Goal: Use online tool/utility: Utilize a website feature to perform a specific function

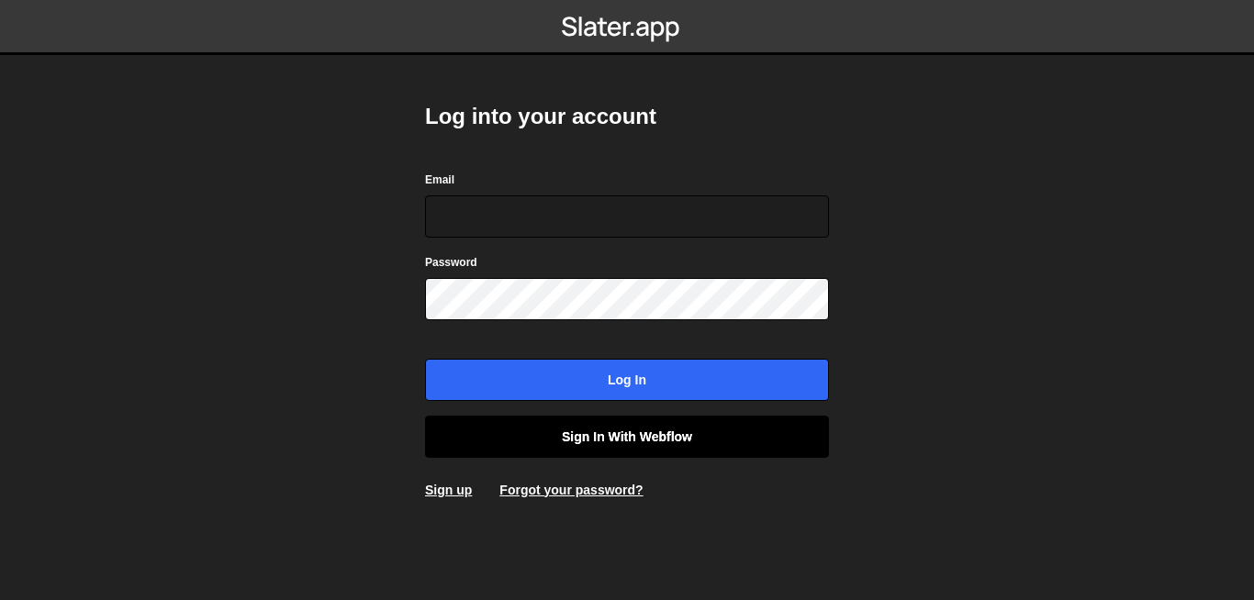
click at [641, 445] on link "Sign in with Webflow" at bounding box center [627, 437] width 404 height 42
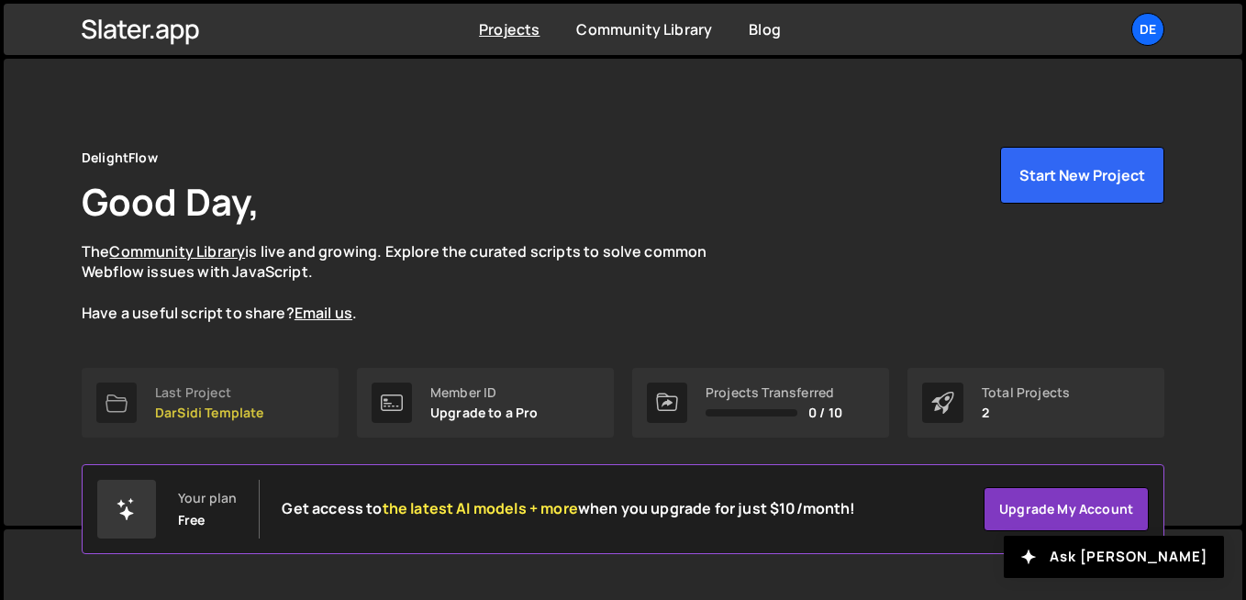
click at [239, 416] on p "DarSidi Template" at bounding box center [209, 413] width 109 height 15
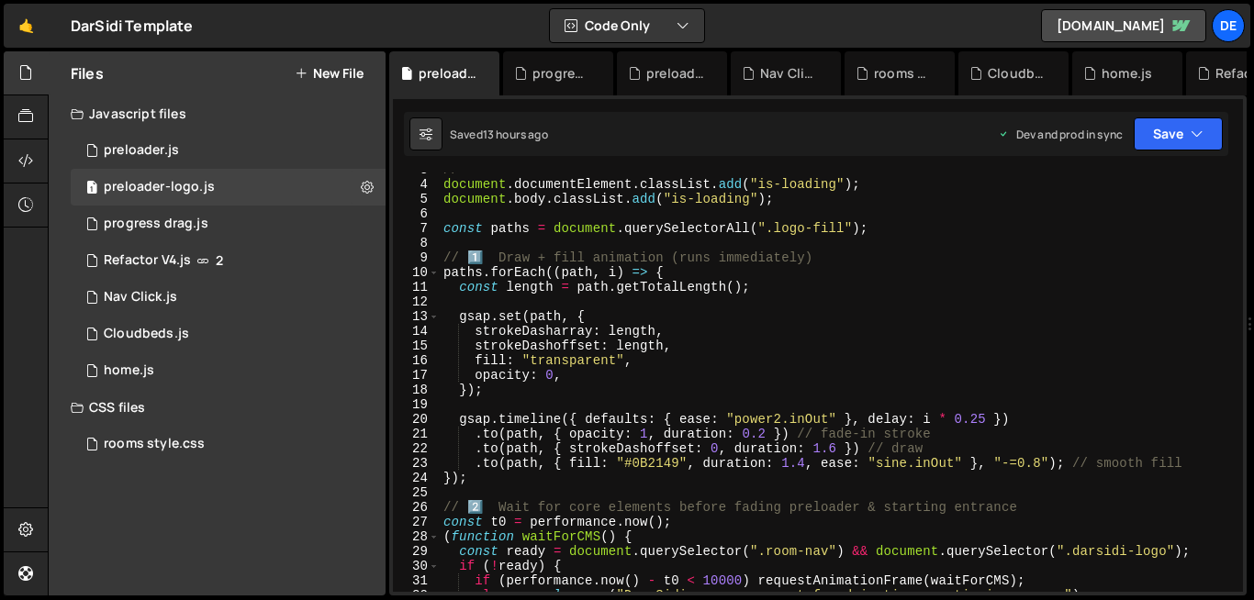
scroll to position [47, 0]
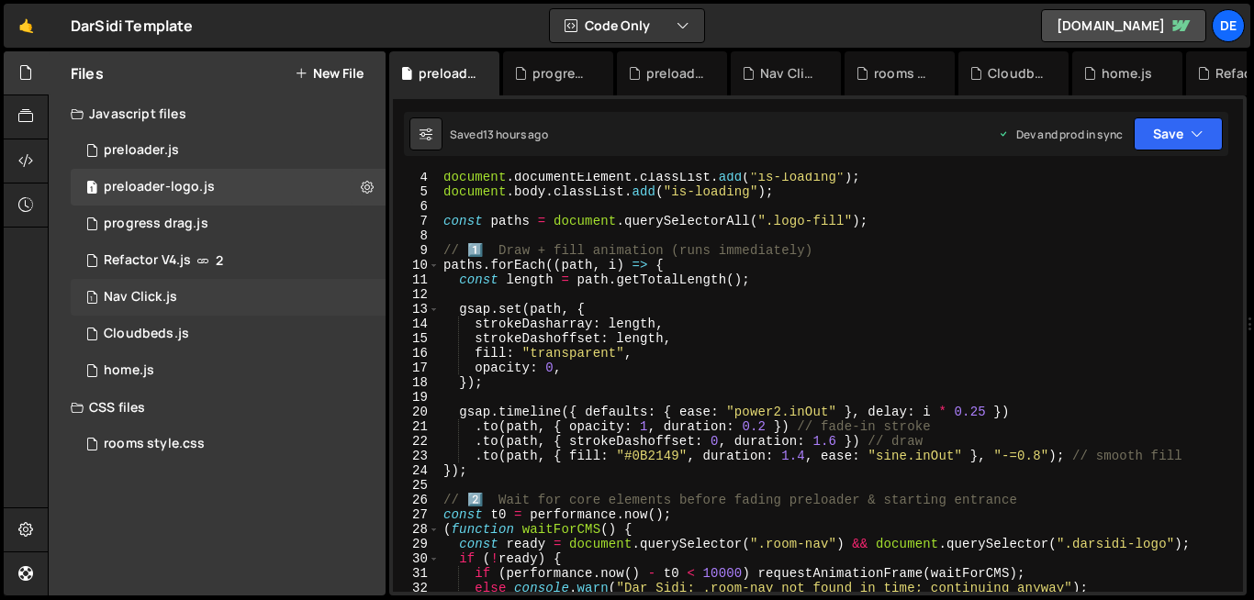
click at [201, 291] on div "1 Nav Click.js 0" at bounding box center [228, 297] width 315 height 37
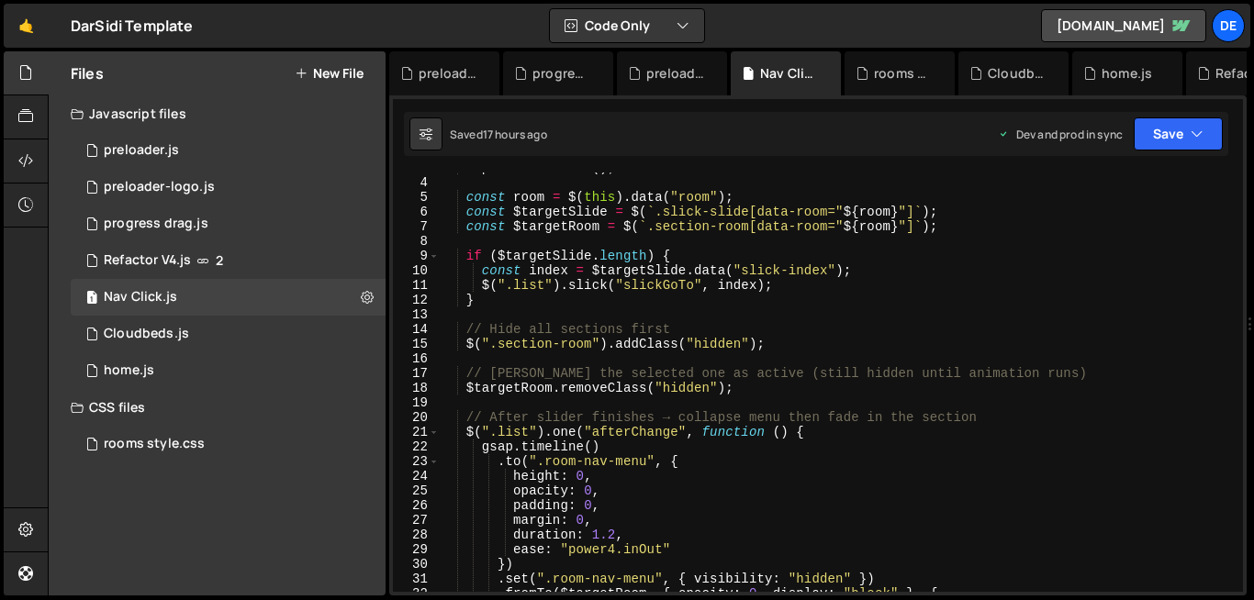
scroll to position [41, 0]
click at [509, 323] on div "e . preventDefault ( ) ; const room = $ ( this ) . data ( "room" ) ; const $tar…" at bounding box center [837, 385] width 797 height 449
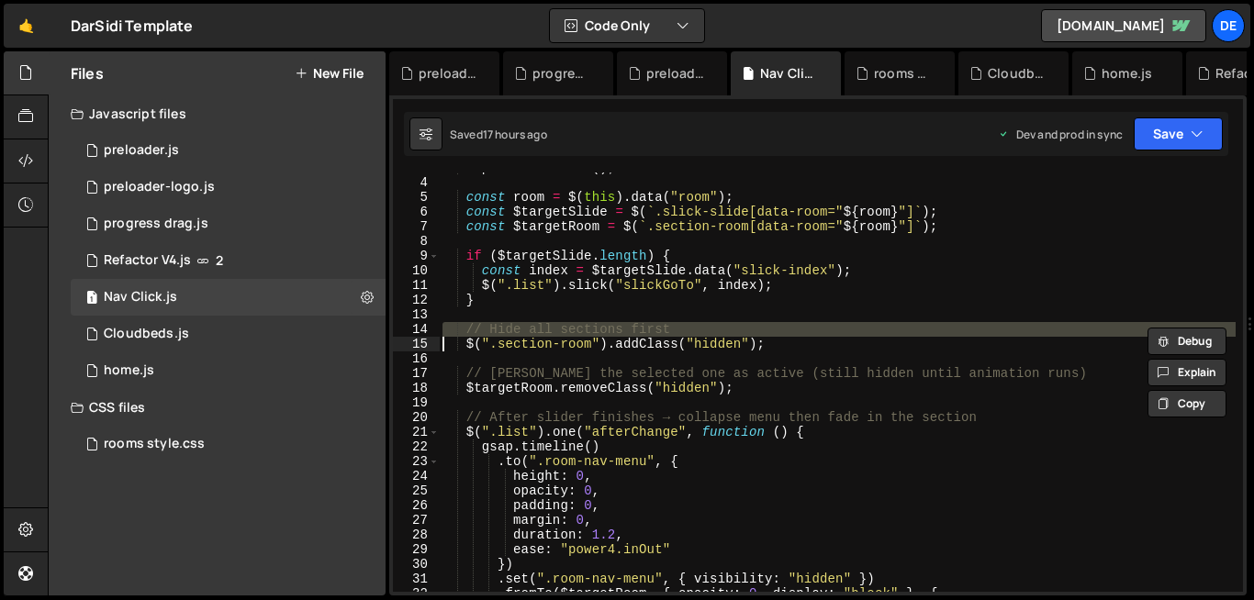
click at [509, 323] on div "e . preventDefault ( ) ; const room = $ ( this ) . data ( "room" ) ; const $tar…" at bounding box center [837, 385] width 797 height 449
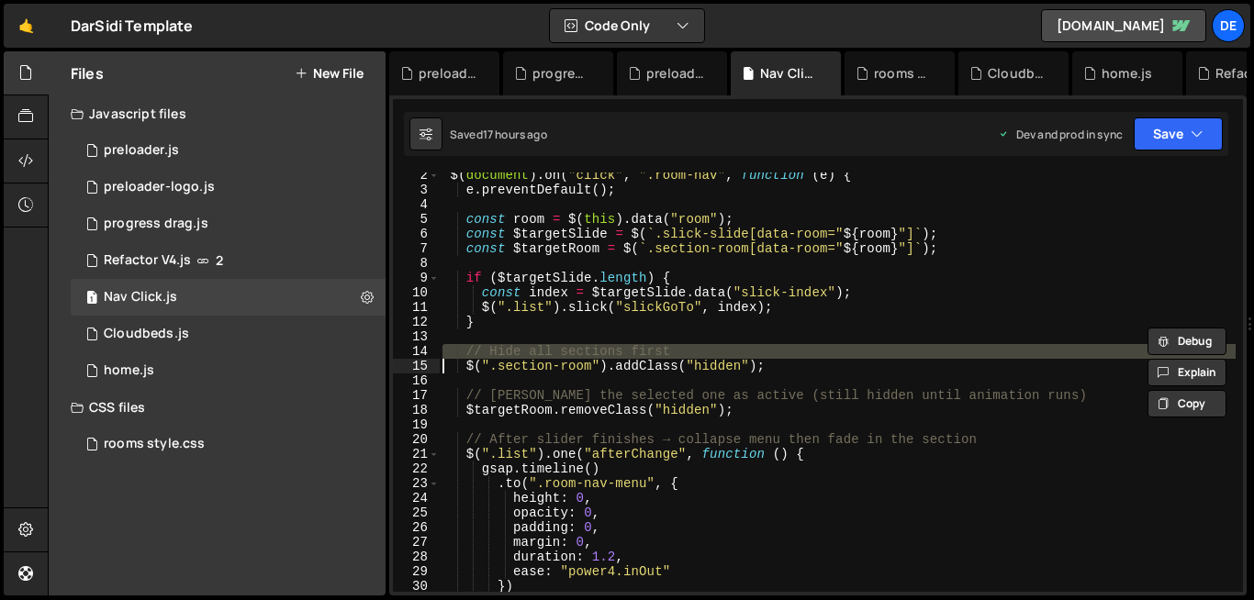
scroll to position [0, 0]
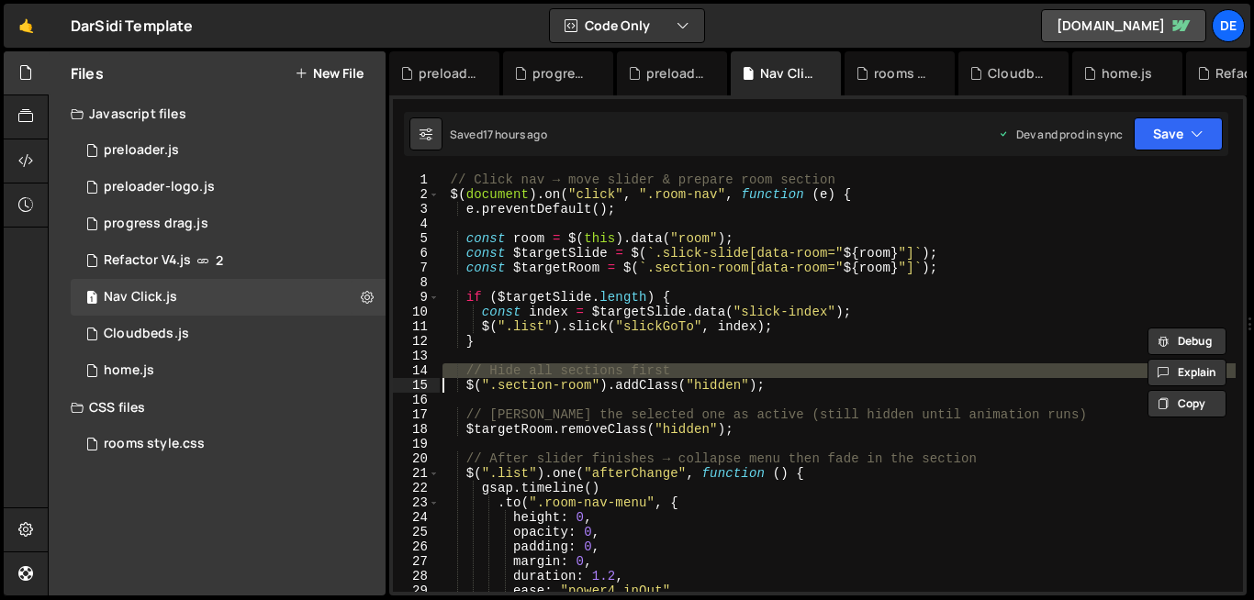
click at [607, 312] on div "// Click nav → move slider & prepare room section $ ( document ) . on ( "click"…" at bounding box center [837, 397] width 797 height 449
type textarea "const index = $targetSlide.data("slick-index");"
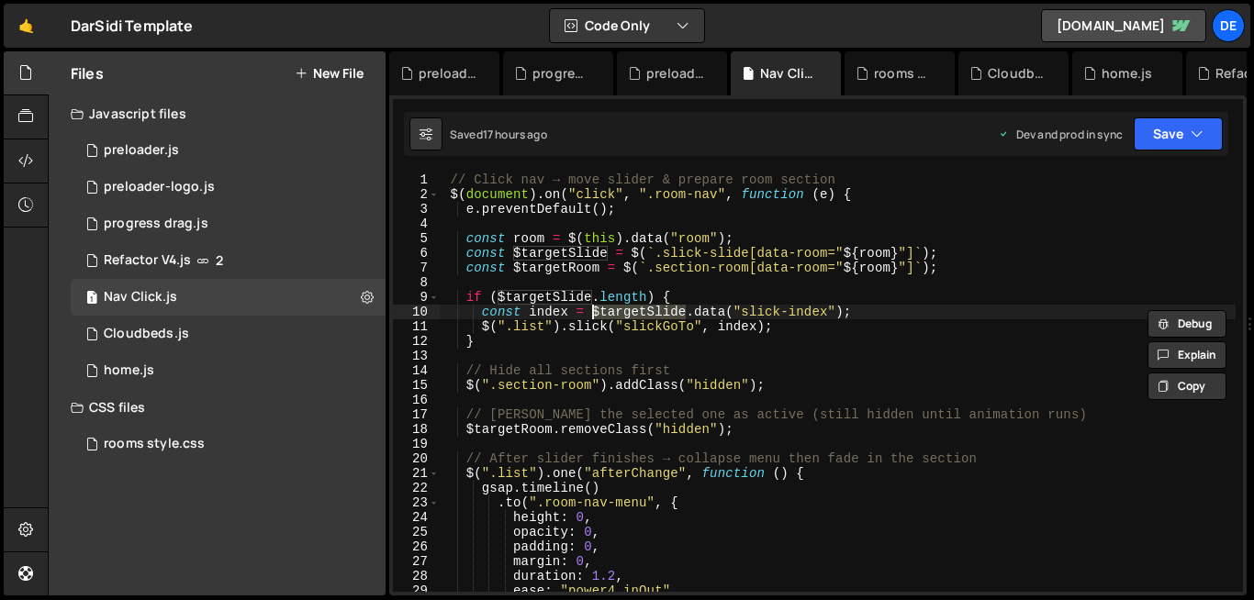
click at [607, 312] on div "// Click nav → move slider & prepare room section $ ( document ) . on ( "click"…" at bounding box center [837, 397] width 797 height 449
click at [607, 312] on div "// Click nav → move slider & prepare room section $ ( document ) . on ( "click"…" at bounding box center [837, 382] width 797 height 419
click at [607, 312] on div "// Click nav → move slider & prepare room section $ ( document ) . on ( "click"…" at bounding box center [837, 397] width 797 height 449
click at [719, 401] on div "// Click nav → move slider & prepare room section $ ( document ) . on ( "click"…" at bounding box center [837, 397] width 797 height 449
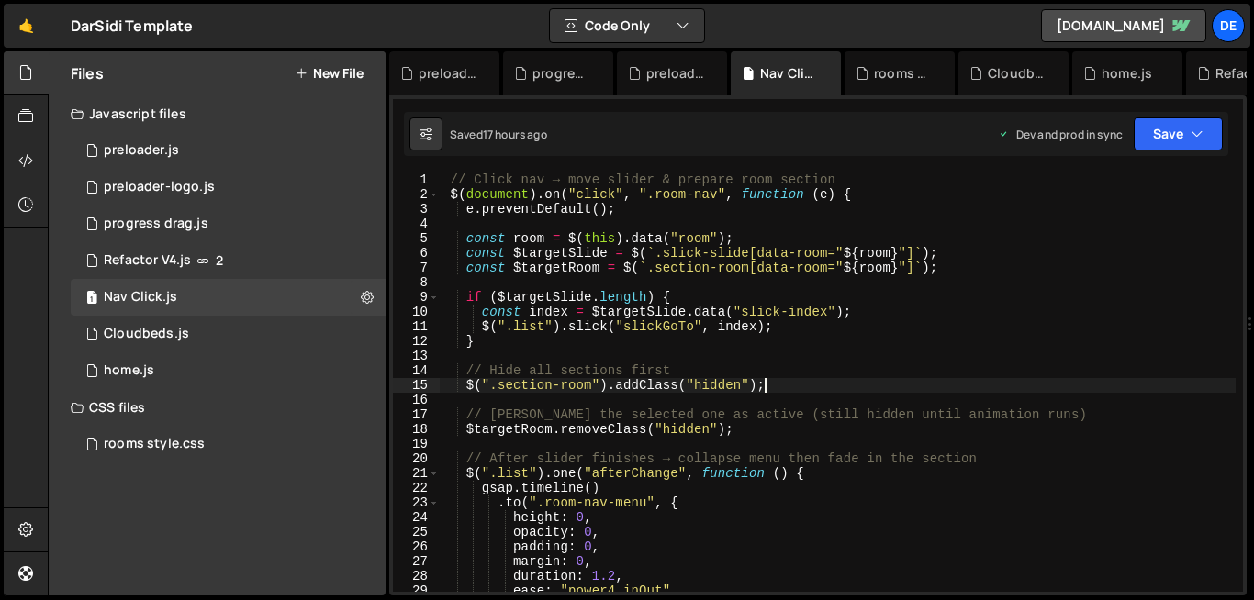
click at [897, 391] on div "// Click nav → move slider & prepare room section $ ( document ) . on ( "click"…" at bounding box center [837, 397] width 797 height 449
click at [489, 387] on div "// Click nav → move slider & prepare room section $ ( document ) . on ( "click"…" at bounding box center [837, 397] width 797 height 449
click at [789, 387] on div "// Click nav → move slider & prepare room section $ ( document ) . on ( "click"…" at bounding box center [837, 397] width 797 height 449
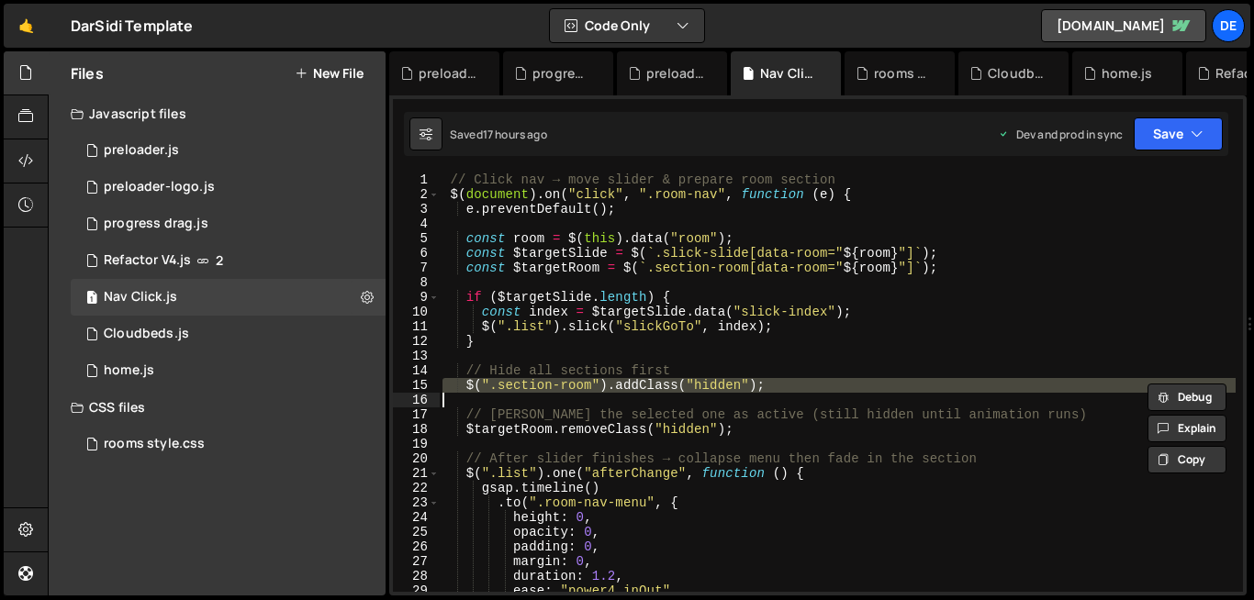
click at [789, 387] on div "// Click nav → move slider & prepare room section $ ( document ) . on ( "click"…" at bounding box center [837, 397] width 797 height 449
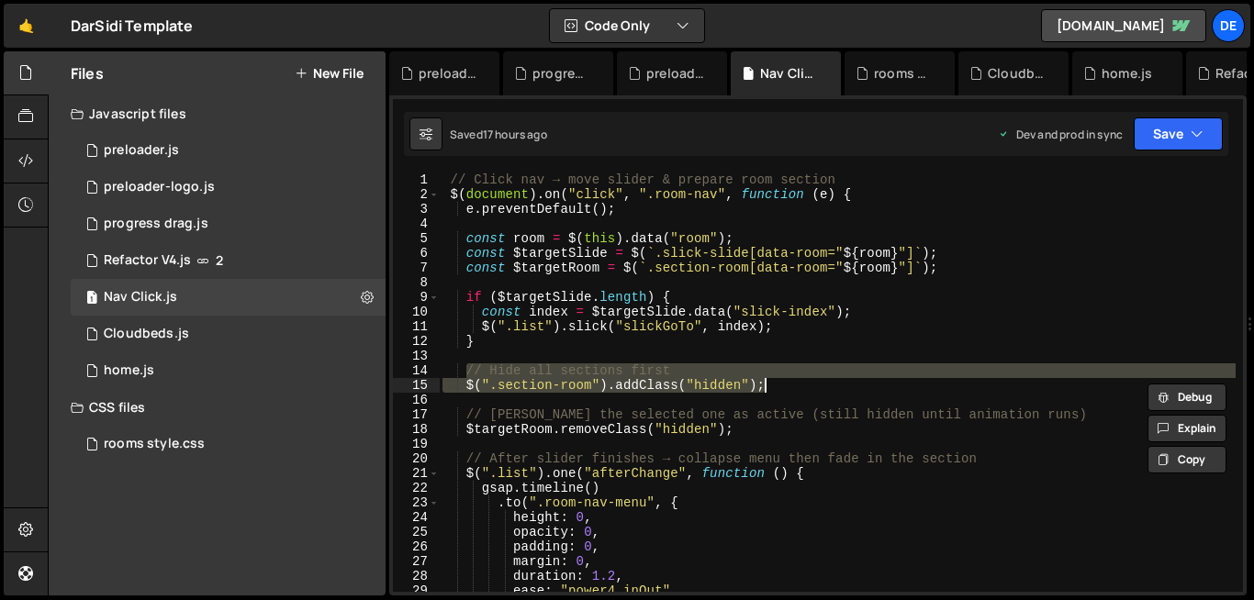
drag, startPoint x: 463, startPoint y: 370, endPoint x: 778, endPoint y: 387, distance: 315.2
click at [778, 387] on div "// Click nav → move slider & prepare room section $ ( document ) . on ( "click"…" at bounding box center [837, 397] width 797 height 449
type textarea "// Hide all sections first $(".section-room").addClass("hidden");"
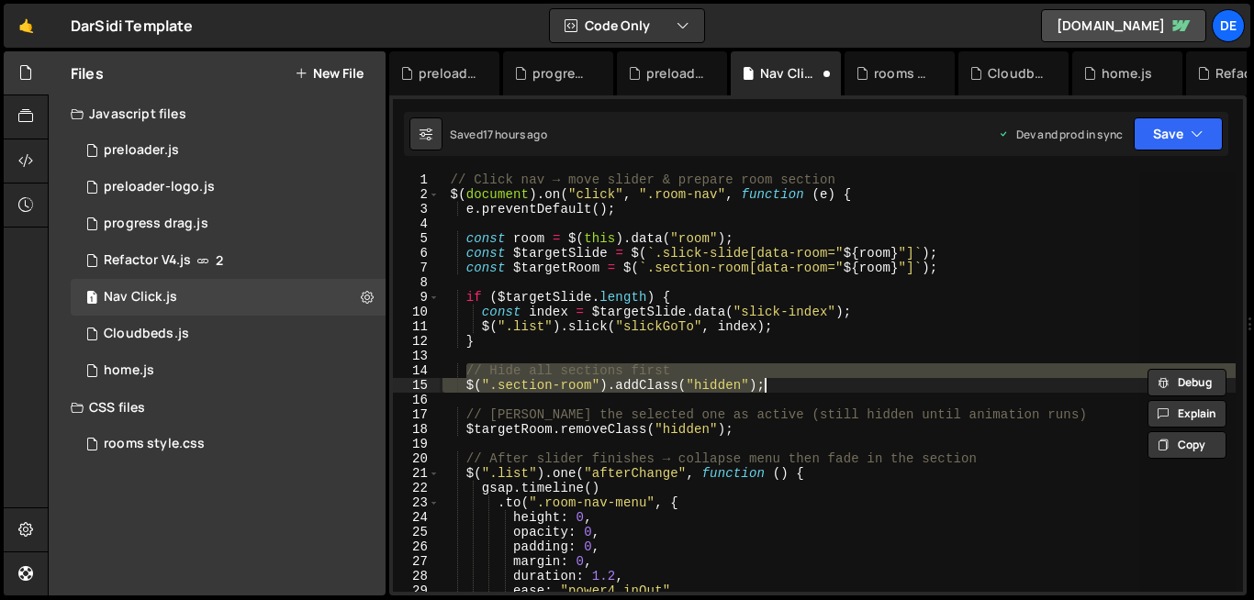
click at [487, 373] on div "// Click nav → move slider & prepare room section $ ( document ) . on ( "click"…" at bounding box center [837, 382] width 797 height 419
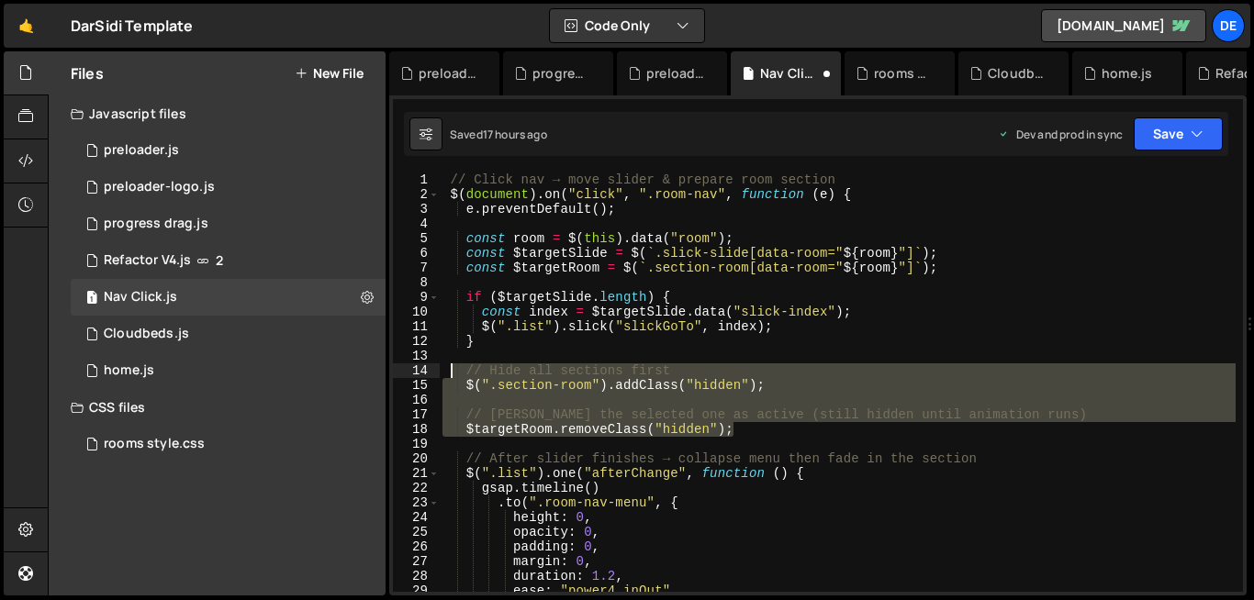
drag, startPoint x: 759, startPoint y: 433, endPoint x: 450, endPoint y: 373, distance: 315.0
click at [450, 373] on div "// Click nav → move slider & prepare room section $ ( document ) . on ( "click"…" at bounding box center [837, 397] width 797 height 449
type textarea "// Hide all sections first $(".section-room").addClass("hidden");"
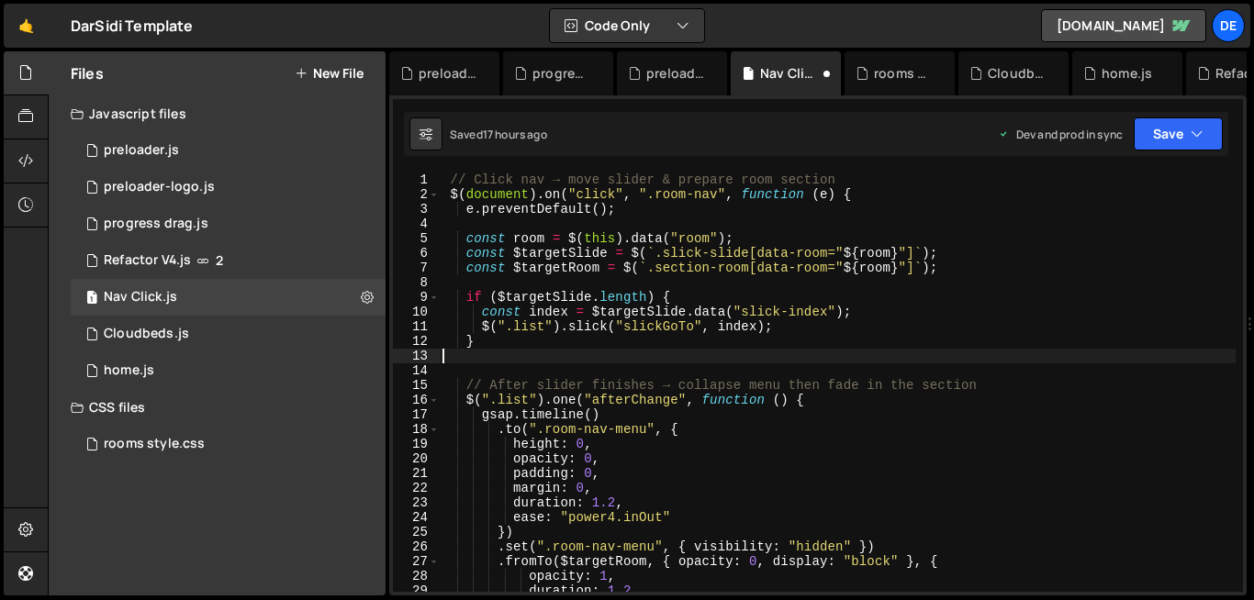
type textarea "}"
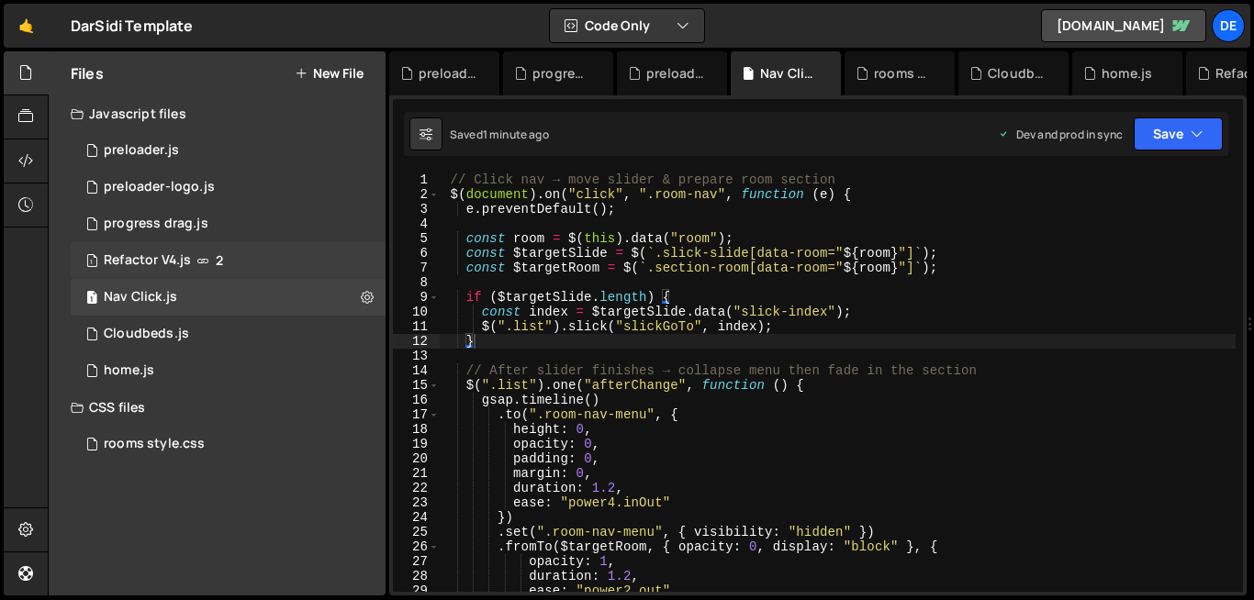
click at [228, 269] on div "1 Refactor V4.js 2" at bounding box center [228, 260] width 315 height 37
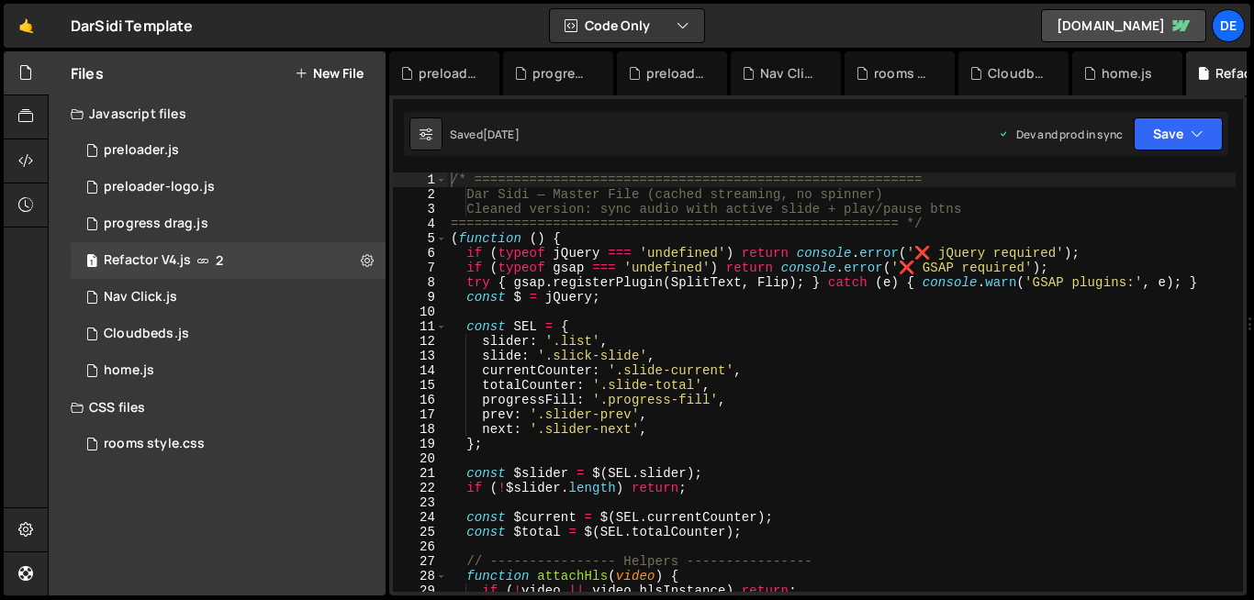
scroll to position [4130, 0]
click at [603, 312] on div "/* ========================================================= Dar Sidi — Master …" at bounding box center [841, 397] width 788 height 449
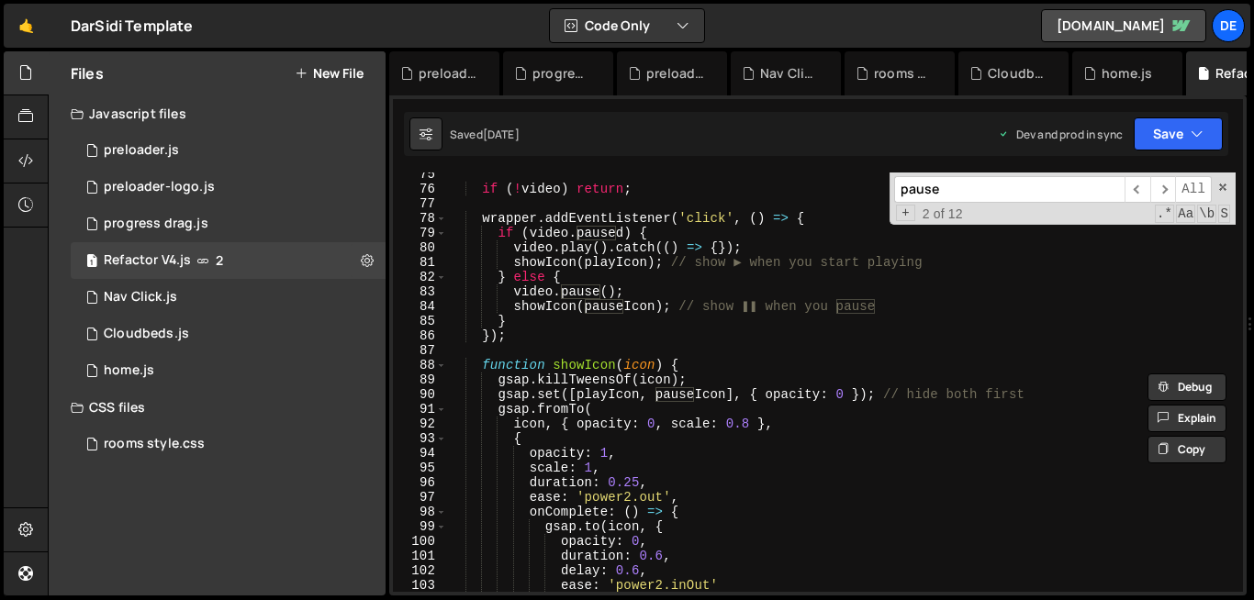
scroll to position [1099, 0]
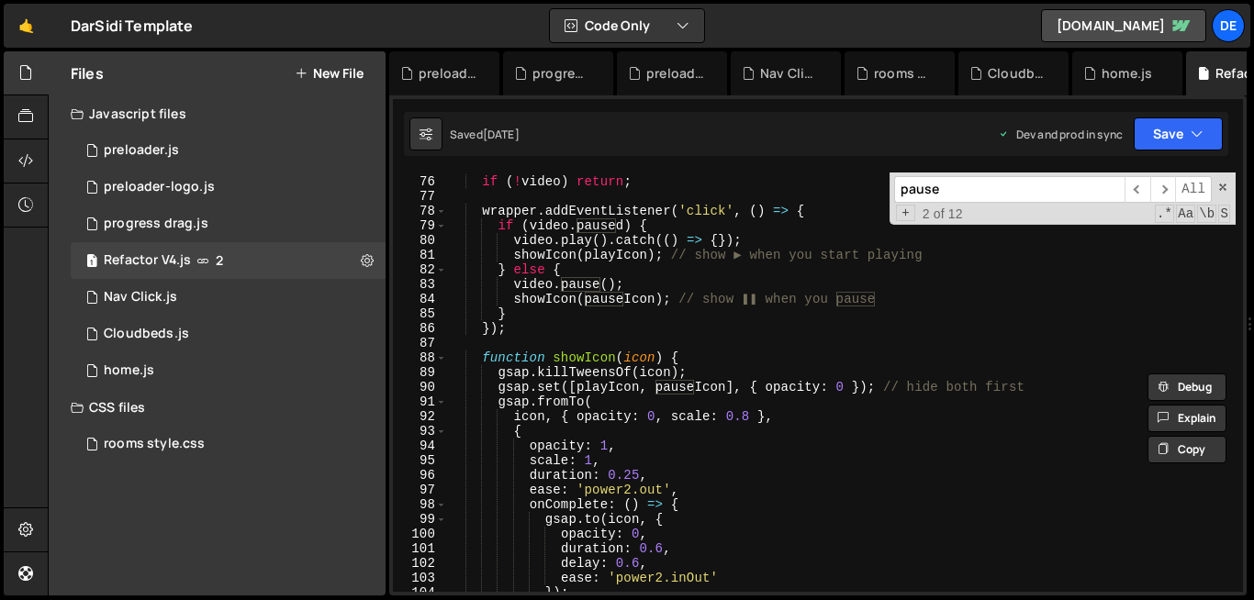
type input "pause"
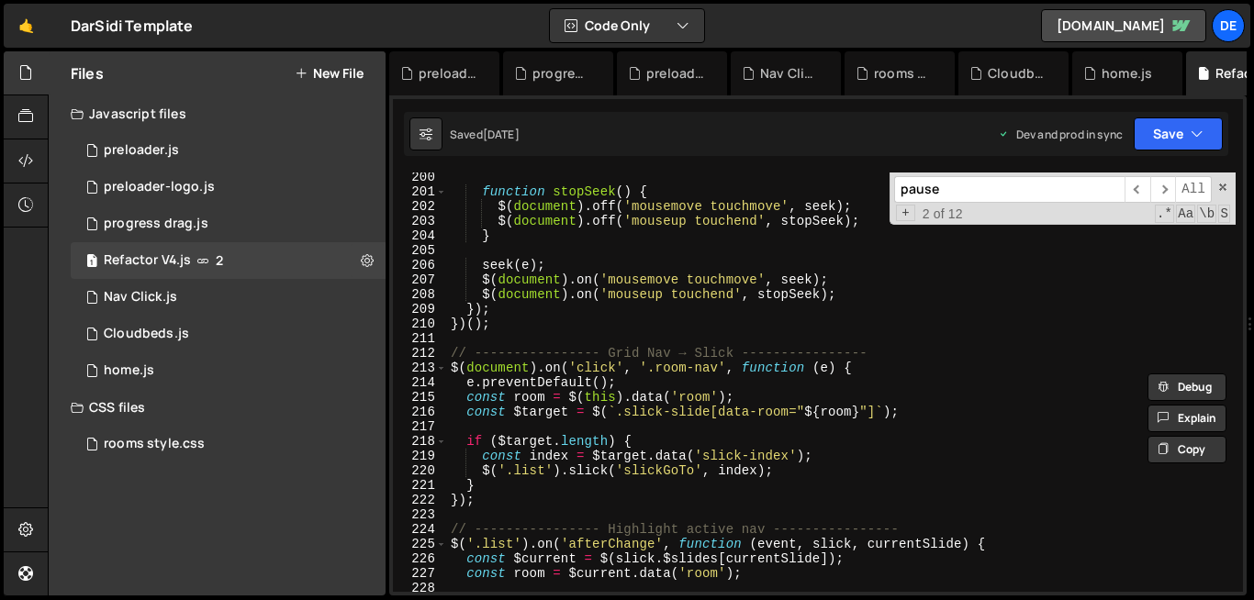
scroll to position [2914, 0]
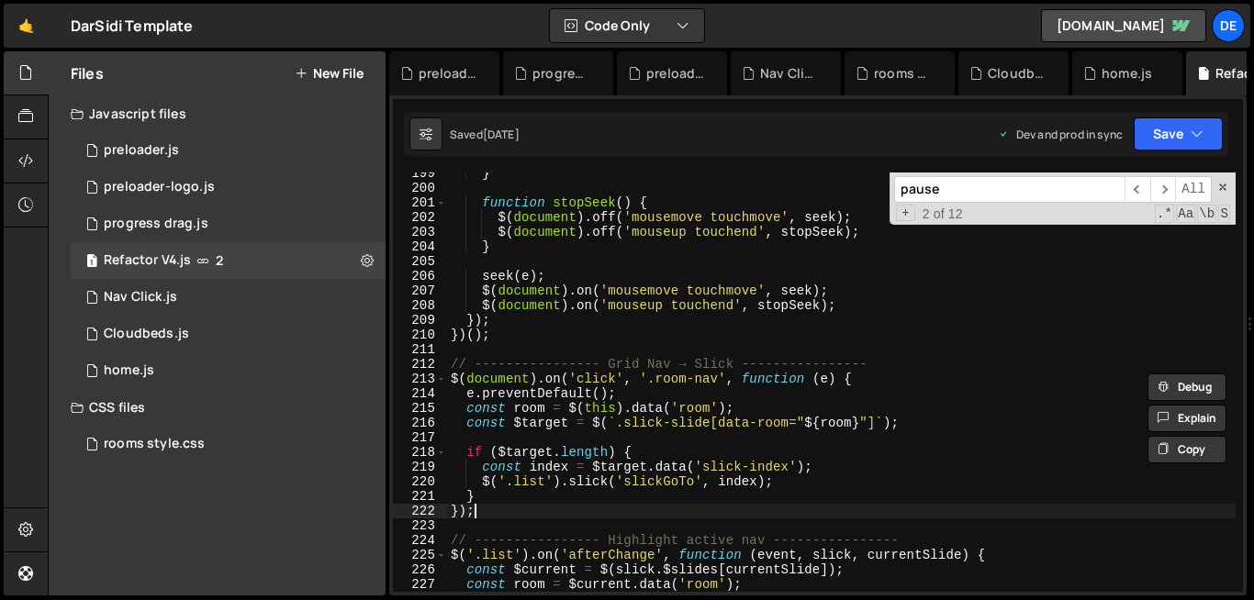
click at [497, 514] on div "} function stopSeek ( ) { $ ( document ) . off ( 'mousemove touchmove' , seek )…" at bounding box center [841, 390] width 788 height 449
click at [173, 289] on div "Nav Click.js" at bounding box center [140, 297] width 73 height 17
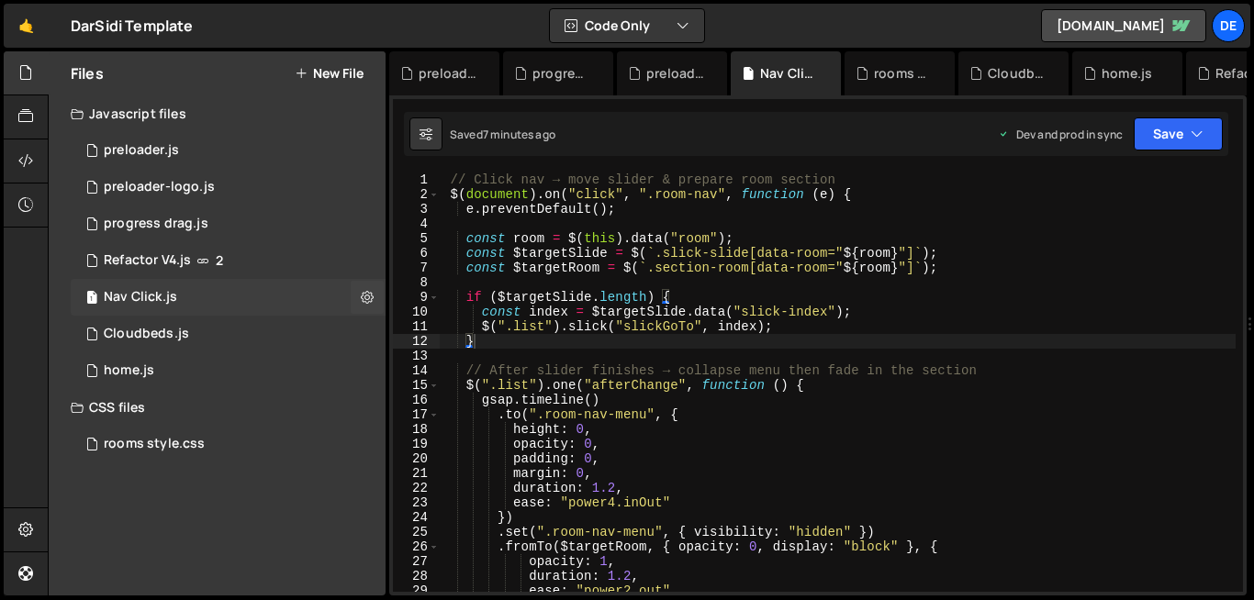
scroll to position [0, 0]
click at [173, 268] on div "Refactor V4.js" at bounding box center [147, 260] width 87 height 17
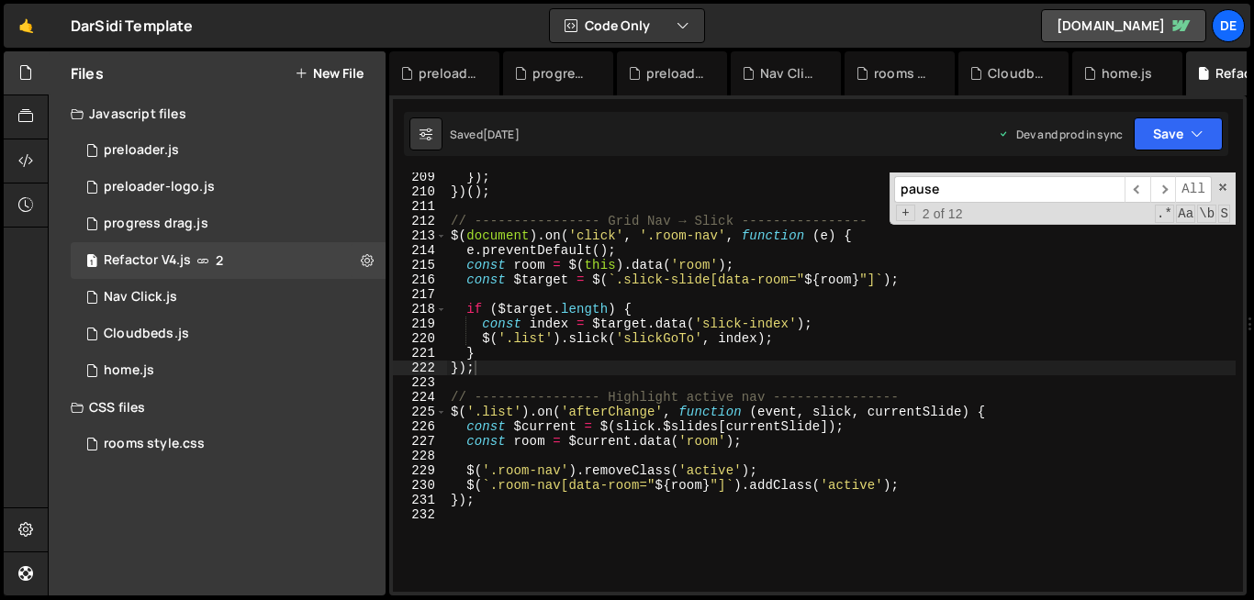
scroll to position [3053, 0]
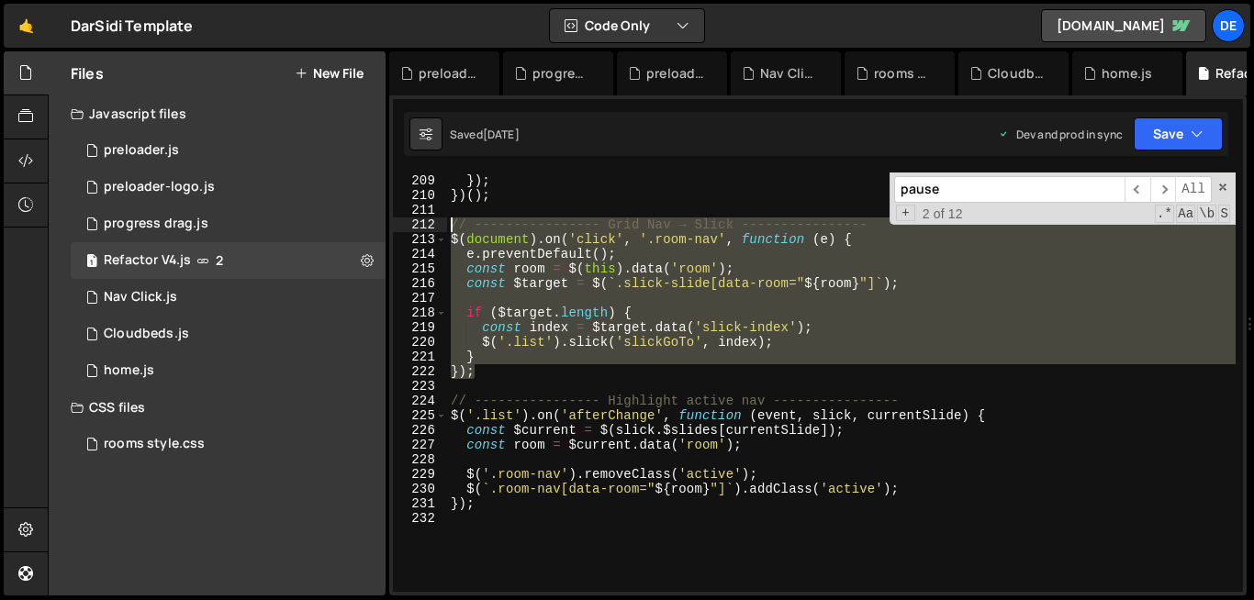
drag, startPoint x: 480, startPoint y: 379, endPoint x: 428, endPoint y: 223, distance: 164.5
click at [428, 223] on div "}); 208 209 210 211 212 213 214 215 216 217 218 219 220 221 222 223 224 225 226…" at bounding box center [818, 382] width 850 height 419
type textarea "// ---------------- Grid Nav → Slick ---------------- $(document).on('click', '…"
click at [222, 303] on div "1 Nav Click.js 0" at bounding box center [228, 297] width 315 height 37
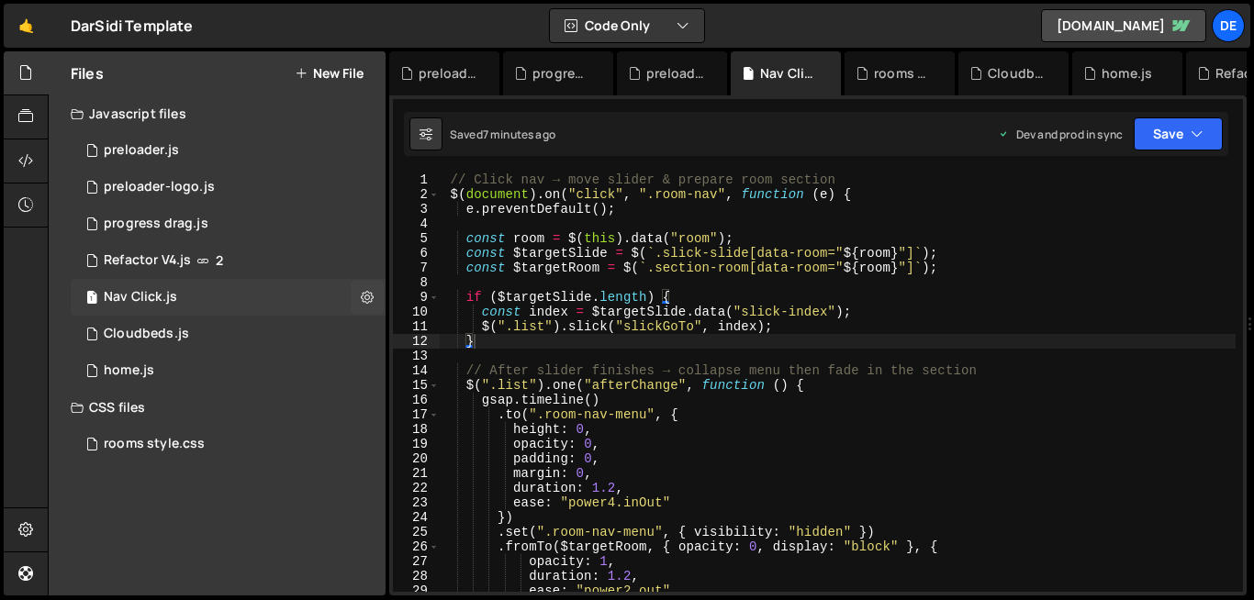
scroll to position [0, 0]
click at [269, 262] on div "1 Refactor V4.js 2" at bounding box center [228, 260] width 315 height 37
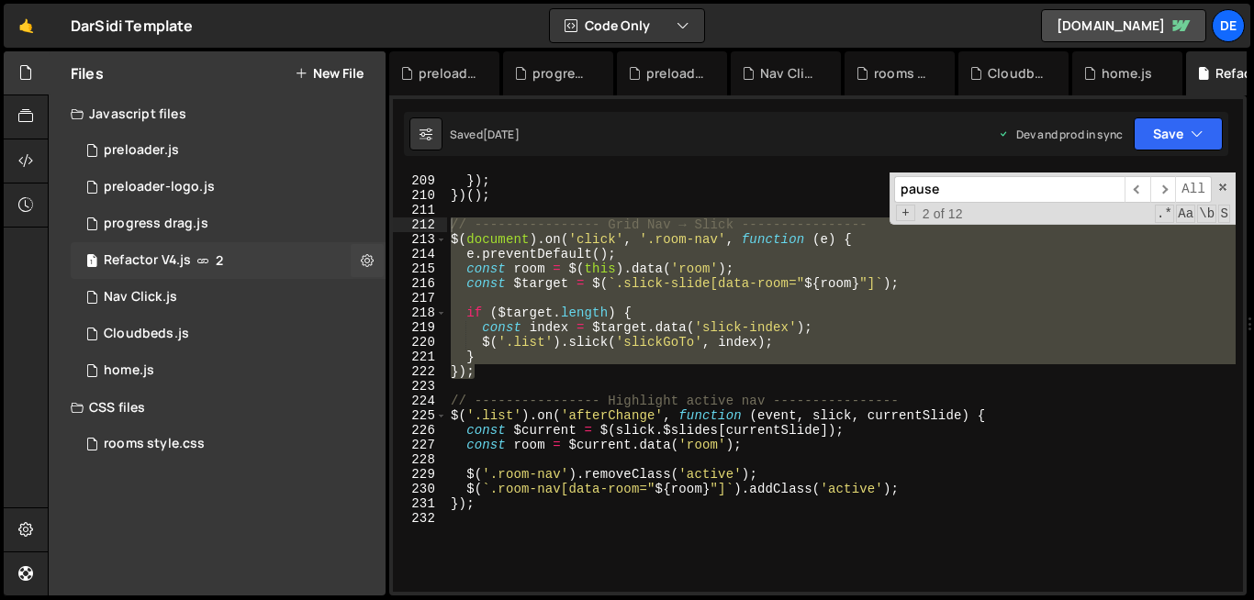
scroll to position [4130, 0]
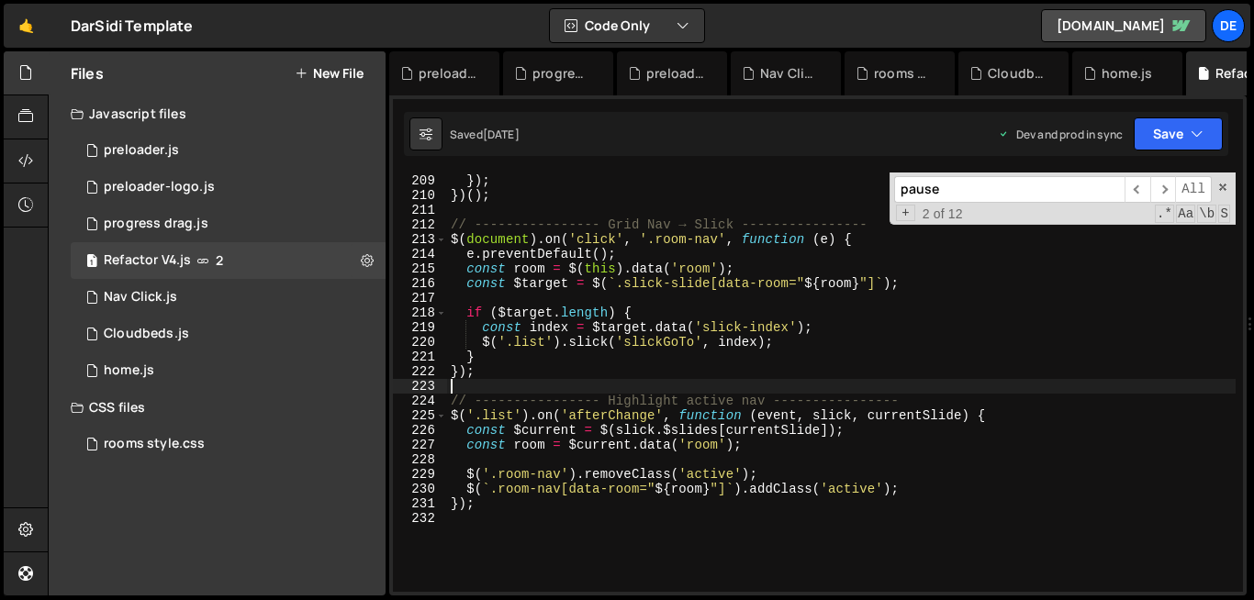
click at [557, 387] on div "$ ( document ) . on ( 'mouseup touchend' , stopSeek ) ; }) ; }) ( ) ; // ------…" at bounding box center [841, 383] width 788 height 449
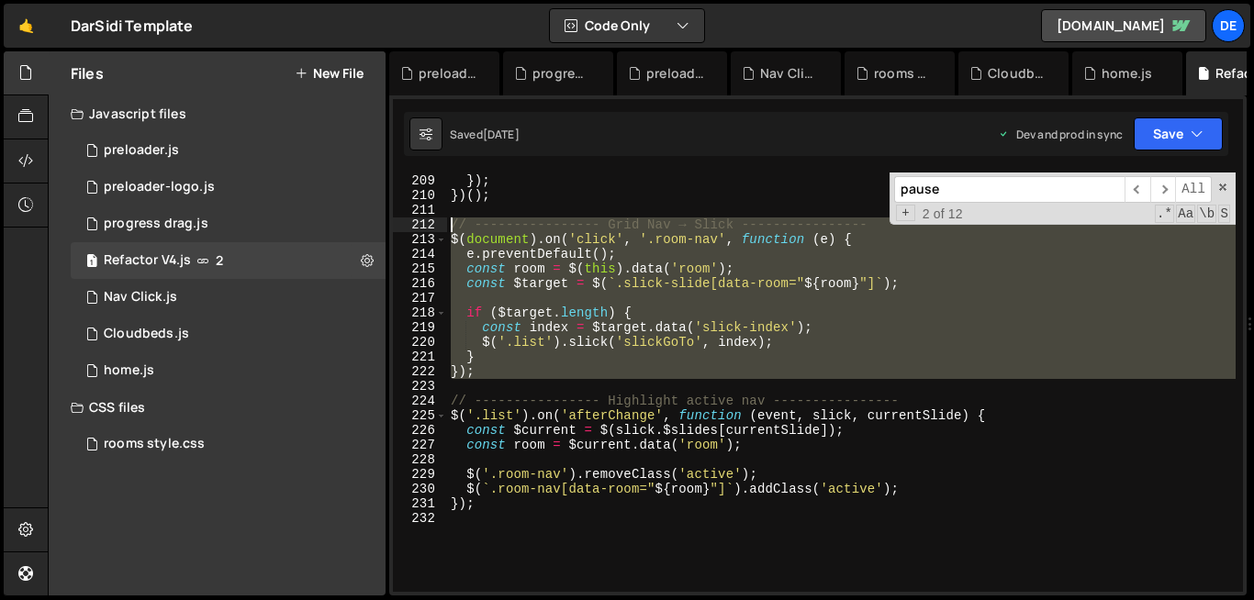
drag, startPoint x: 557, startPoint y: 387, endPoint x: 432, endPoint y: 225, distance: 204.8
click at [432, 225] on div "208 209 210 211 212 213 214 215 216 217 218 219 220 221 222 223 224 225 226 227…" at bounding box center [818, 382] width 850 height 419
type textarea "// ---------------- Grid Nav → Slick ---------------- $(document).on('click', '…"
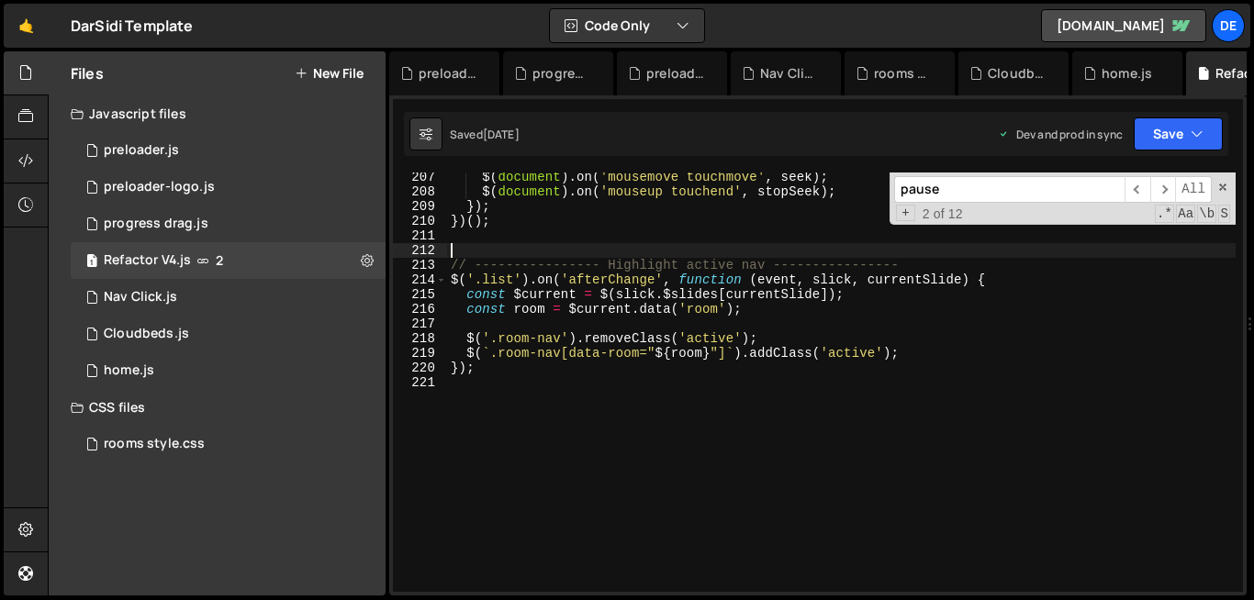
scroll to position [3014, 0]
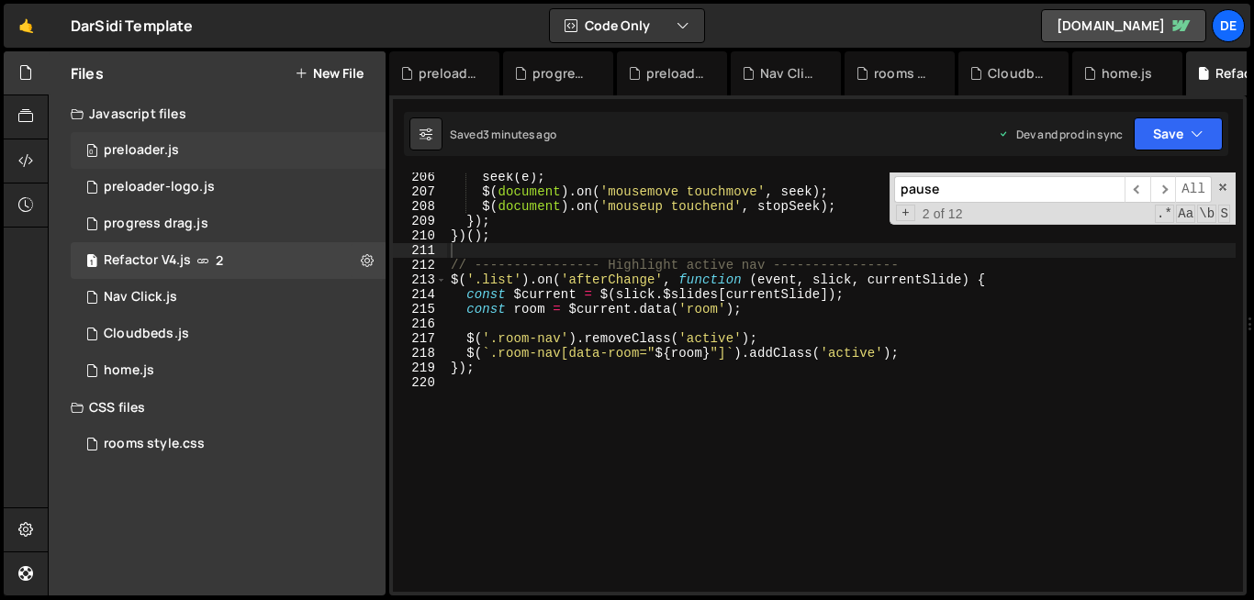
click at [164, 153] on div "preloader.js" at bounding box center [141, 150] width 75 height 17
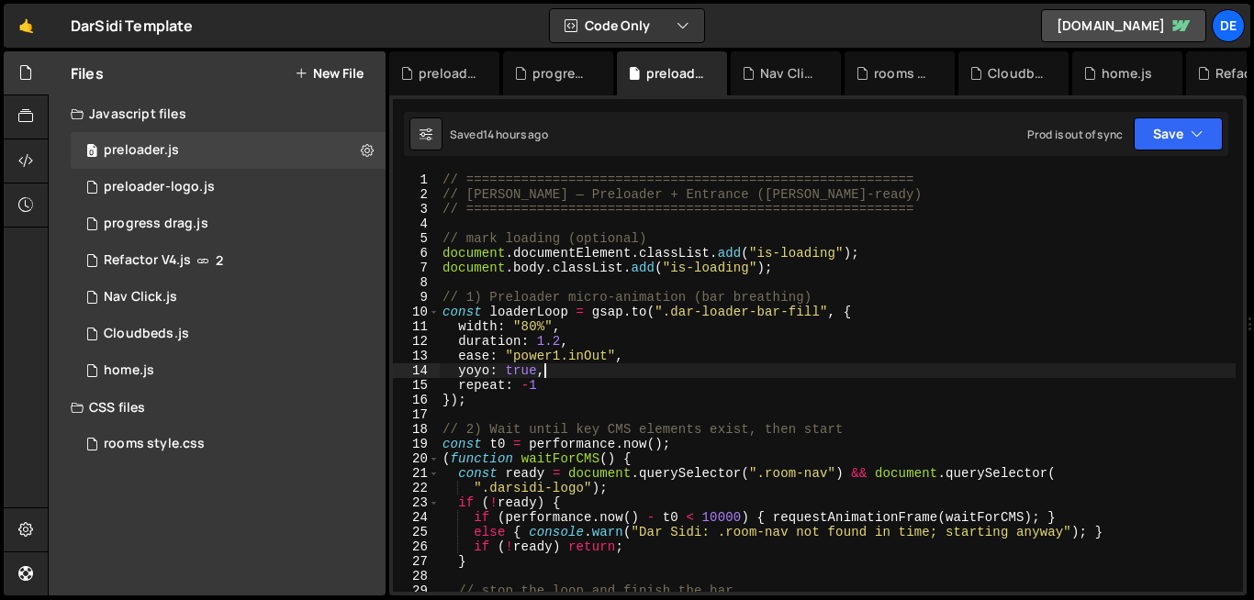
click at [584, 366] on div "// ========================================================= // Dar Sidi — Prel…" at bounding box center [837, 397] width 797 height 449
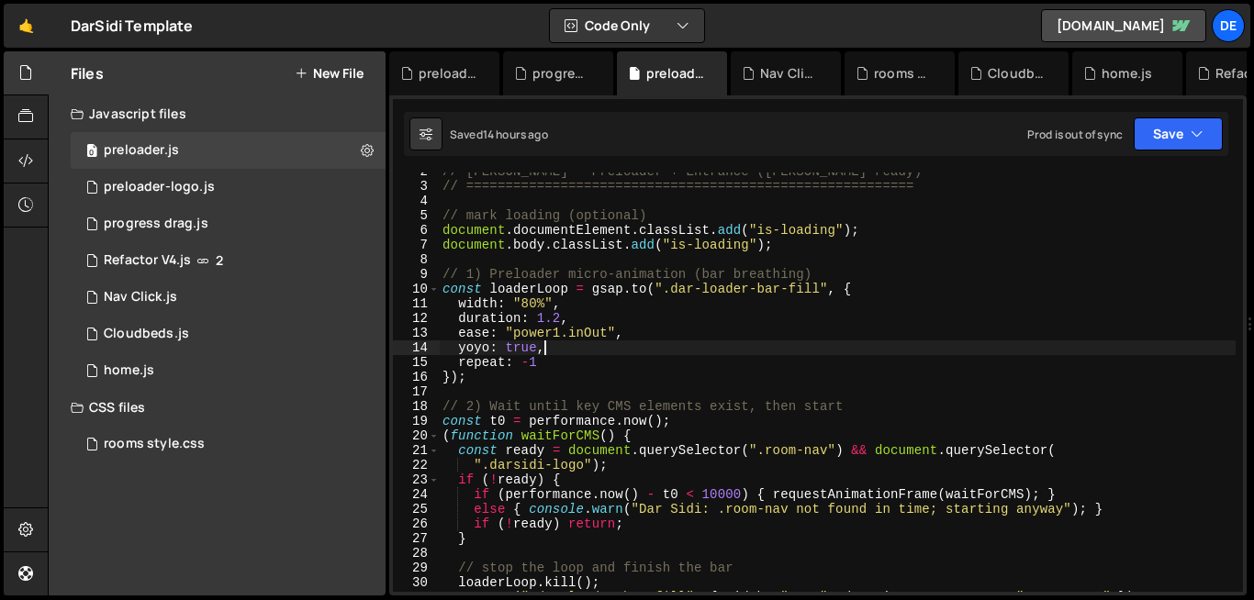
scroll to position [23, 0]
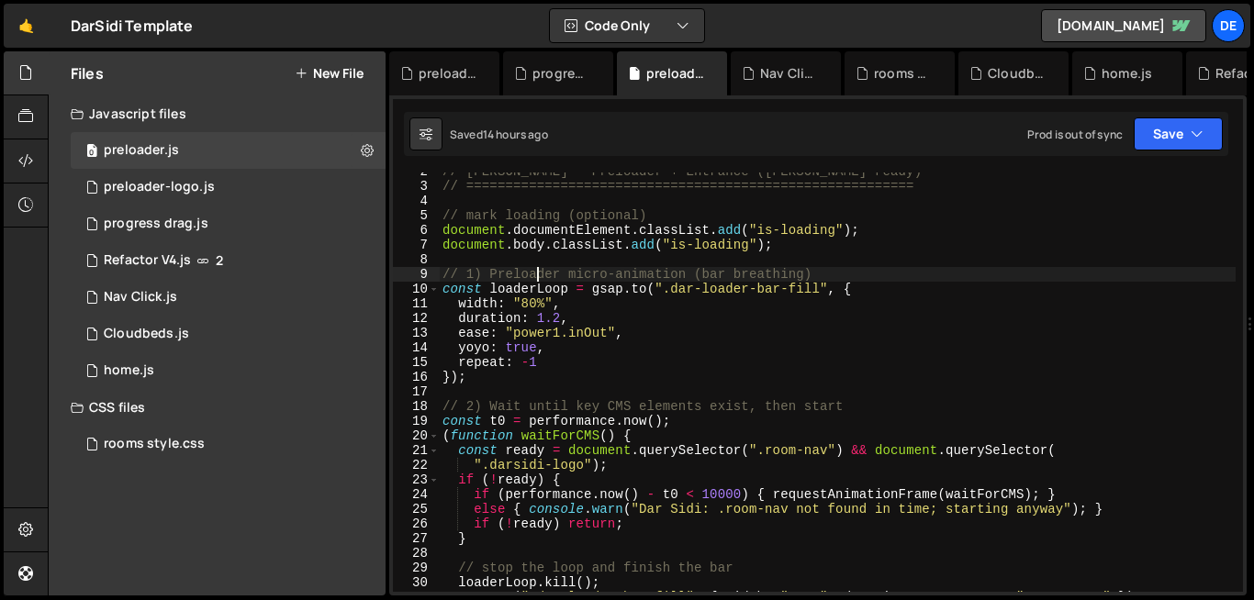
click at [540, 275] on div "// Dar Sidi — Preloader + Entrance (Slater-ready) // ==========================…" at bounding box center [837, 388] width 797 height 449
type textarea "}"
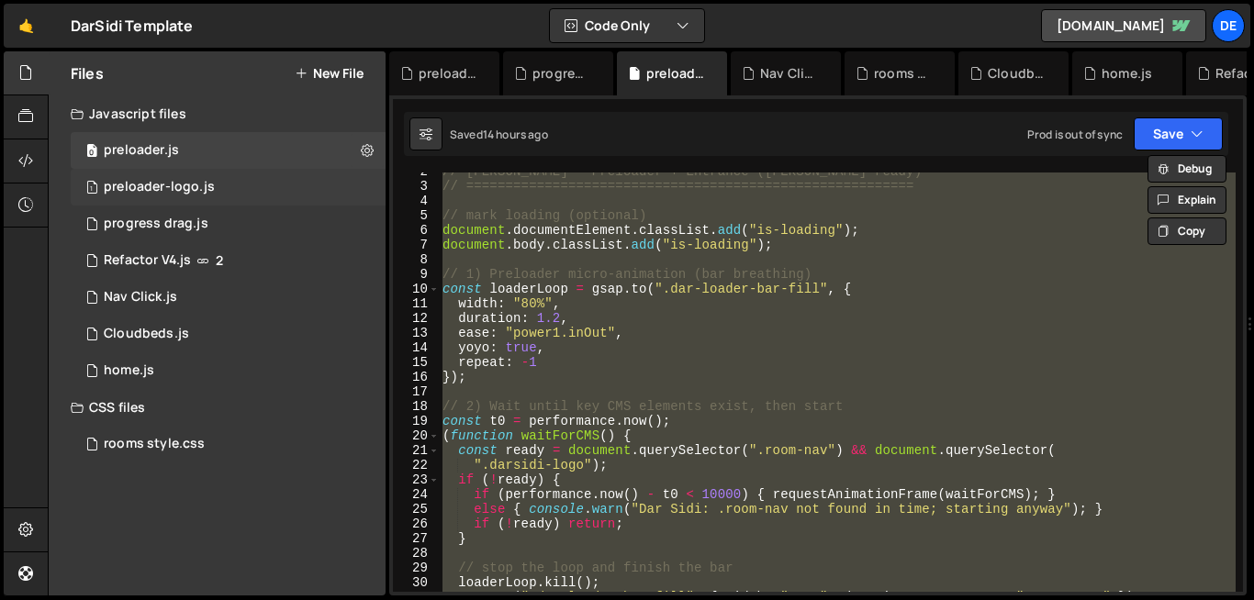
click at [227, 184] on div "1 preloader-logo.js 0" at bounding box center [228, 187] width 315 height 37
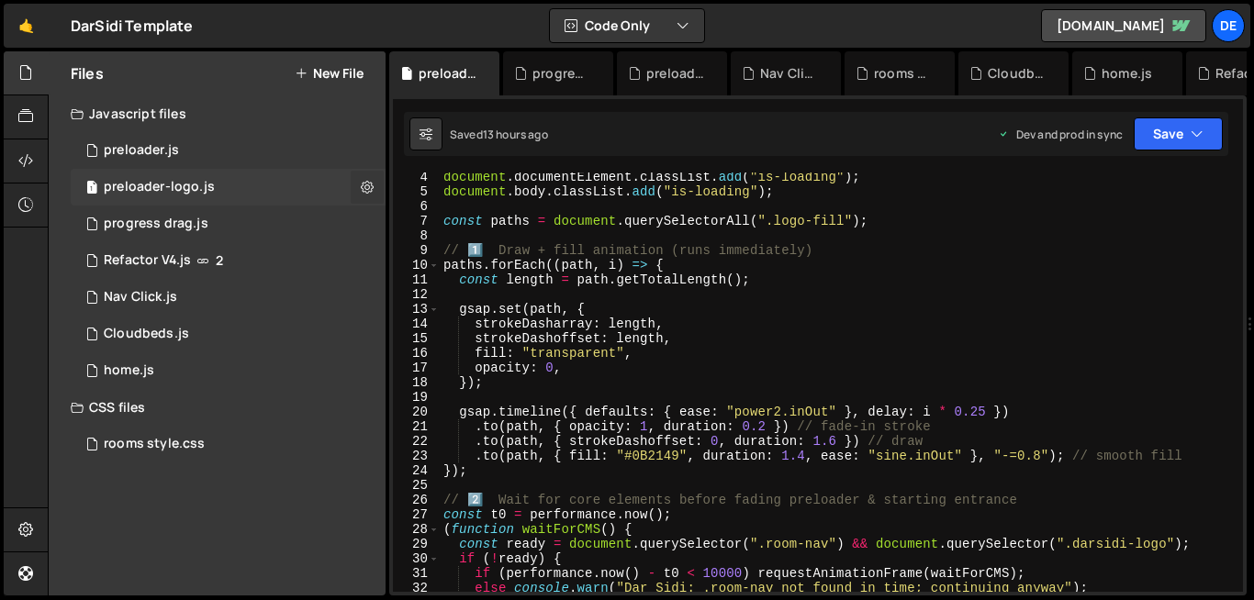
click at [363, 190] on icon at bounding box center [367, 186] width 13 height 17
type input "preloader-logo"
radio input "true"
checkbox input "true"
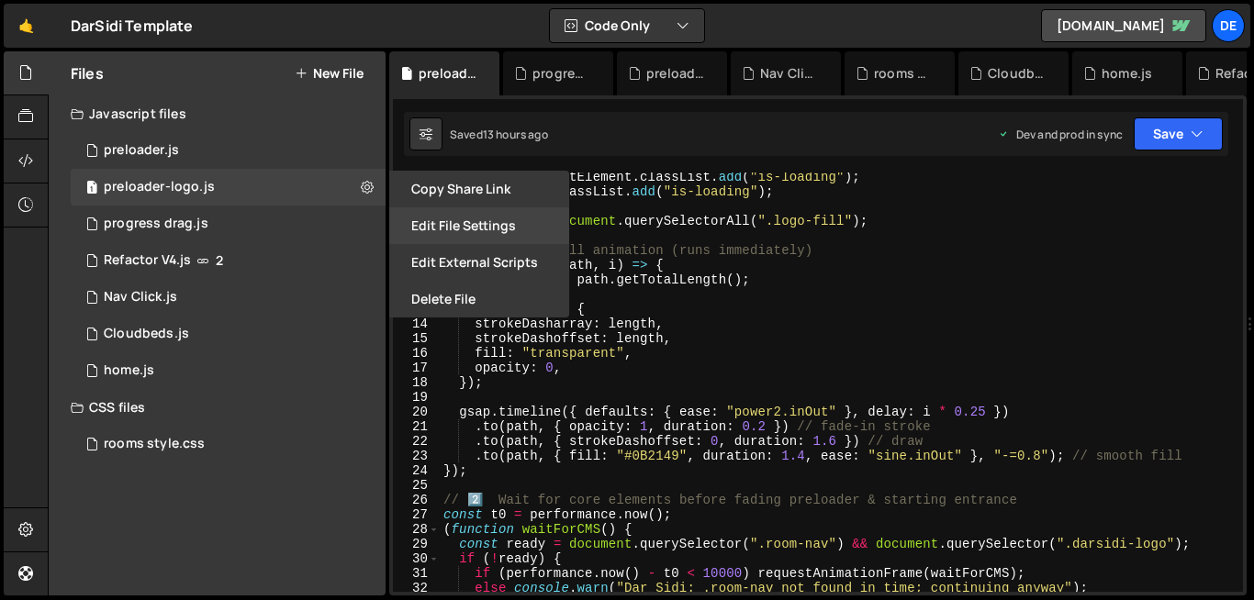
click at [439, 230] on button "Edit File Settings" at bounding box center [479, 225] width 180 height 37
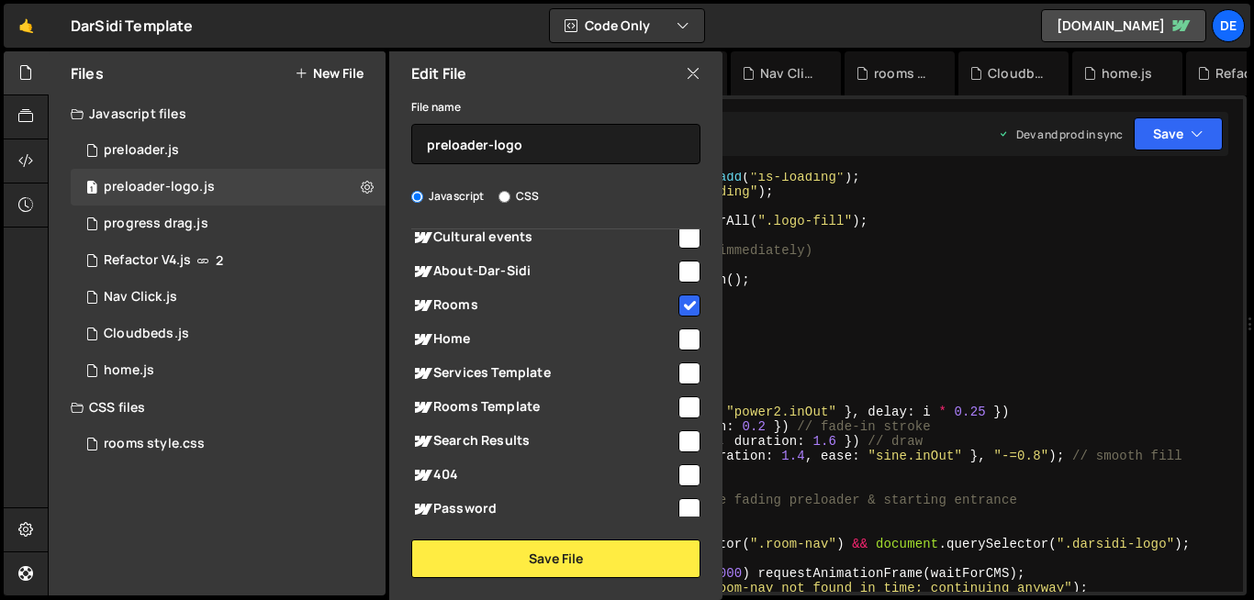
scroll to position [268, 0]
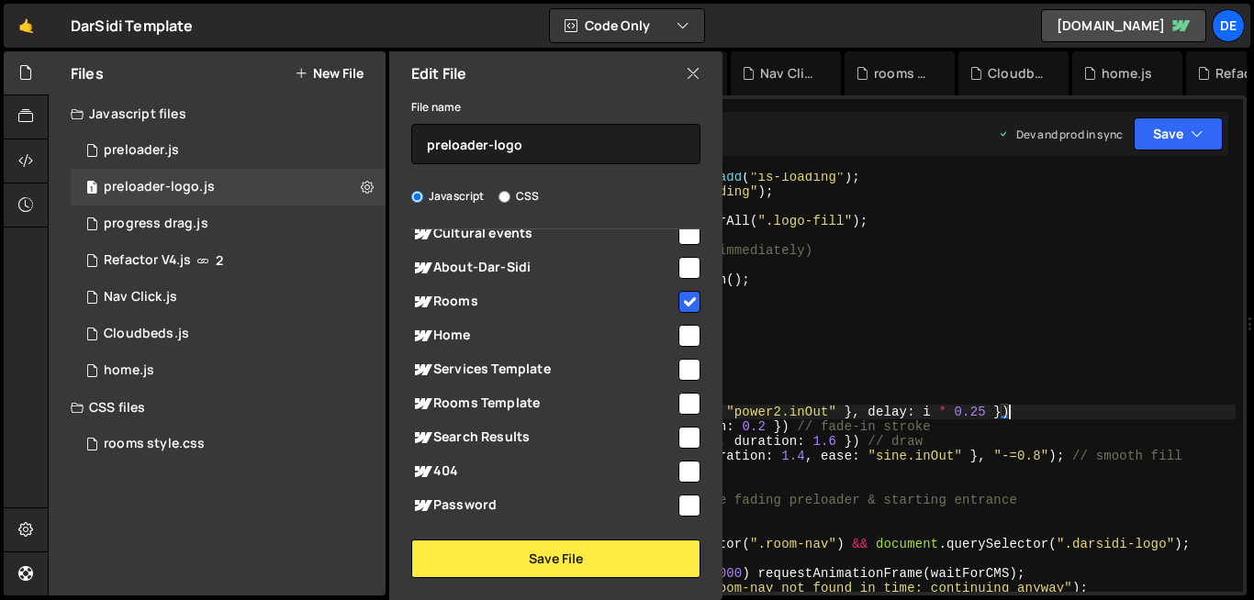
click at [1011, 409] on div "document . documentElement . classList . add ( "is-loading" ) ; document . body…" at bounding box center [838, 394] width 796 height 449
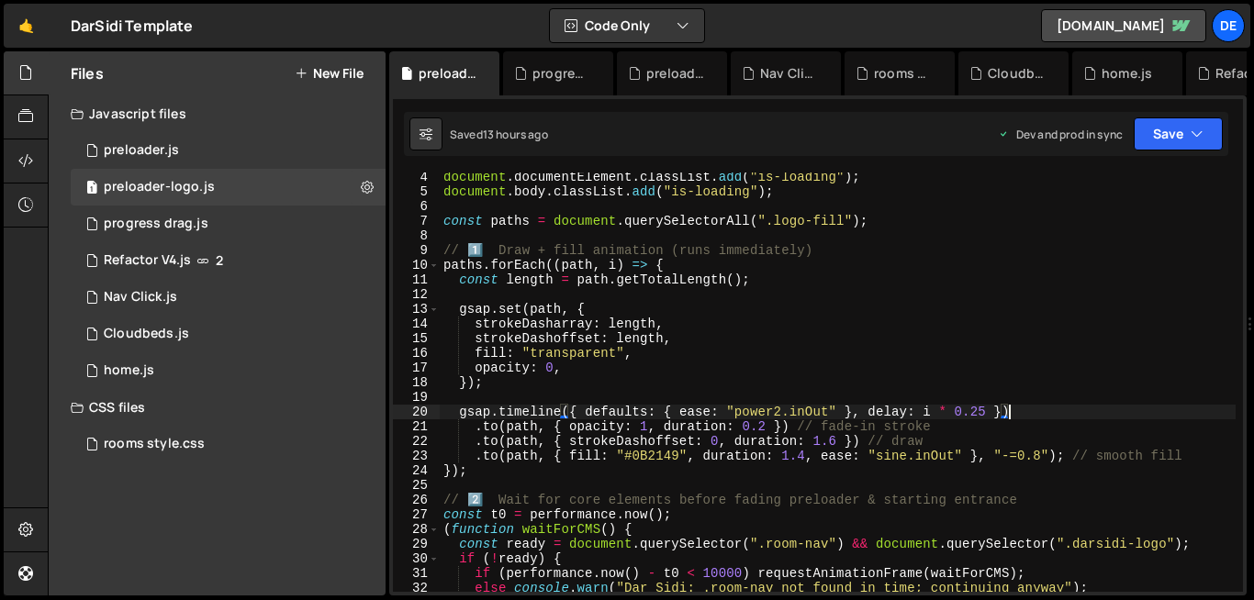
type textarea "}"
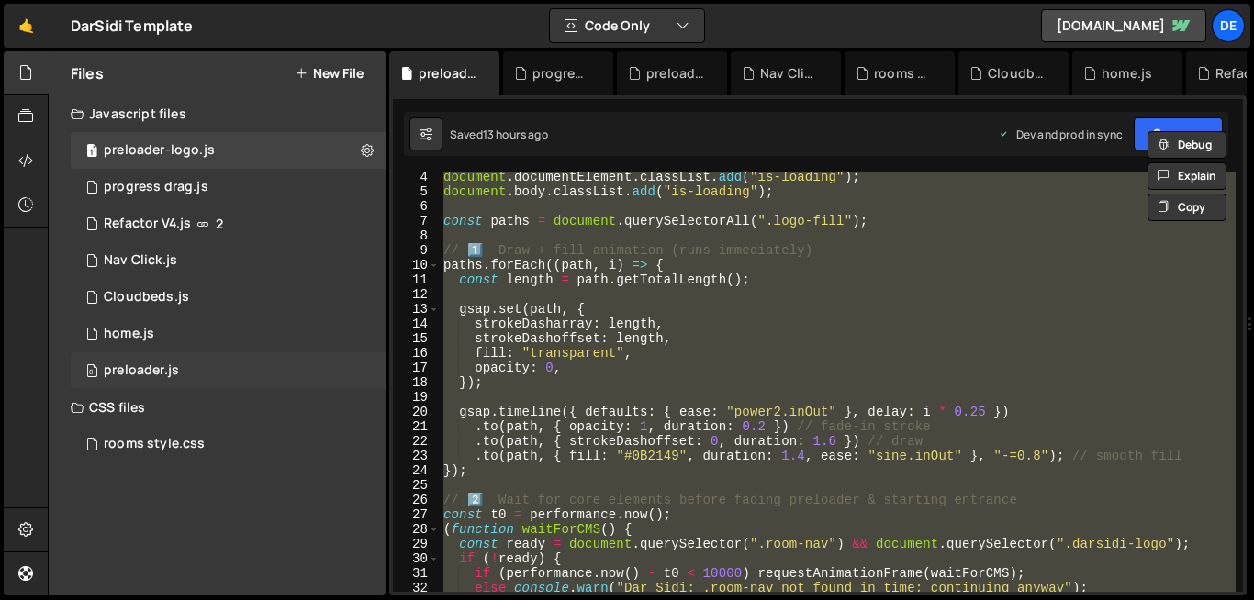
click at [359, 372] on div "0 preloader.js 0" at bounding box center [228, 370] width 315 height 37
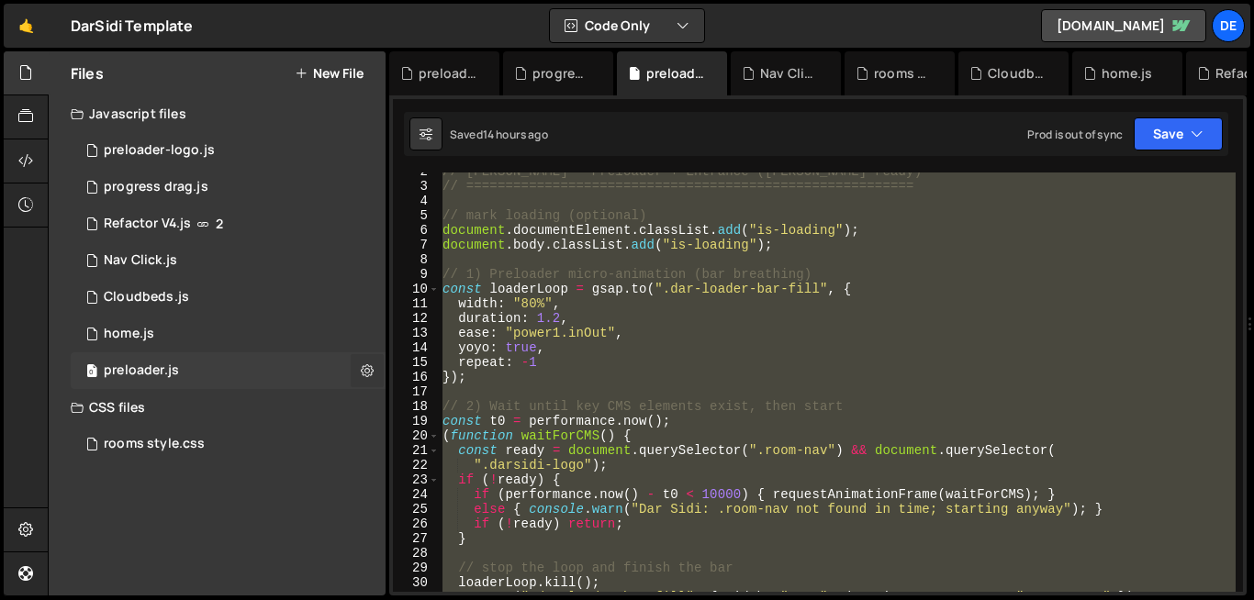
click at [362, 373] on icon at bounding box center [367, 370] width 13 height 17
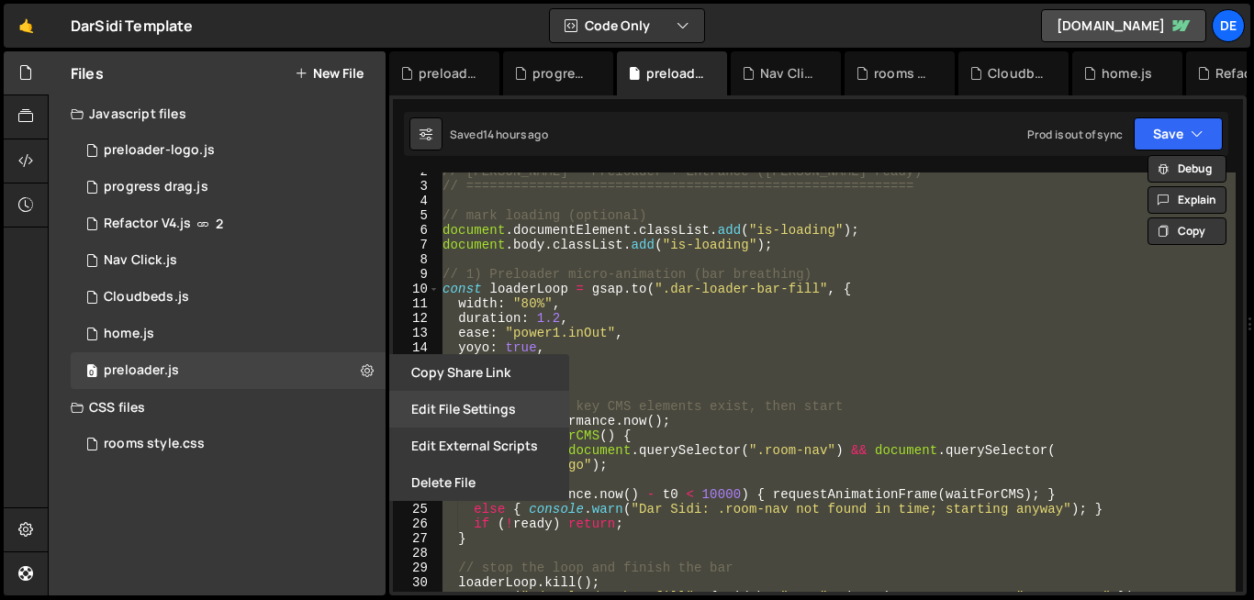
click at [440, 414] on button "Edit File Settings" at bounding box center [479, 409] width 180 height 37
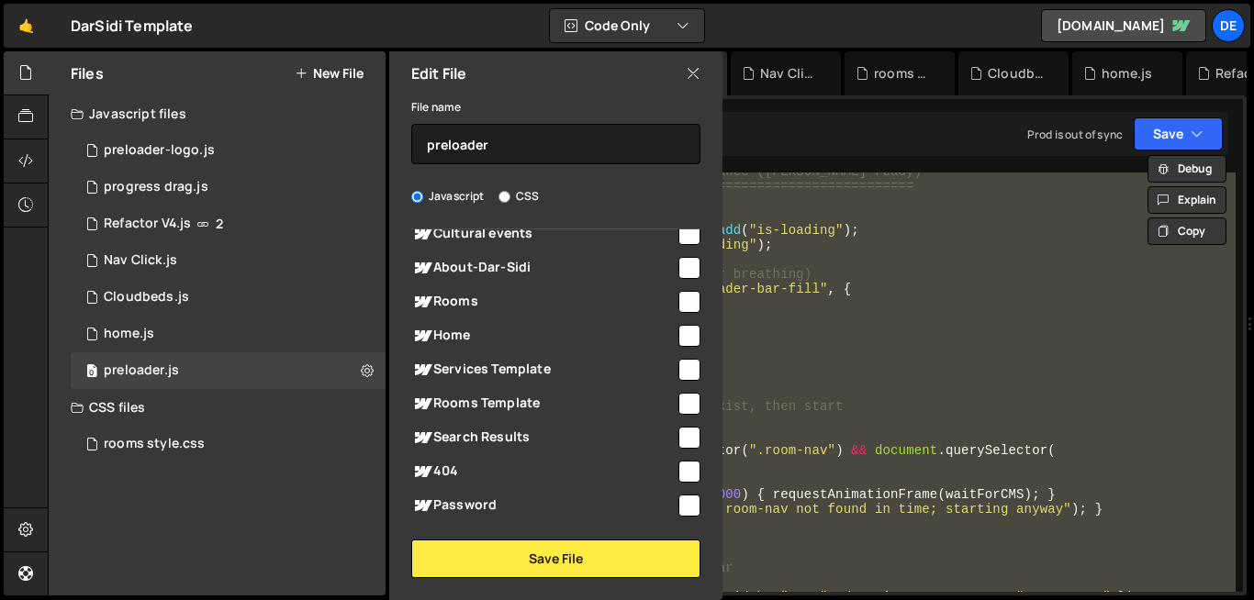
click at [695, 77] on icon at bounding box center [693, 73] width 15 height 20
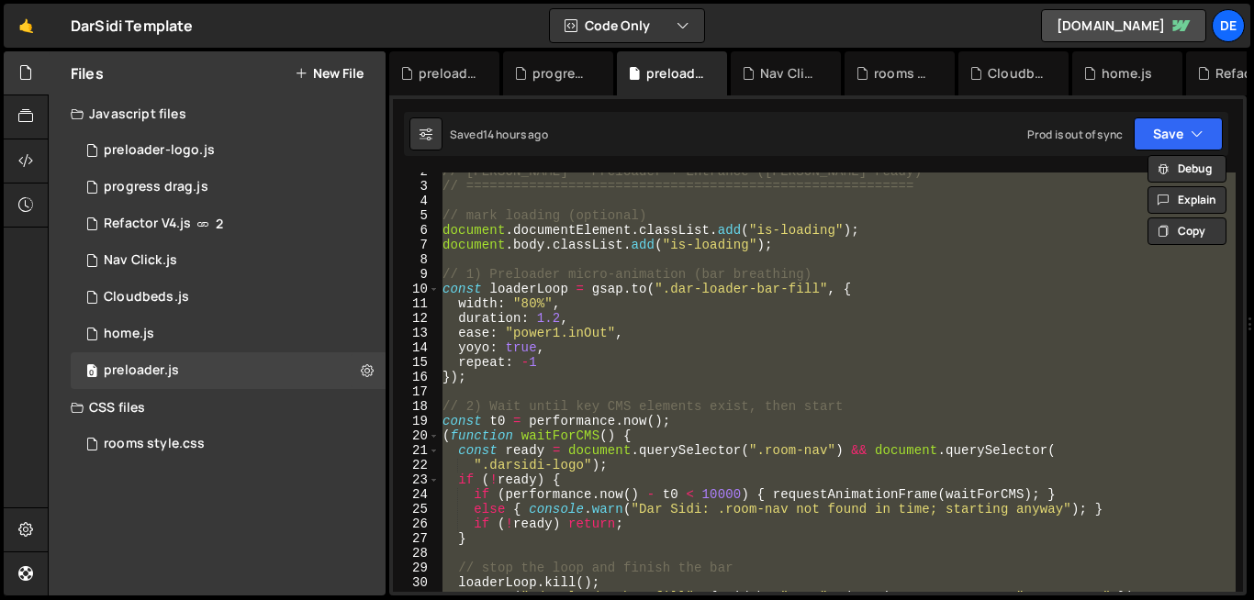
click at [842, 252] on div "// Dar Sidi — Preloader + Entrance (Slater-ready) // ==========================…" at bounding box center [837, 382] width 797 height 419
type textarea "document.body.classList.add("is-loading");"
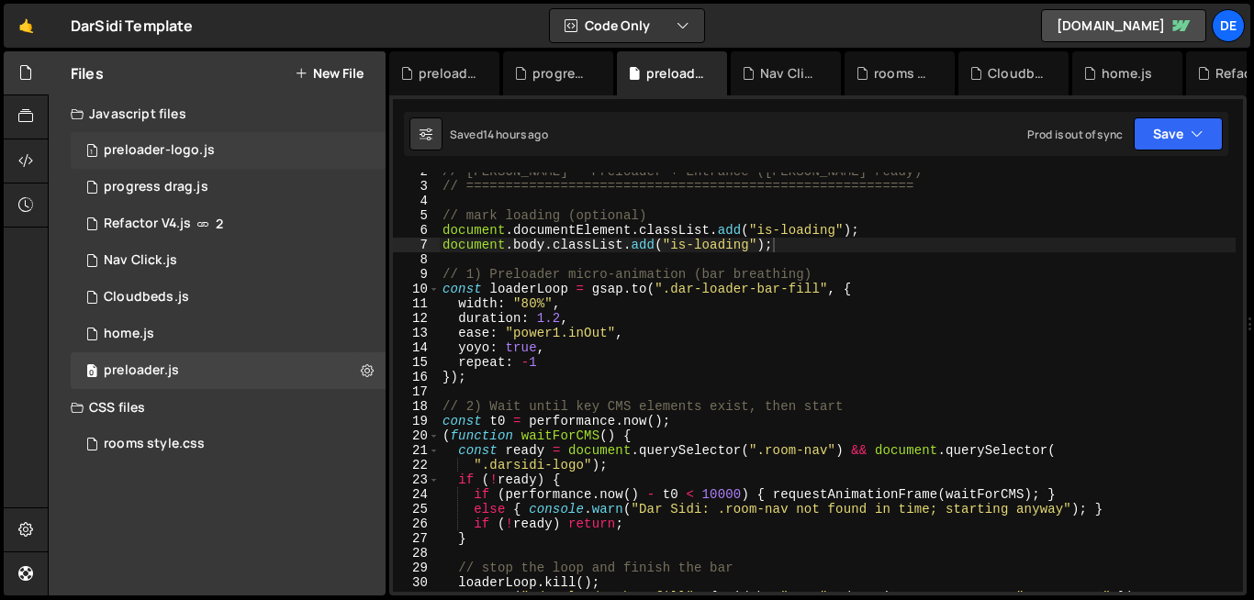
click at [153, 150] on div "preloader-logo.js" at bounding box center [159, 150] width 111 height 17
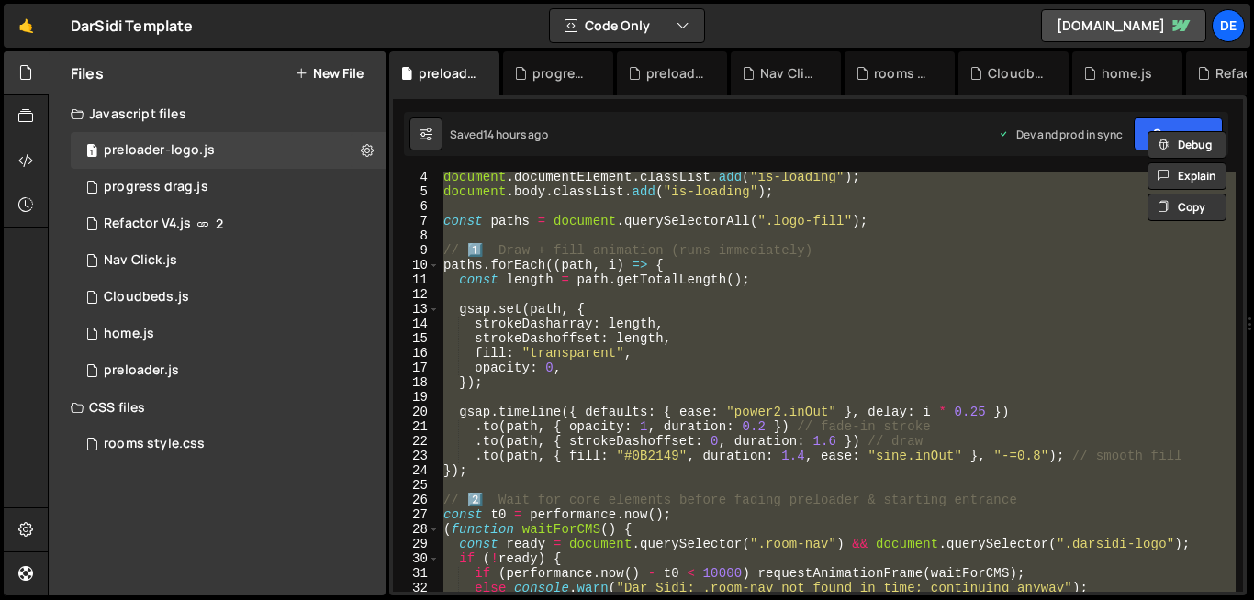
click at [474, 275] on div "document . documentElement . classList . add ( "is-loading" ) ; document . body…" at bounding box center [838, 382] width 796 height 419
type textarea "const length = path.getTotalLength();"
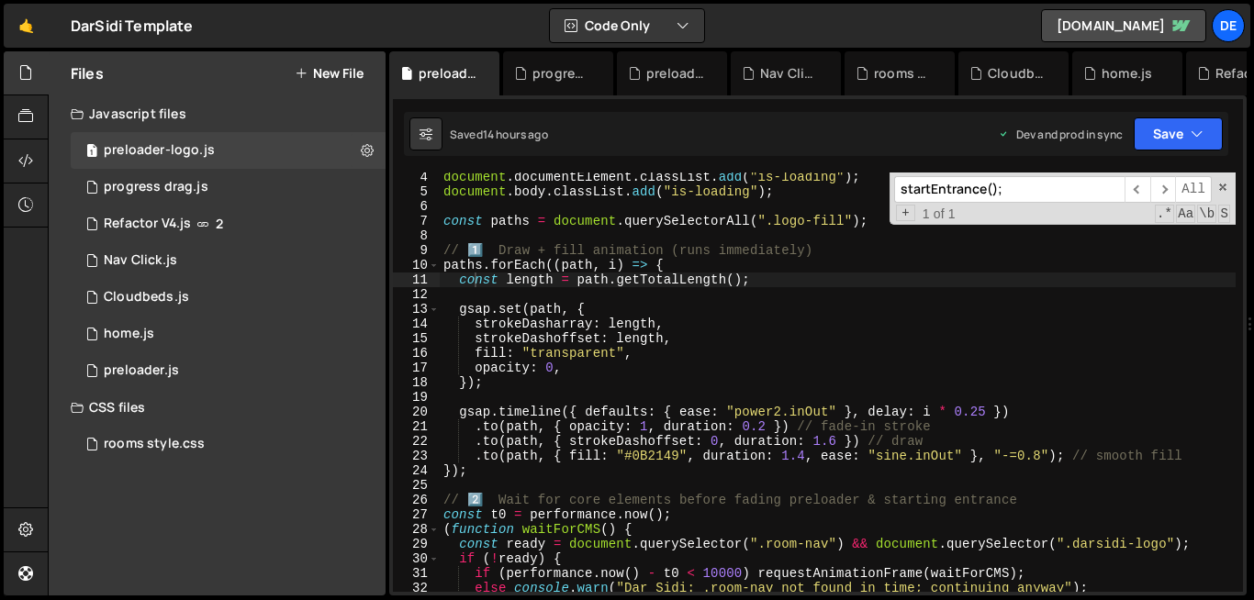
scroll to position [437, 0]
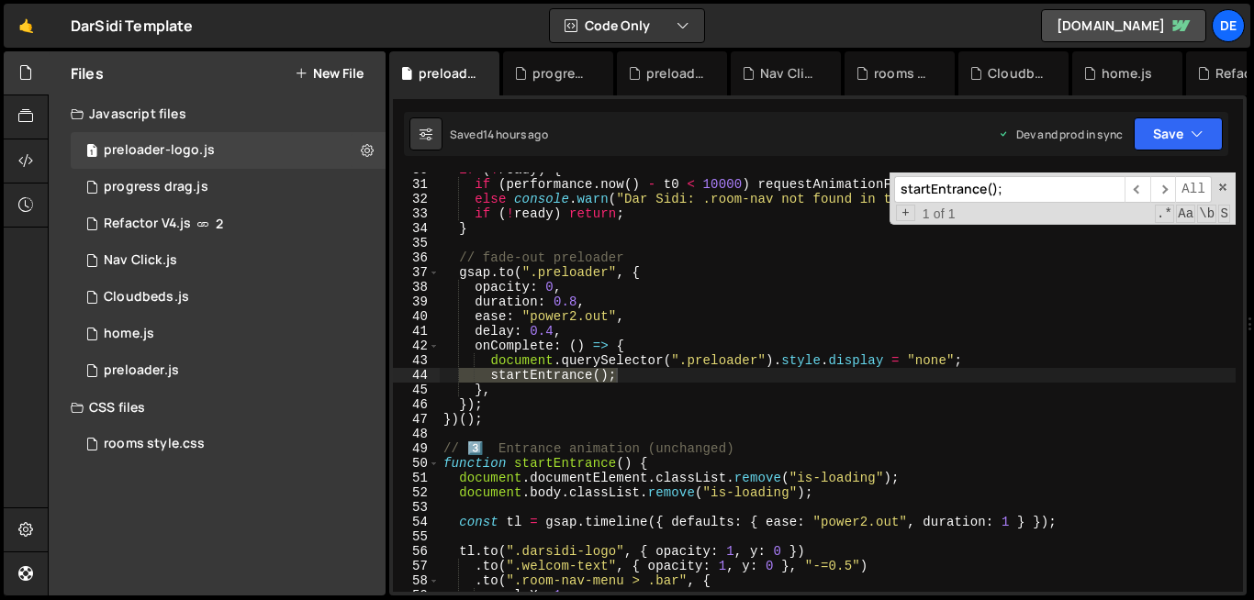
type input "startEntrance();"
click at [614, 363] on div "if ( ! ready ) { if ( performance . now ( ) - t0 < 10000 ) requestAnimationFram…" at bounding box center [838, 386] width 796 height 449
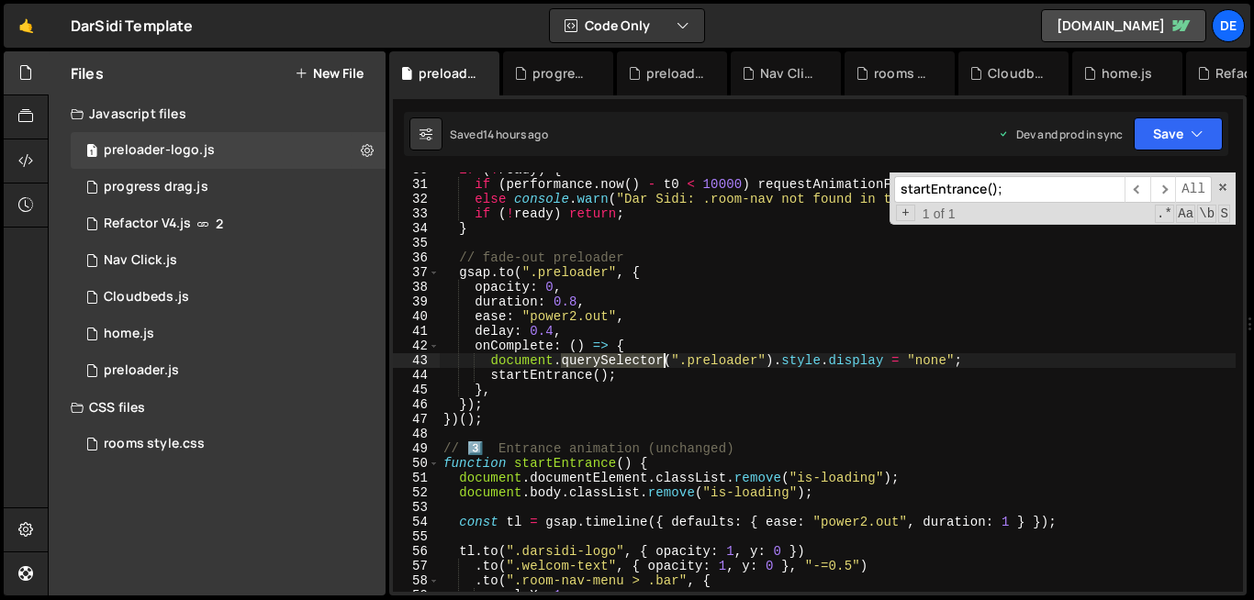
click at [614, 363] on div "if ( ! ready ) { if ( performance . now ( ) - t0 < 10000 ) requestAnimationFram…" at bounding box center [838, 386] width 796 height 449
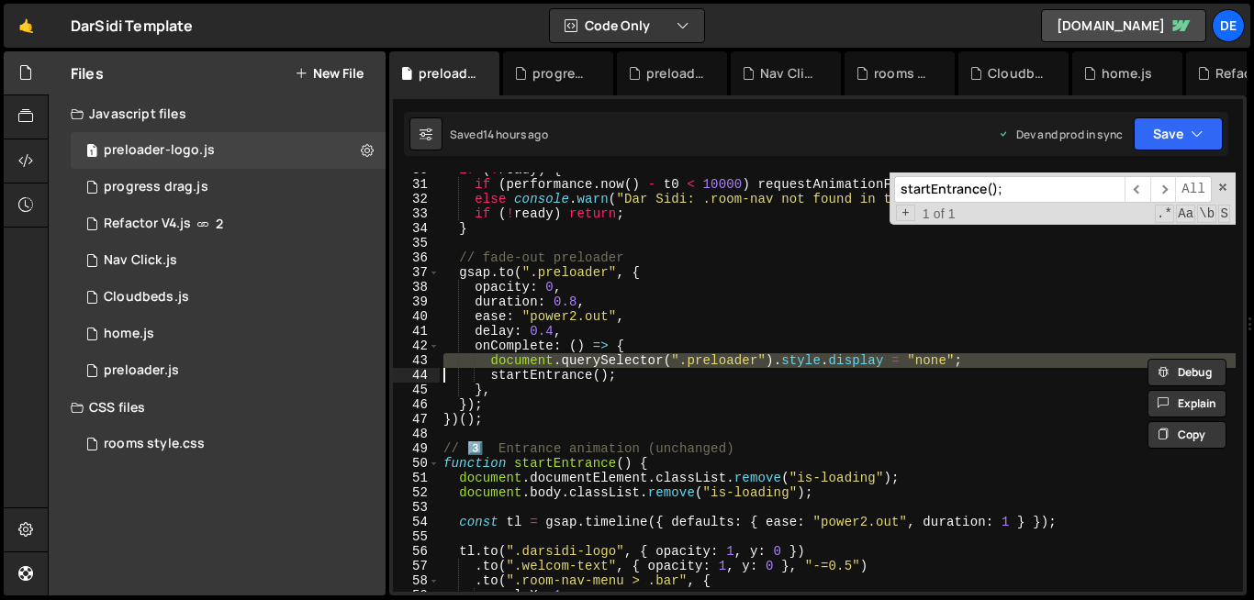
click at [614, 363] on div "if ( ! ready ) { if ( performance . now ( ) - t0 < 10000 ) requestAnimationFram…" at bounding box center [838, 386] width 796 height 449
paste textarea
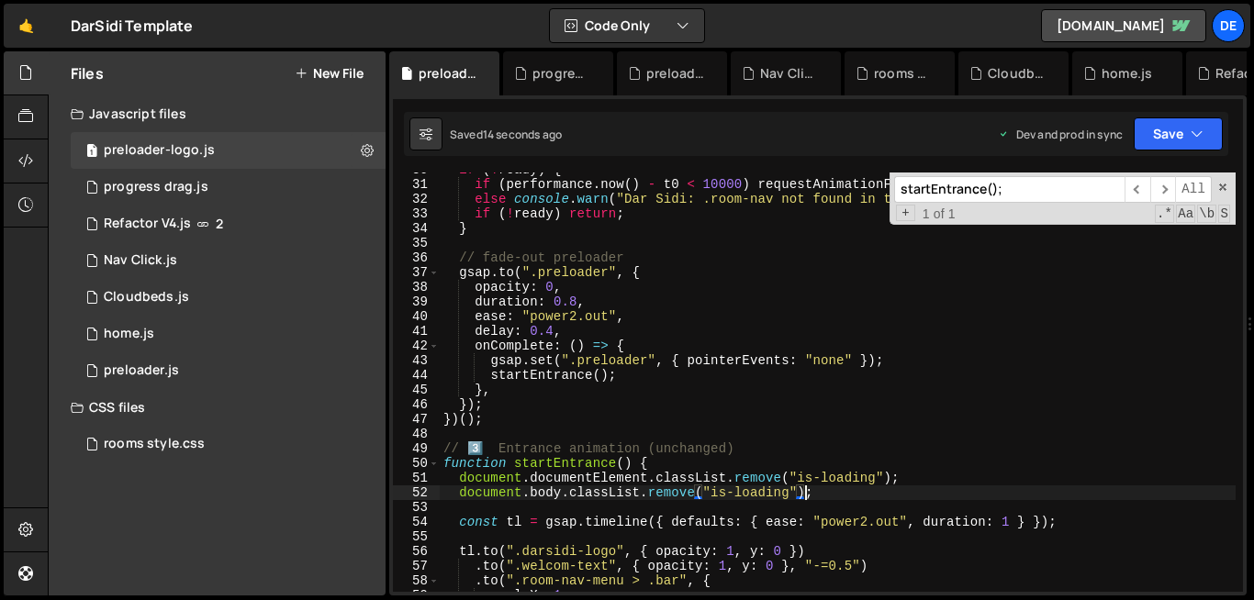
click at [806, 488] on div "if ( ! ready ) { if ( performance . now ( ) - t0 < 10000 ) requestAnimationFram…" at bounding box center [838, 386] width 796 height 449
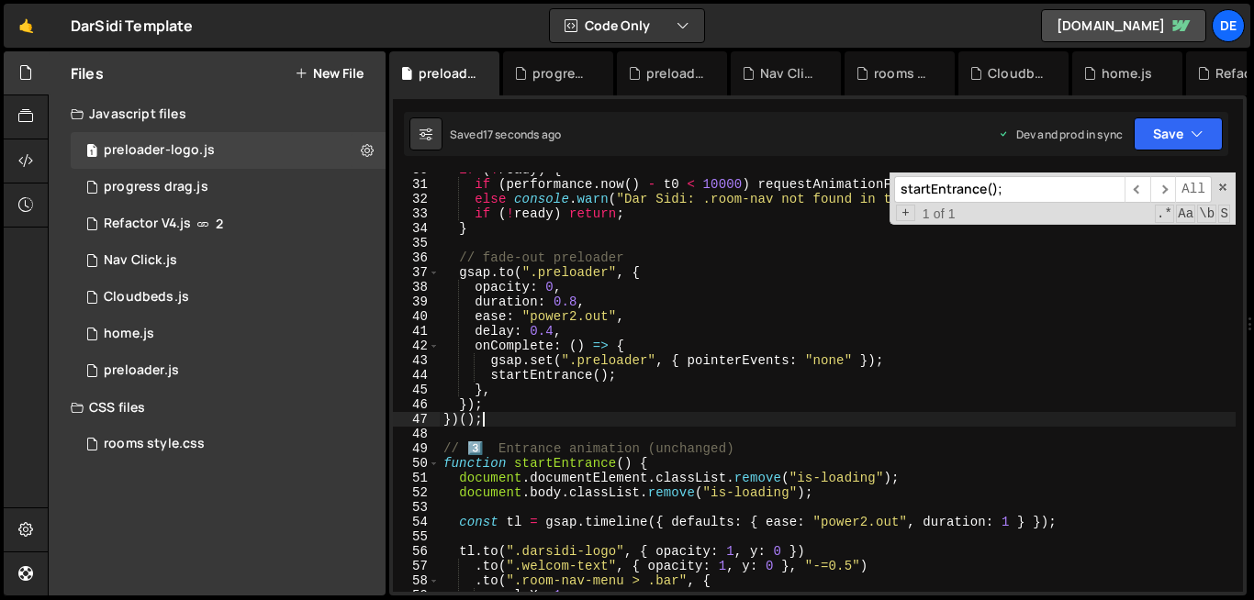
click at [597, 414] on div "if ( ! ready ) { if ( performance . now ( ) - t0 < 10000 ) requestAnimationFram…" at bounding box center [838, 386] width 796 height 449
type textarea "})();"
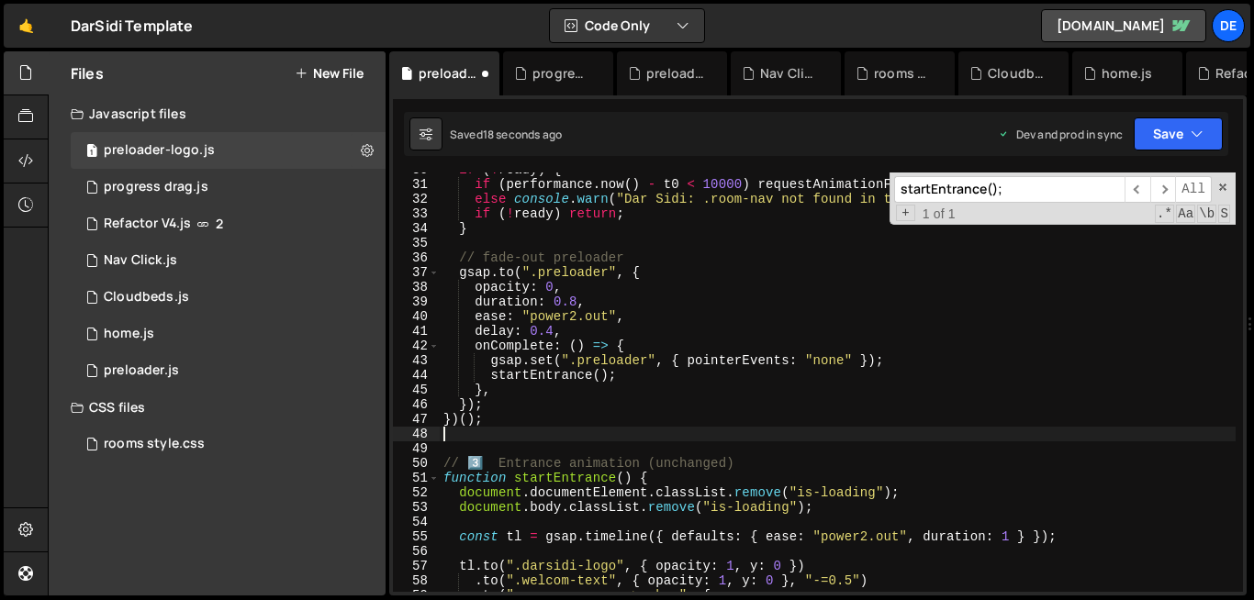
paste textarea
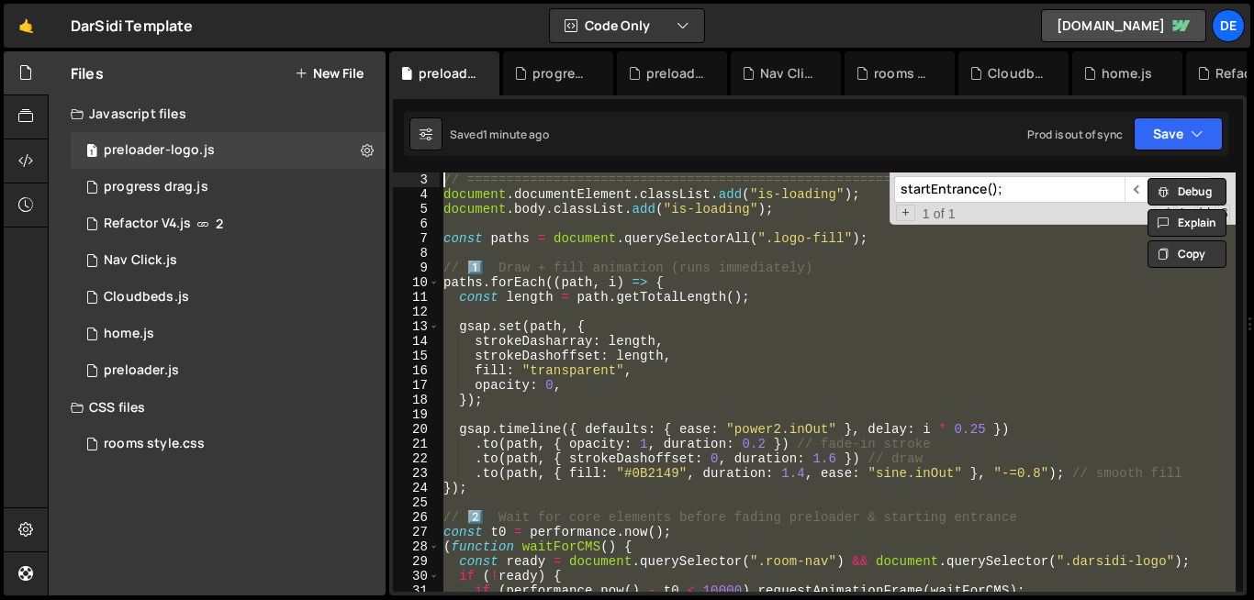
scroll to position [0, 0]
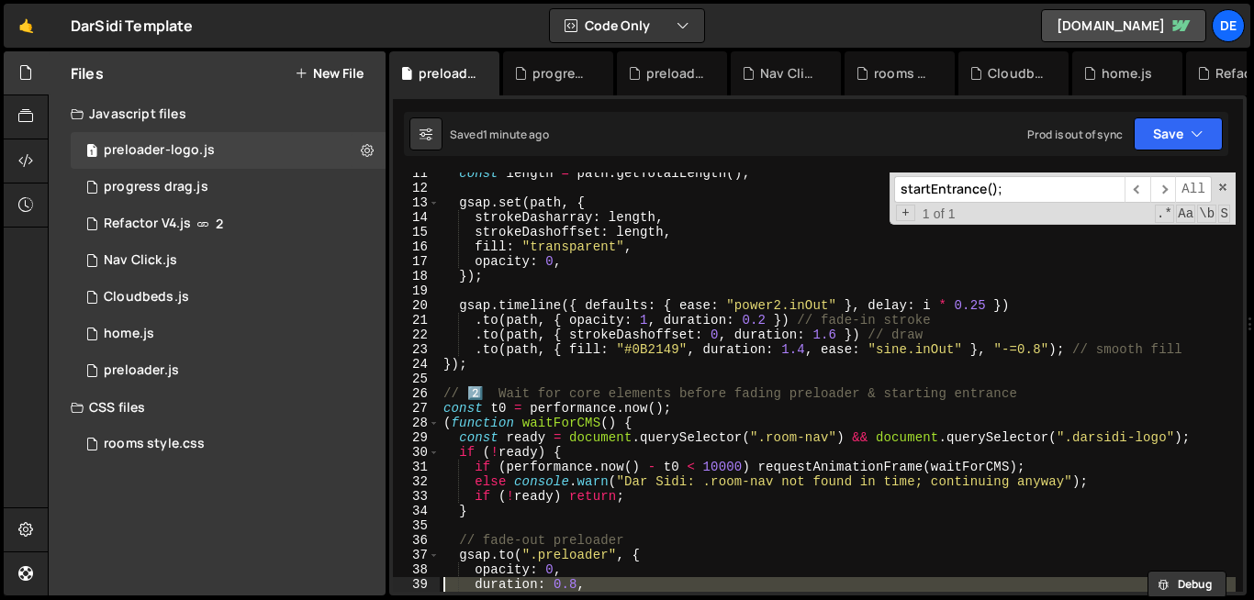
type textarea "gsap.set(".preloader", { pointerEvents: "none" }); startEntrance();"
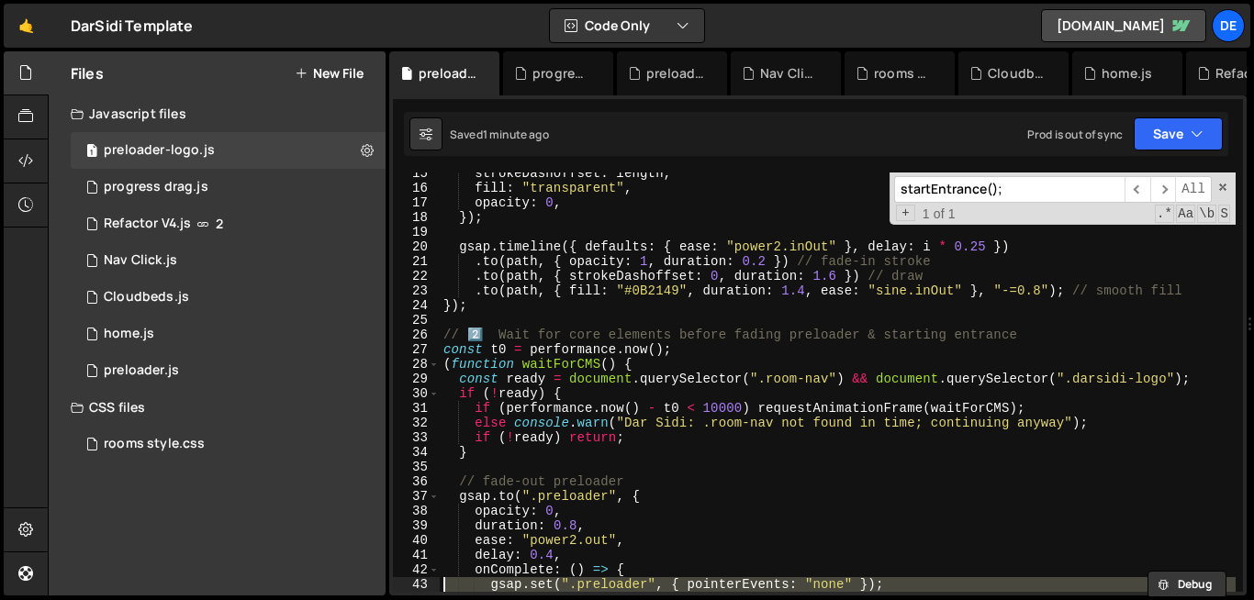
scroll to position [212, 0]
click at [183, 361] on div "0 preloader.js 0" at bounding box center [228, 370] width 315 height 37
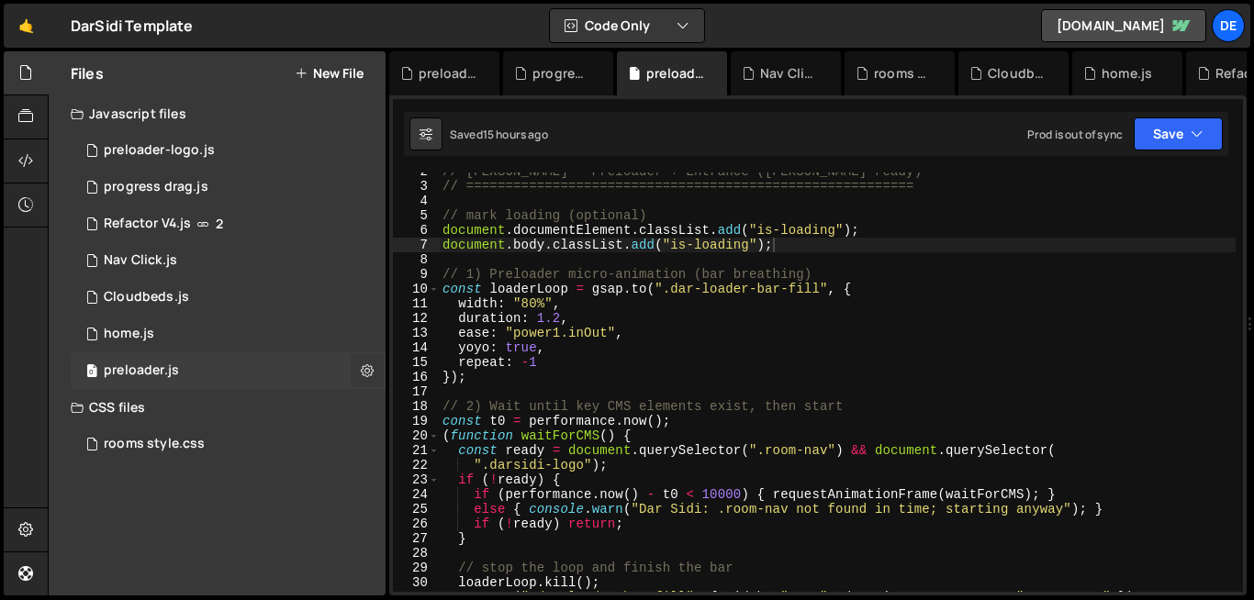
click at [369, 381] on button at bounding box center [367, 370] width 33 height 33
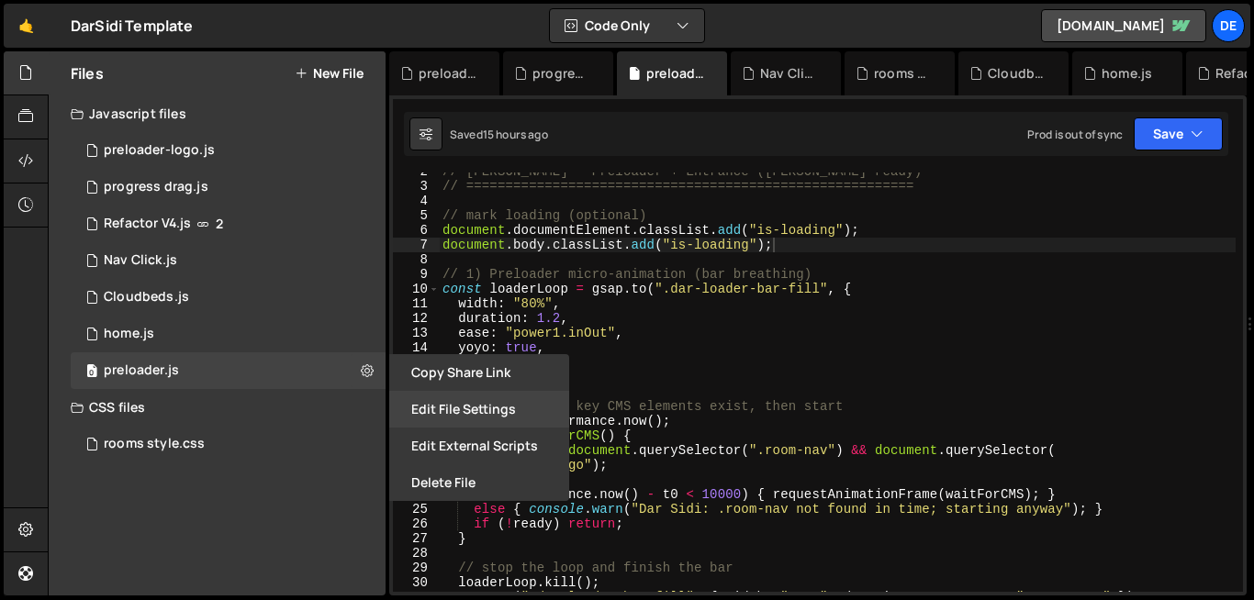
click at [453, 416] on button "Edit File Settings" at bounding box center [479, 409] width 180 height 37
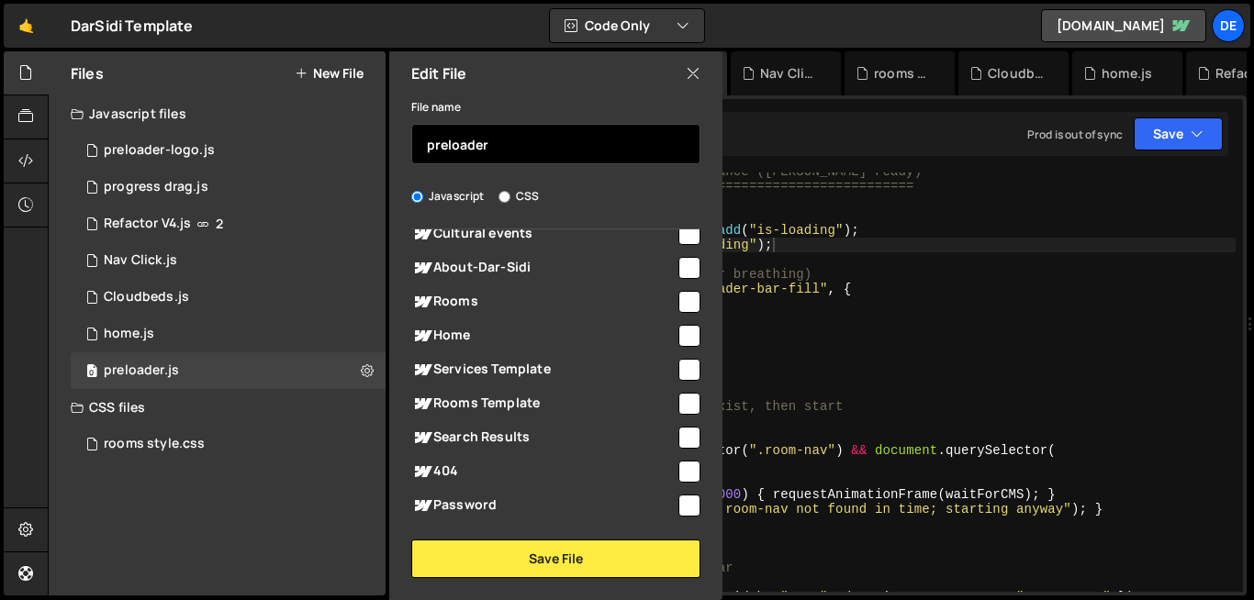
click at [429, 142] on input "preloader" at bounding box center [555, 144] width 289 height 40
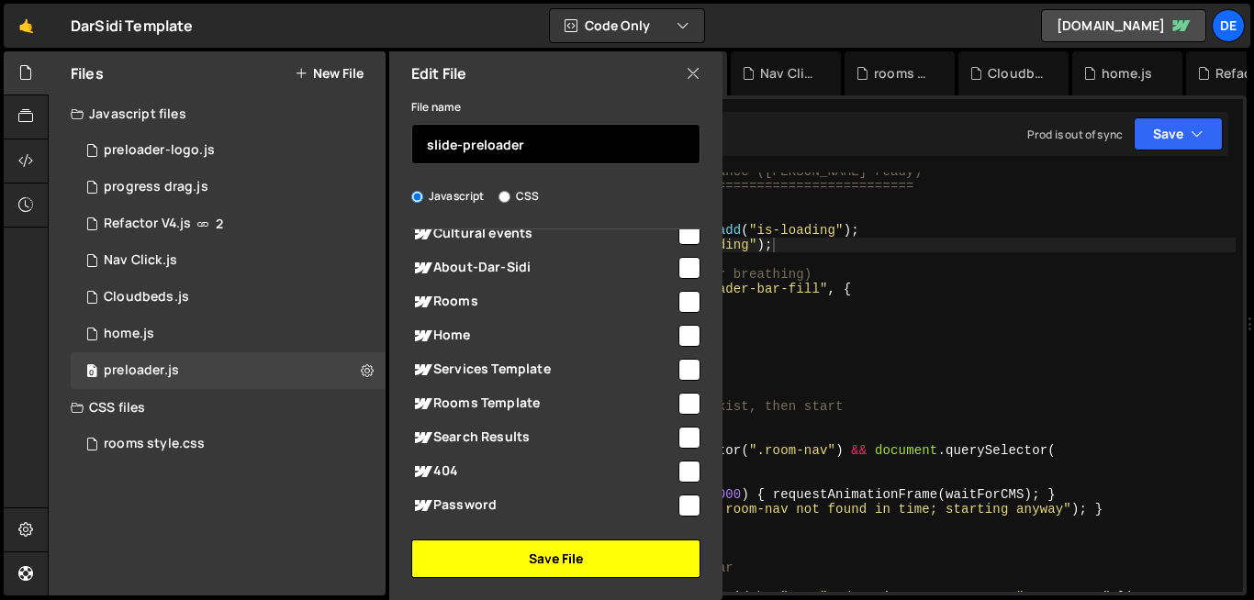
type input "slide-preloader"
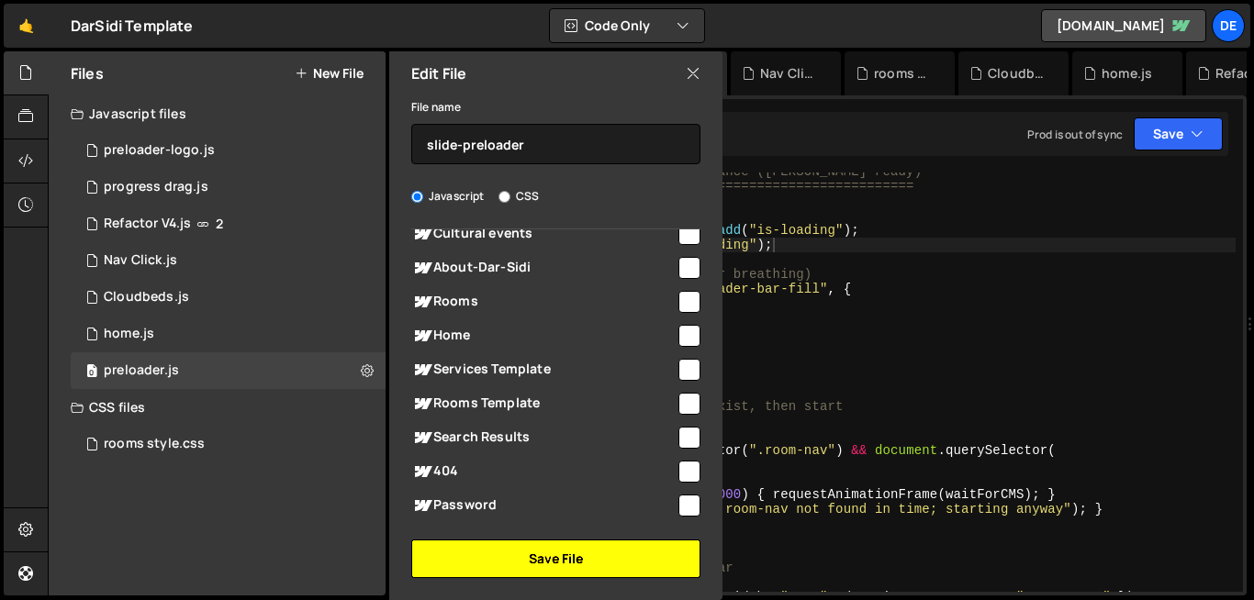
click at [563, 563] on button "Save File" at bounding box center [555, 559] width 289 height 39
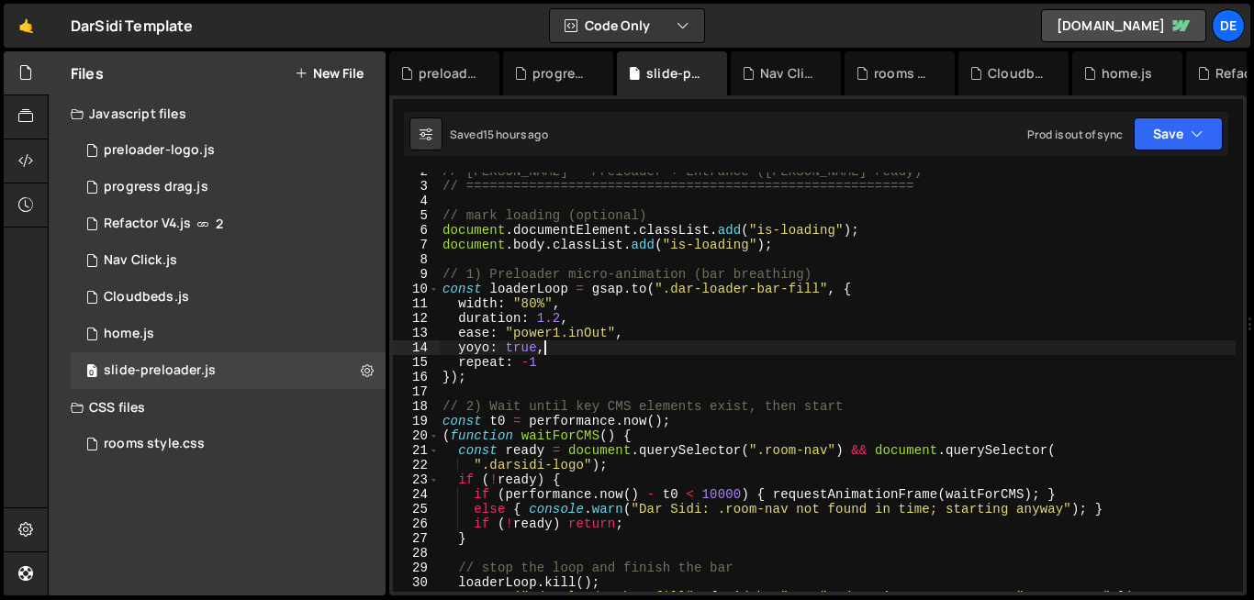
click at [563, 341] on div "// Dar Sidi — Preloader + Entrance (Slater-ready) // ==========================…" at bounding box center [837, 388] width 797 height 449
type textarea "}"
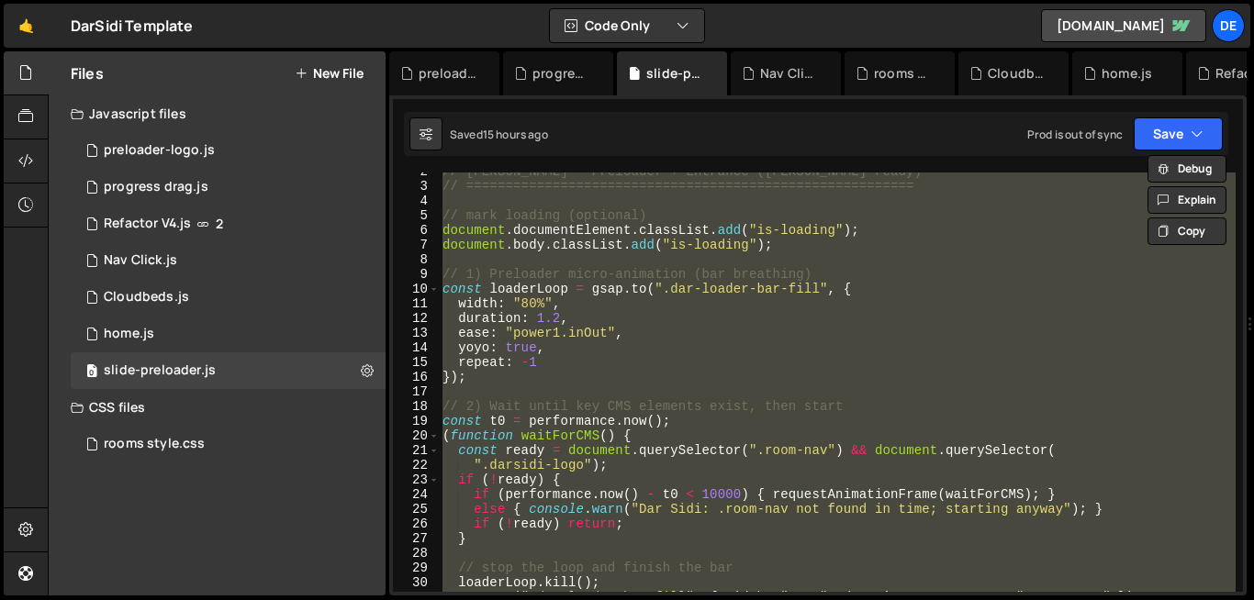
paste textarea
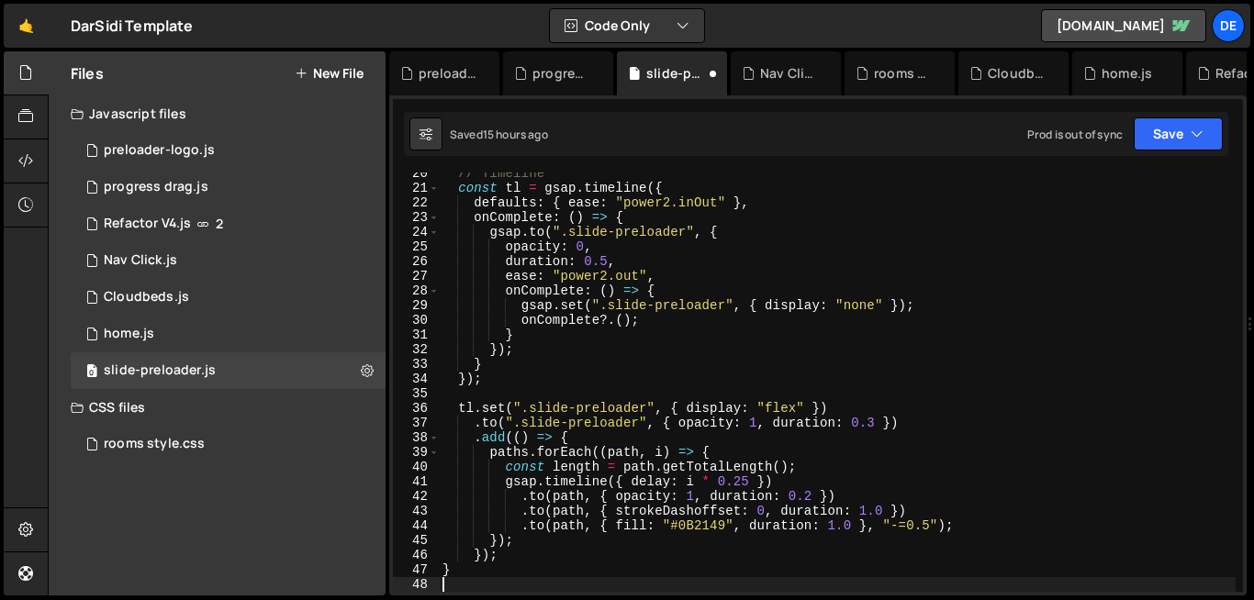
scroll to position [285, 0]
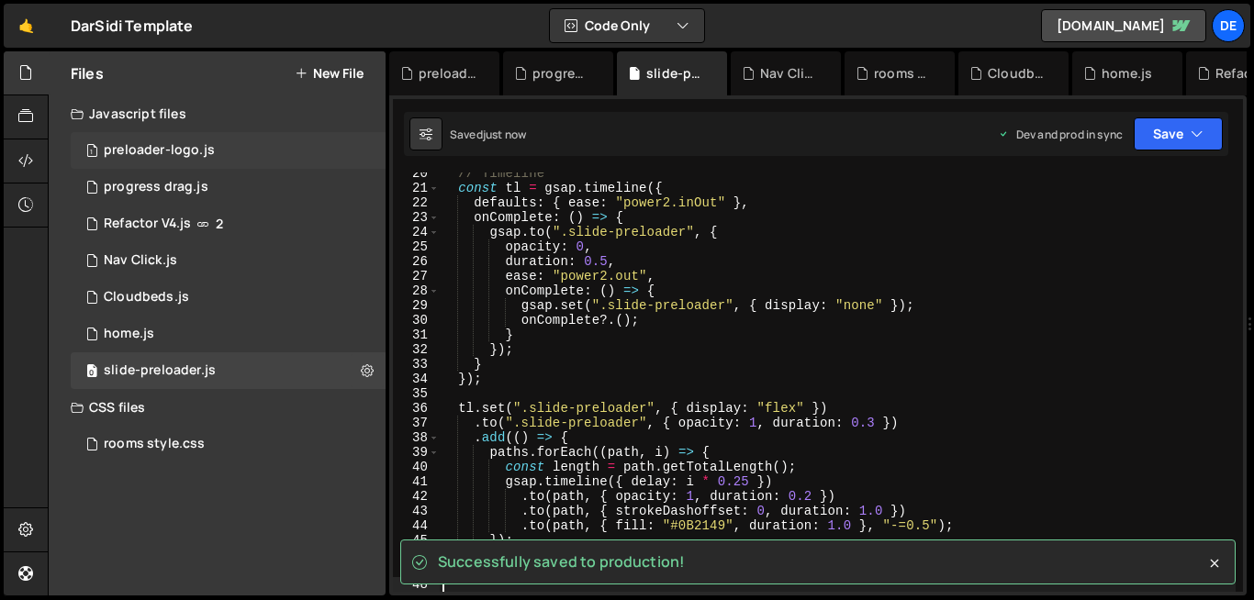
click at [212, 156] on div "1 preloader-logo.js 0" at bounding box center [228, 150] width 315 height 37
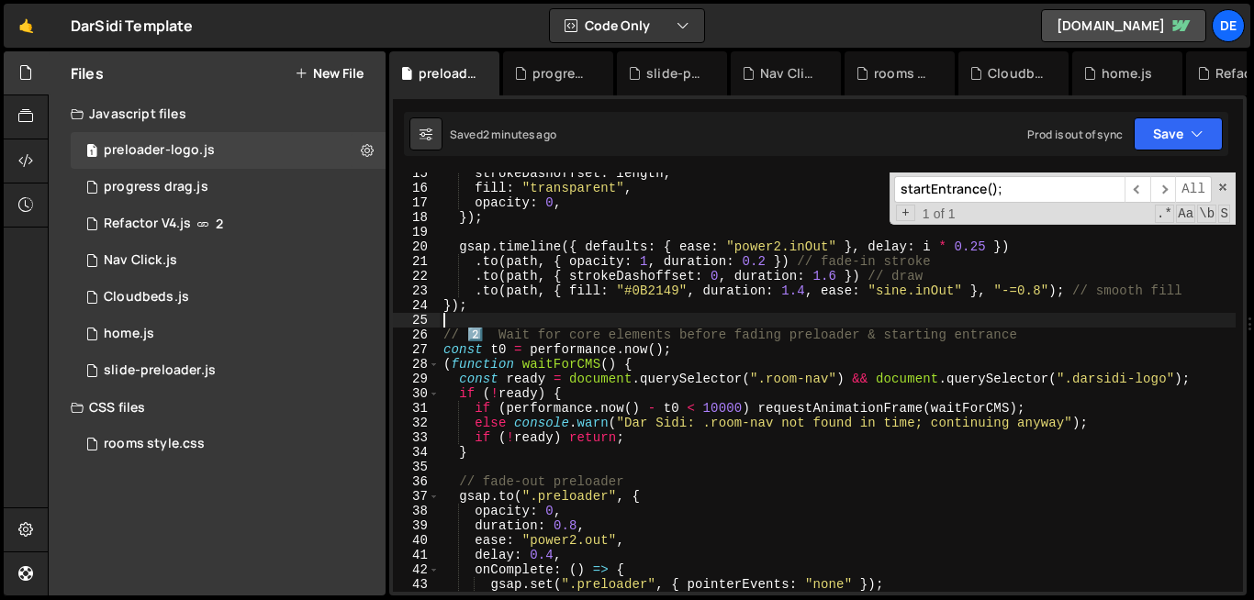
click at [615, 320] on div "strokeDashoffset : length , fill : "transparent" , opacity : 0 , }) ; gsap . ti…" at bounding box center [838, 390] width 796 height 449
type textarea "}"
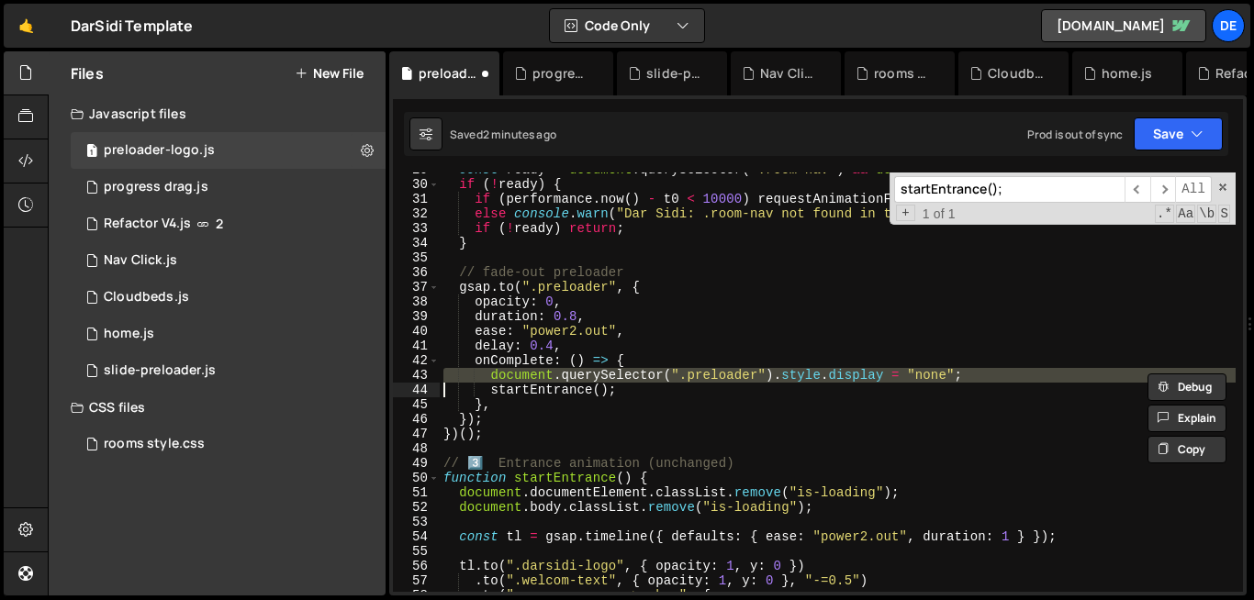
scroll to position [422, 0]
click at [747, 440] on div "const ready = document . querySelector ( ".room-nav" ) && document . querySelec…" at bounding box center [838, 386] width 796 height 449
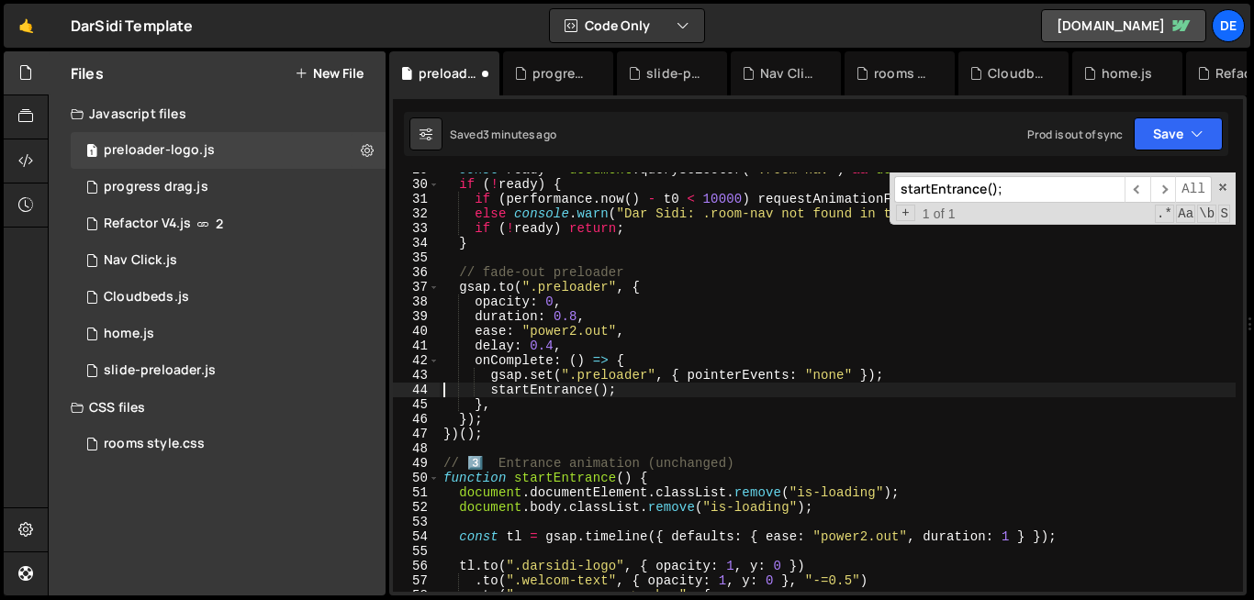
type textarea "startEntrance();"
click at [358, 369] on div "0 slide-preloader.js 0" at bounding box center [228, 370] width 315 height 37
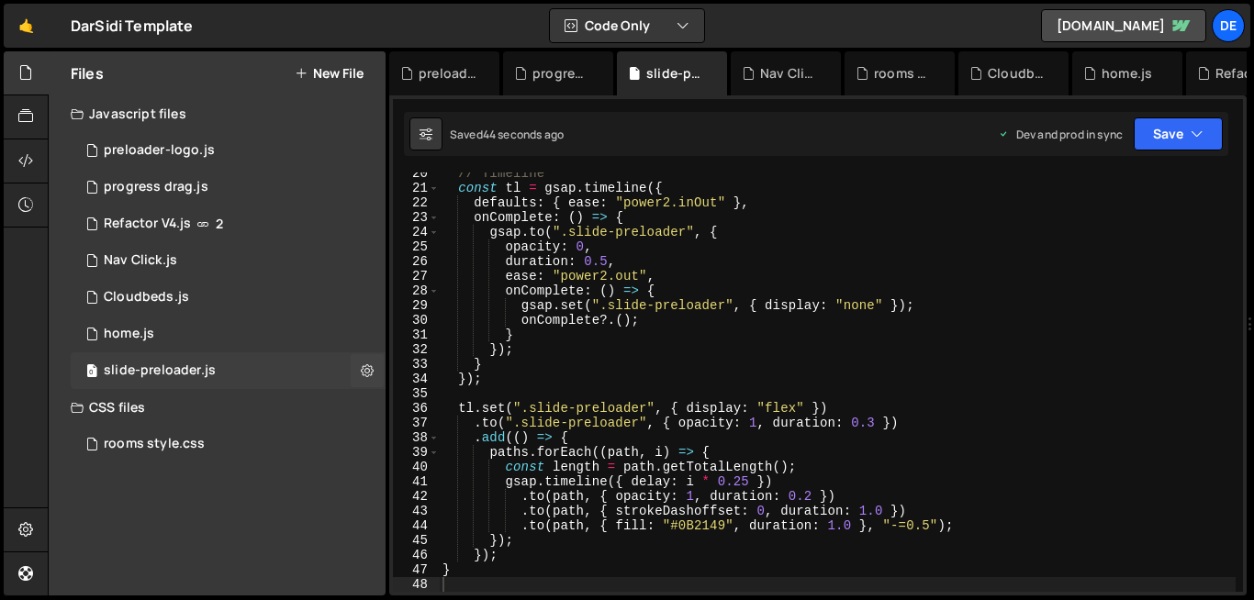
click at [358, 369] on button at bounding box center [367, 370] width 33 height 33
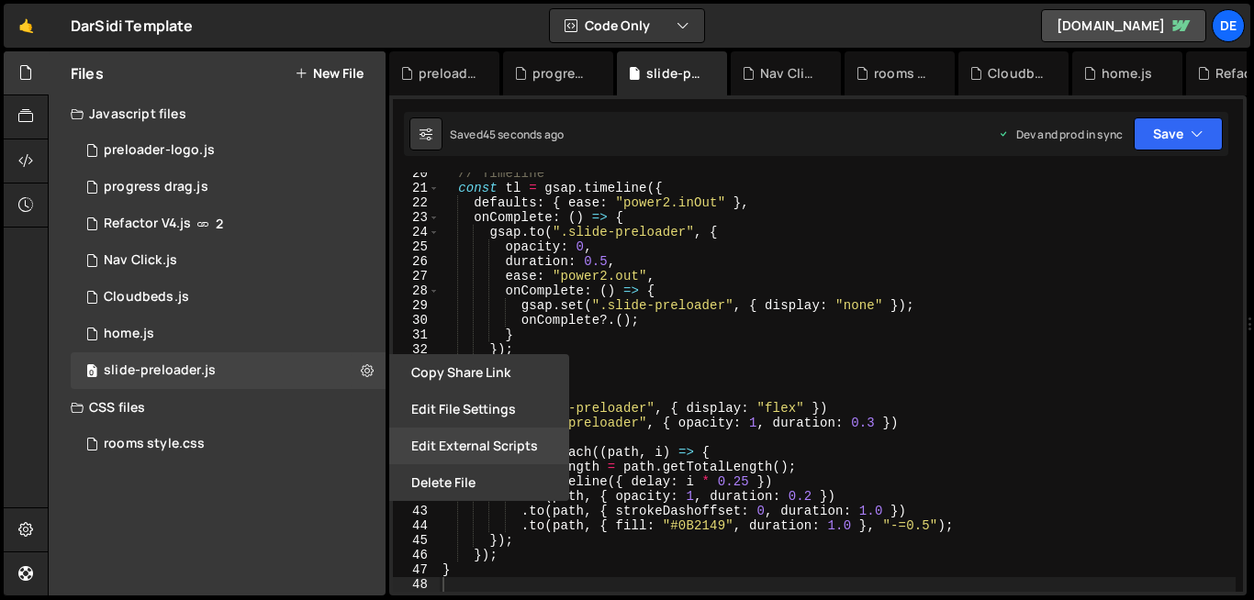
click at [473, 445] on button "Edit External Scripts" at bounding box center [479, 446] width 180 height 37
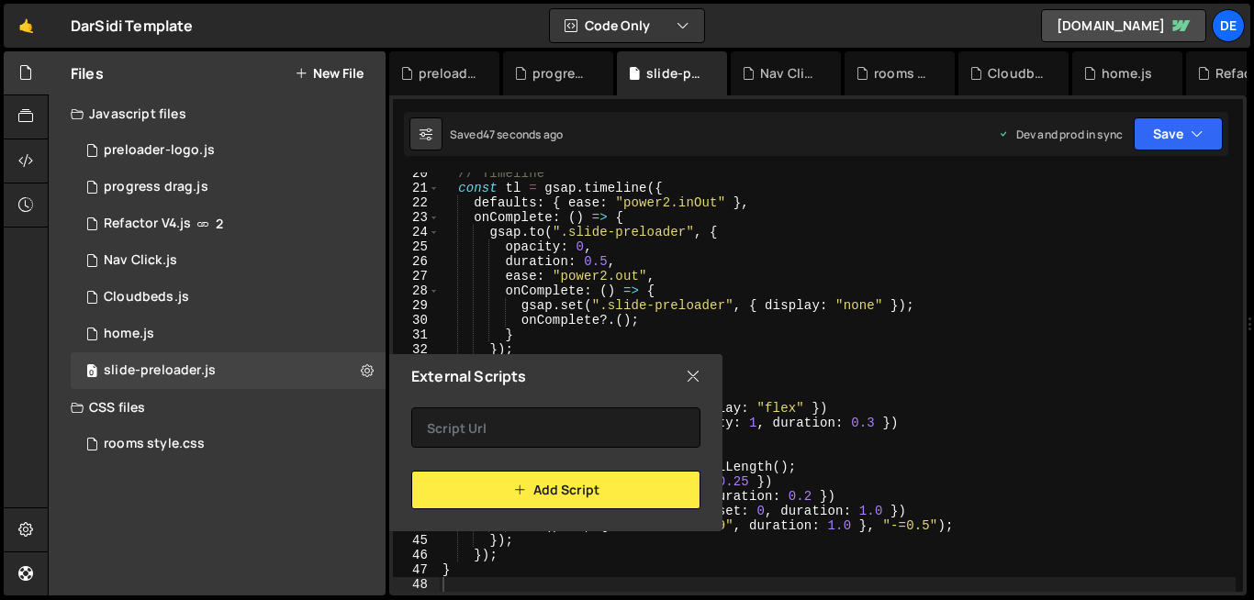
click at [691, 378] on icon at bounding box center [693, 376] width 15 height 20
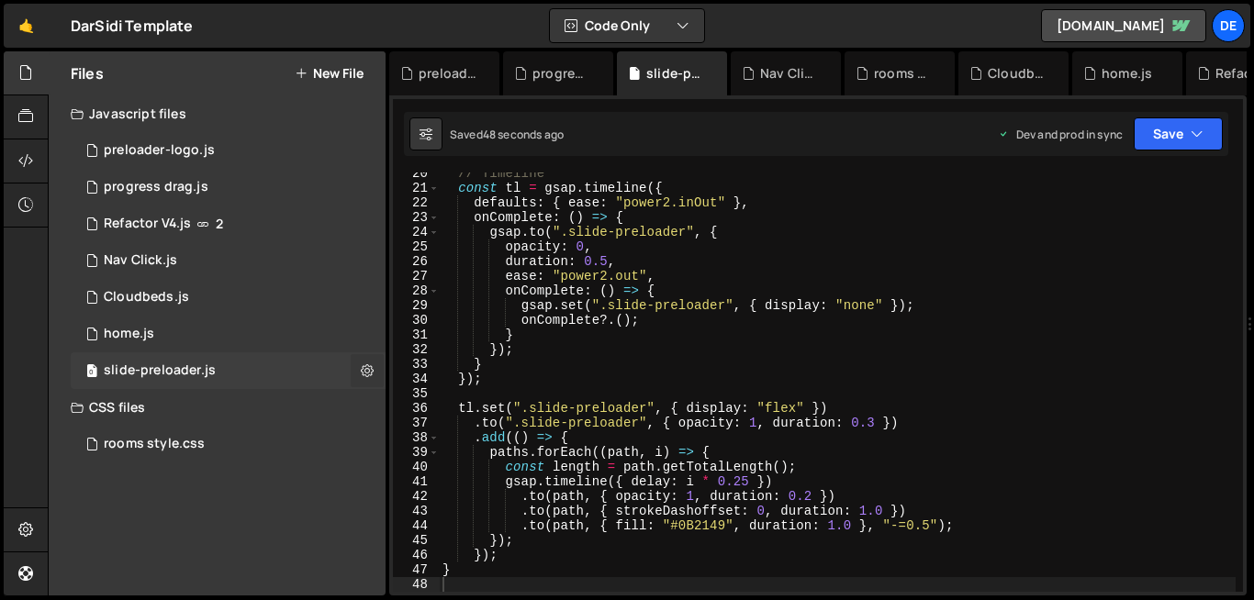
click at [368, 377] on icon at bounding box center [367, 370] width 13 height 17
type input "slide-preloader"
radio input "true"
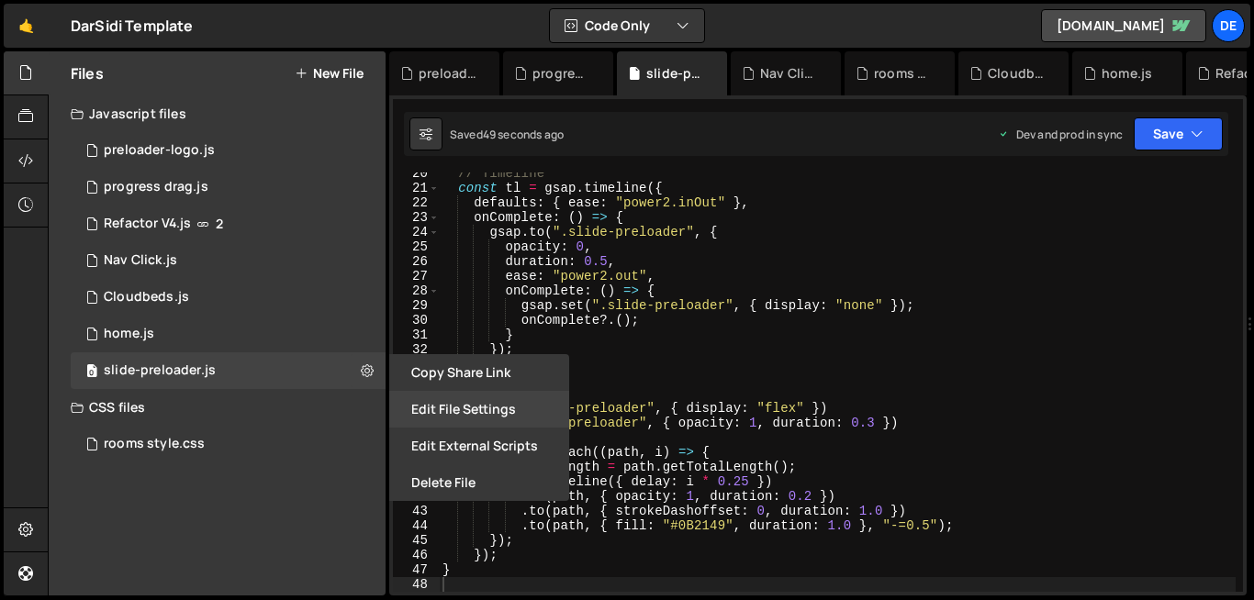
click at [458, 412] on button "Edit File Settings" at bounding box center [479, 409] width 180 height 37
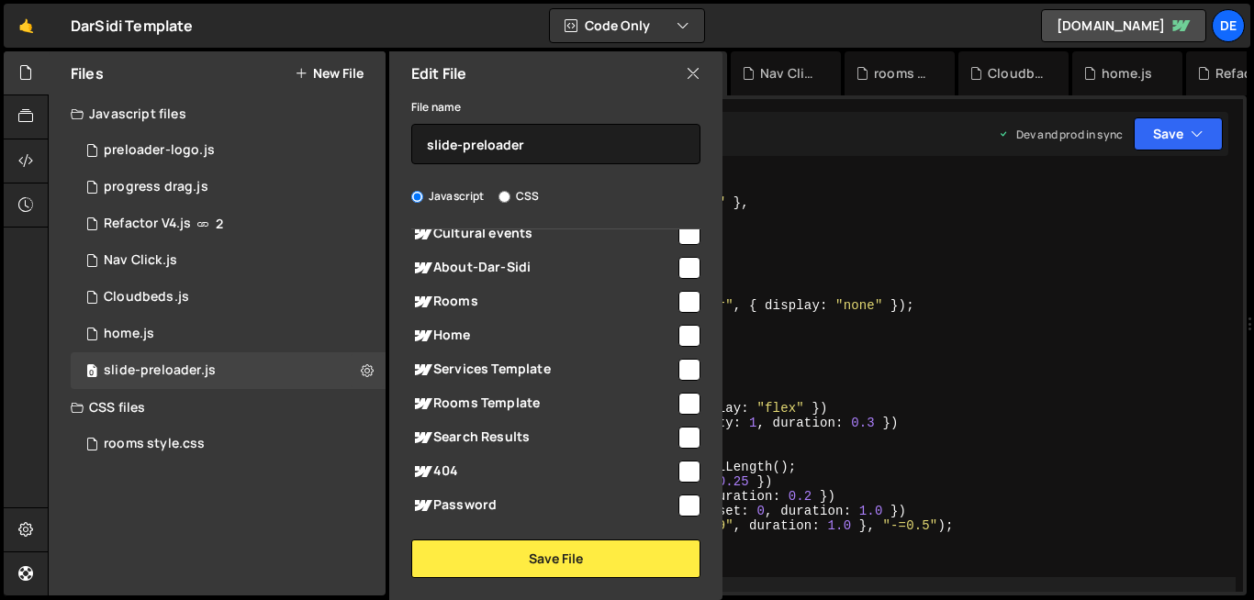
click at [686, 304] on input "checkbox" at bounding box center [689, 302] width 22 height 22
checkbox input "true"
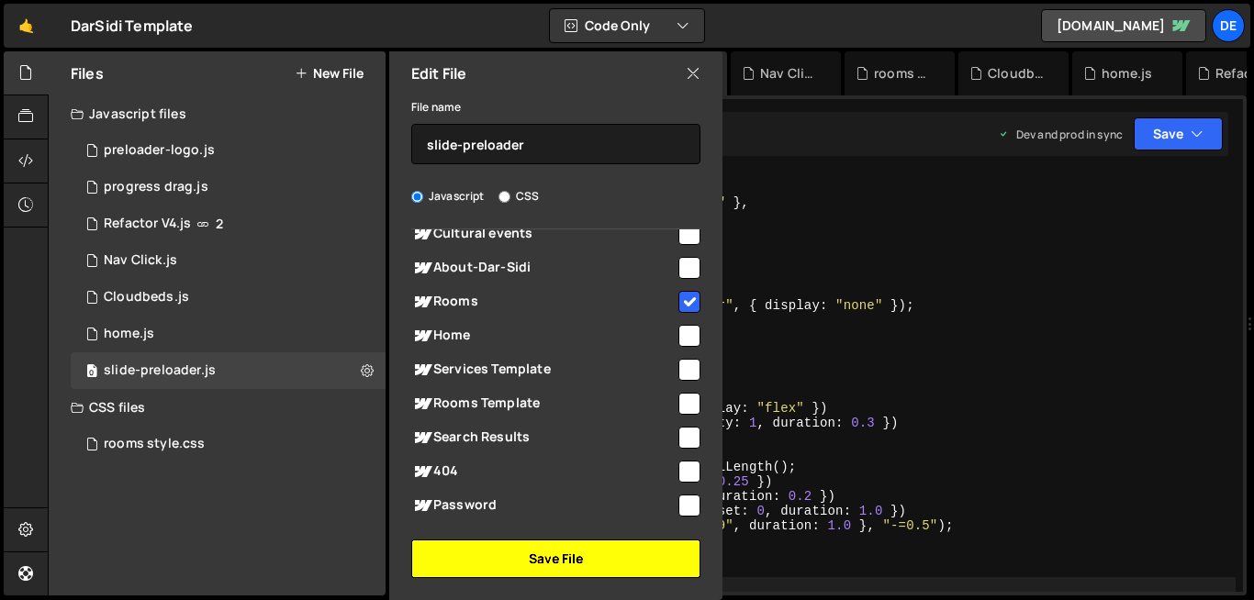
click at [620, 554] on button "Save File" at bounding box center [555, 559] width 289 height 39
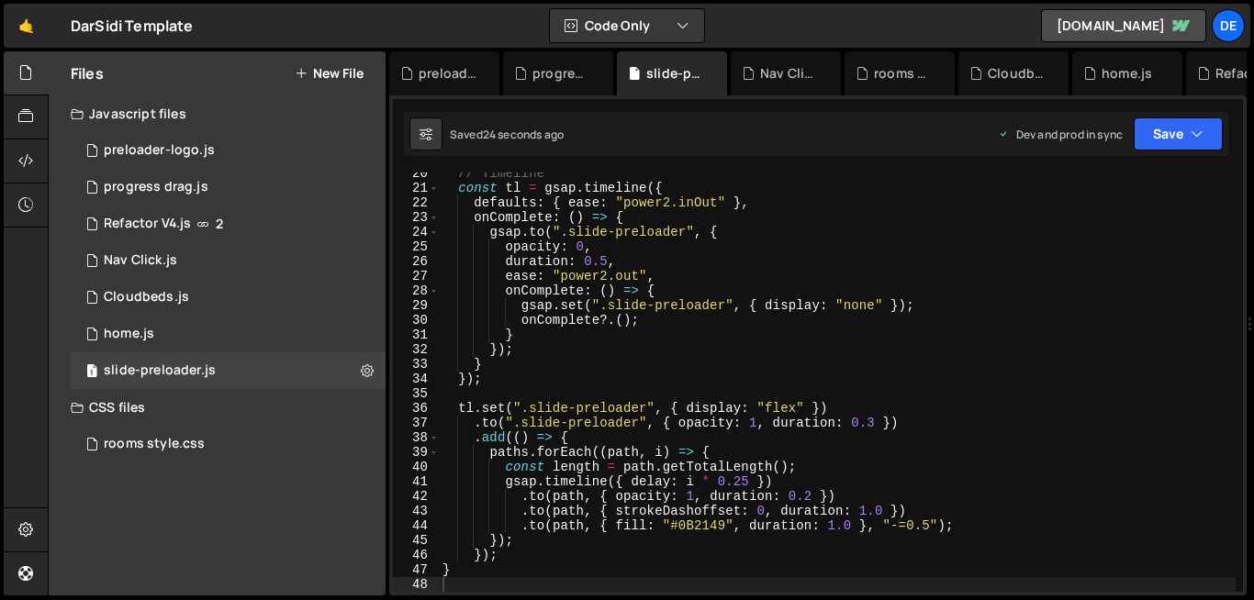
type textarea "});"
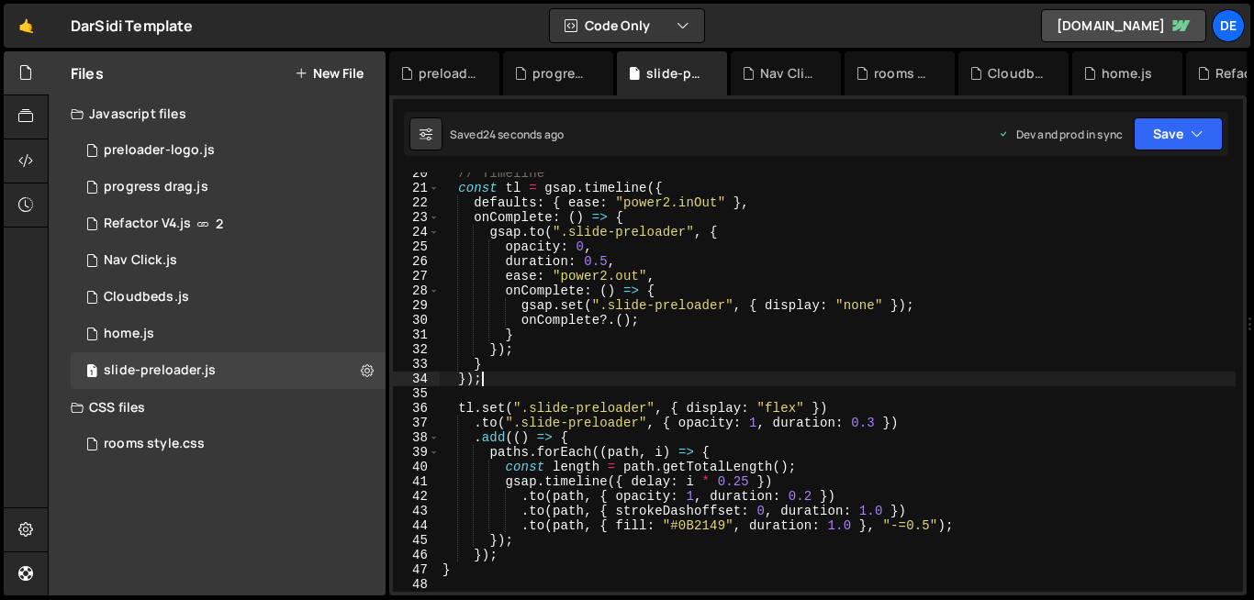
click at [668, 377] on div "// Timeline const tl = gsap . timeline ({ defaults : { ease : "power2.inOut" } …" at bounding box center [837, 390] width 797 height 449
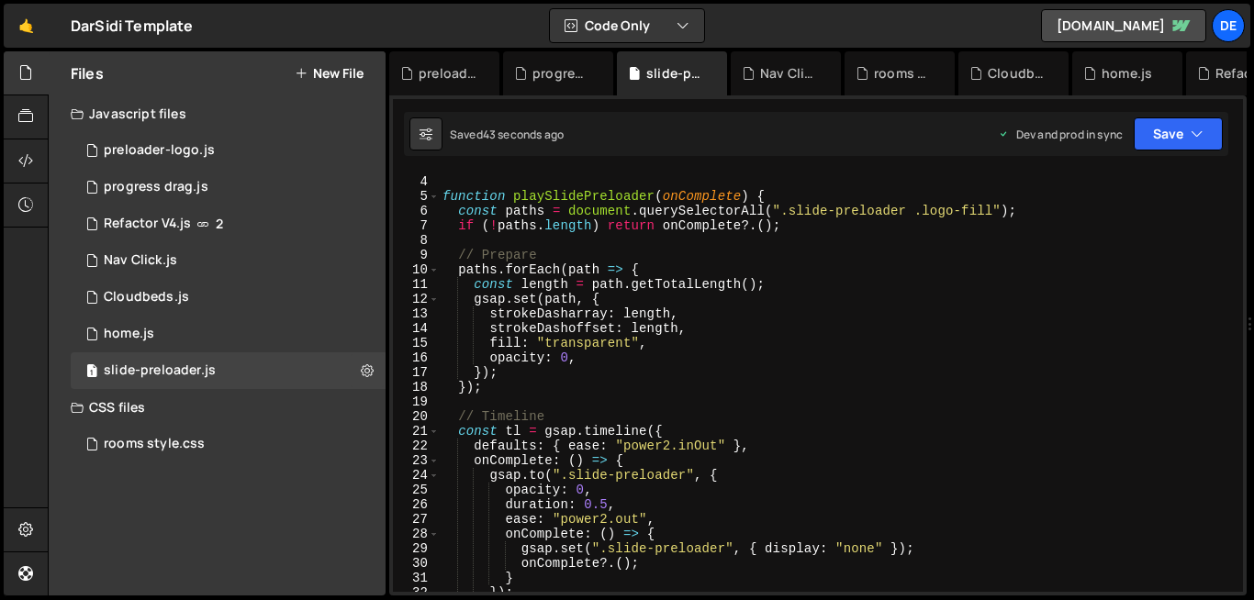
scroll to position [51, 0]
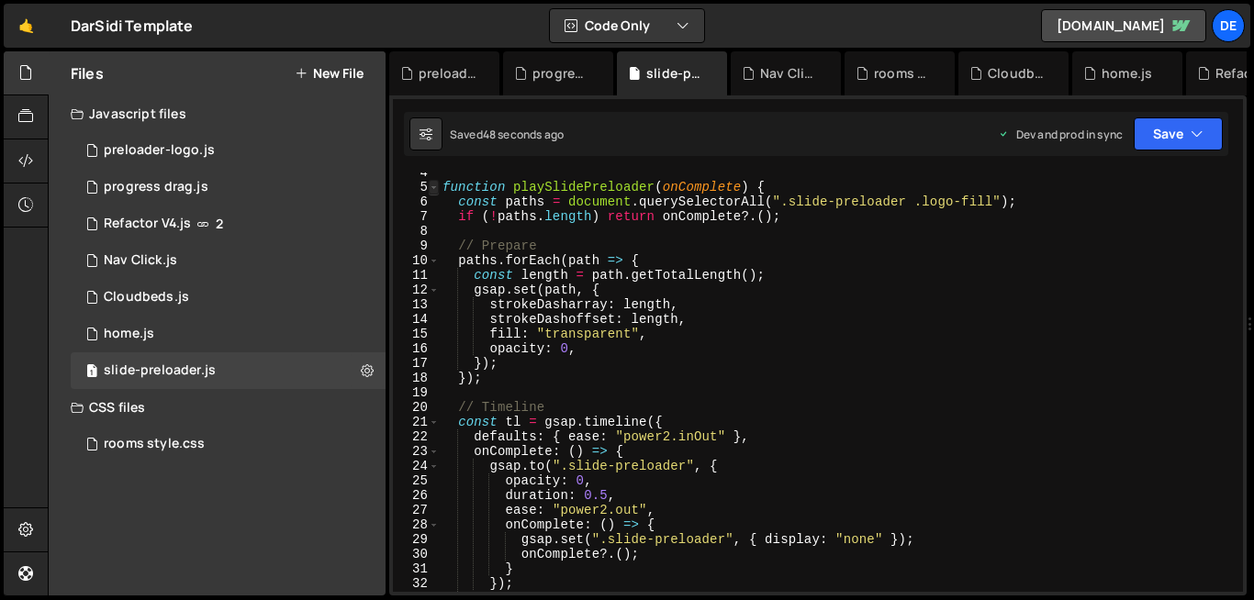
click at [434, 185] on span at bounding box center [434, 187] width 10 height 15
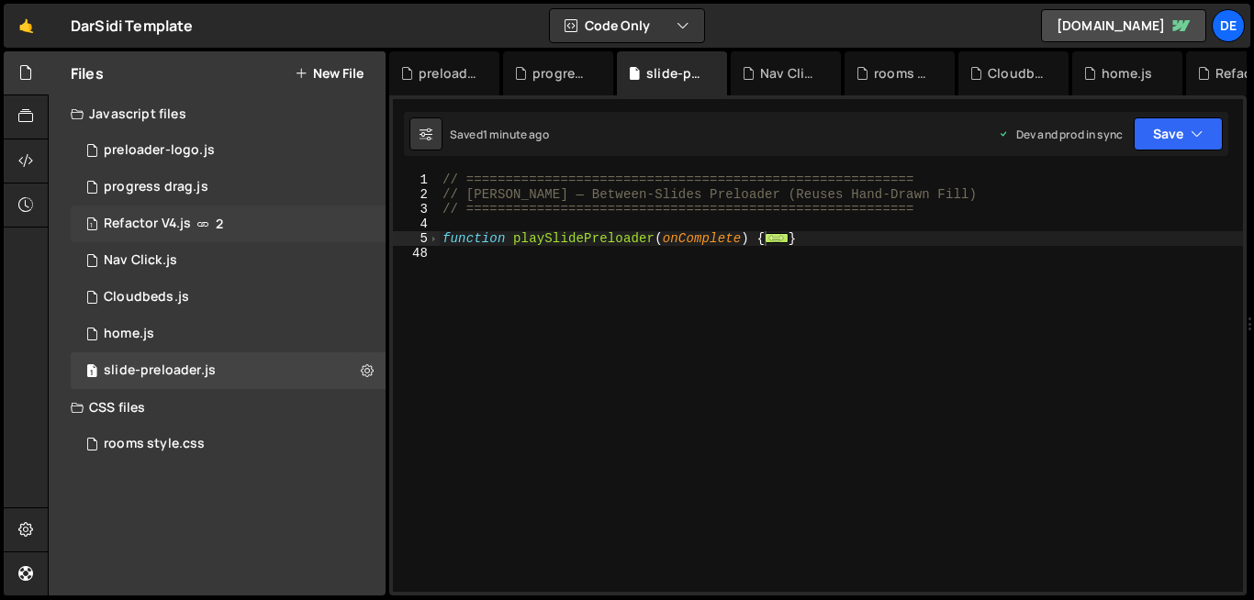
click at [200, 218] on icon at bounding box center [202, 224] width 13 height 15
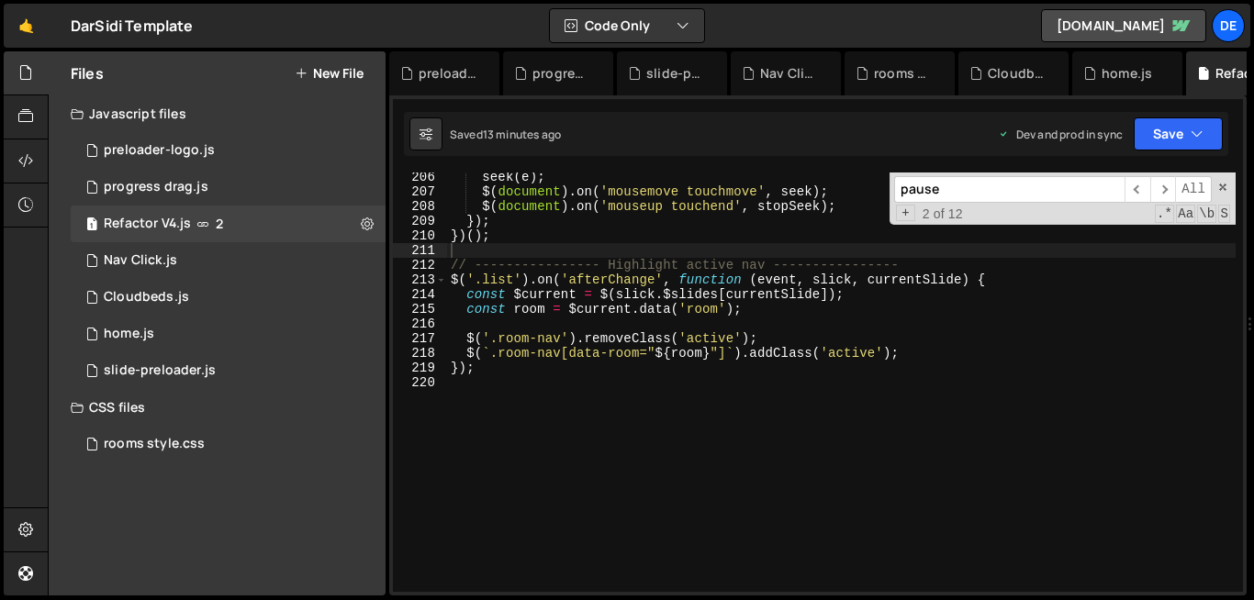
scroll to position [4130, 0]
click at [575, 327] on div "seek ( e ) ; $ ( document ) . on ( 'mousemove touchmove' , seek ) ; $ ( documen…" at bounding box center [841, 394] width 788 height 449
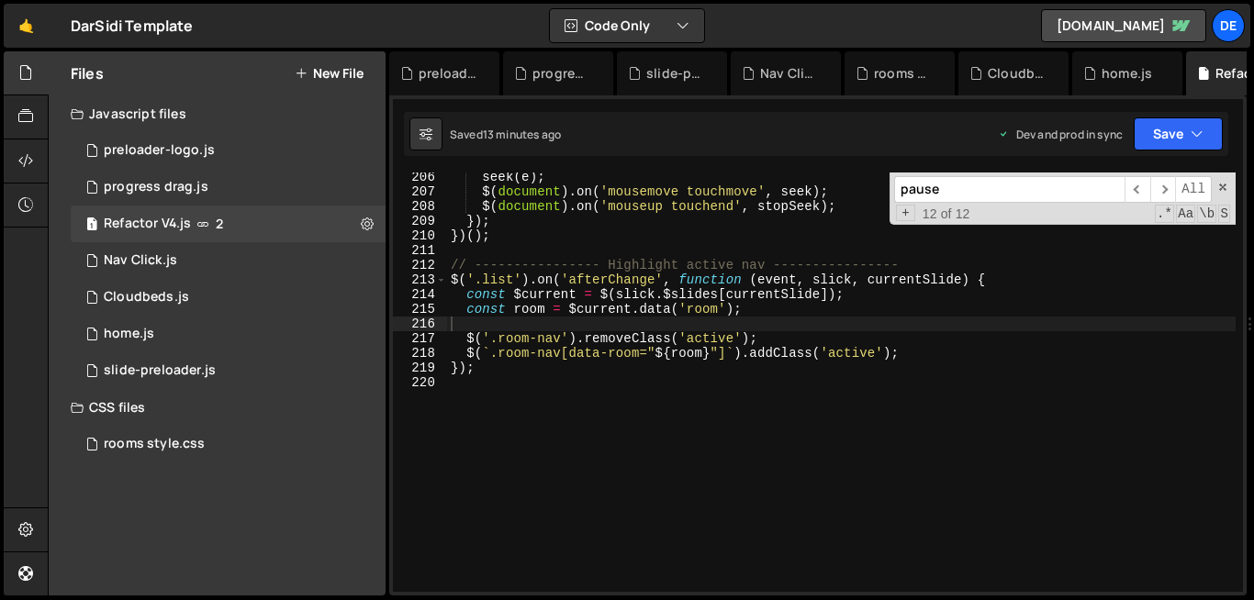
paste input "$('.list').on('beforeChange'"
drag, startPoint x: 956, startPoint y: 192, endPoint x: 850, endPoint y: 189, distance: 106.5
click at [850, 189] on div "seek ( e ) ; $ ( document ) . on ( 'mousemove touchmove' , seek ) ; $ ( documen…" at bounding box center [841, 382] width 788 height 419
click at [1023, 192] on input "beforeChang" at bounding box center [1009, 189] width 230 height 27
type input "beforeChang"
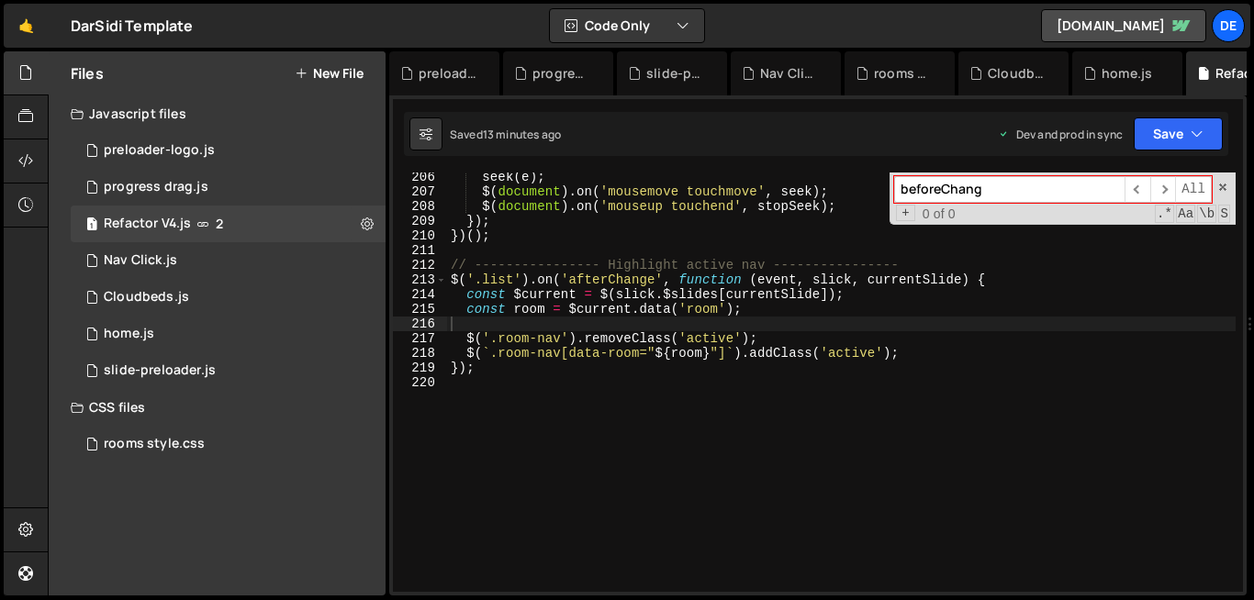
type textarea "const $current = $(slick.$slides[currentSlide]);"
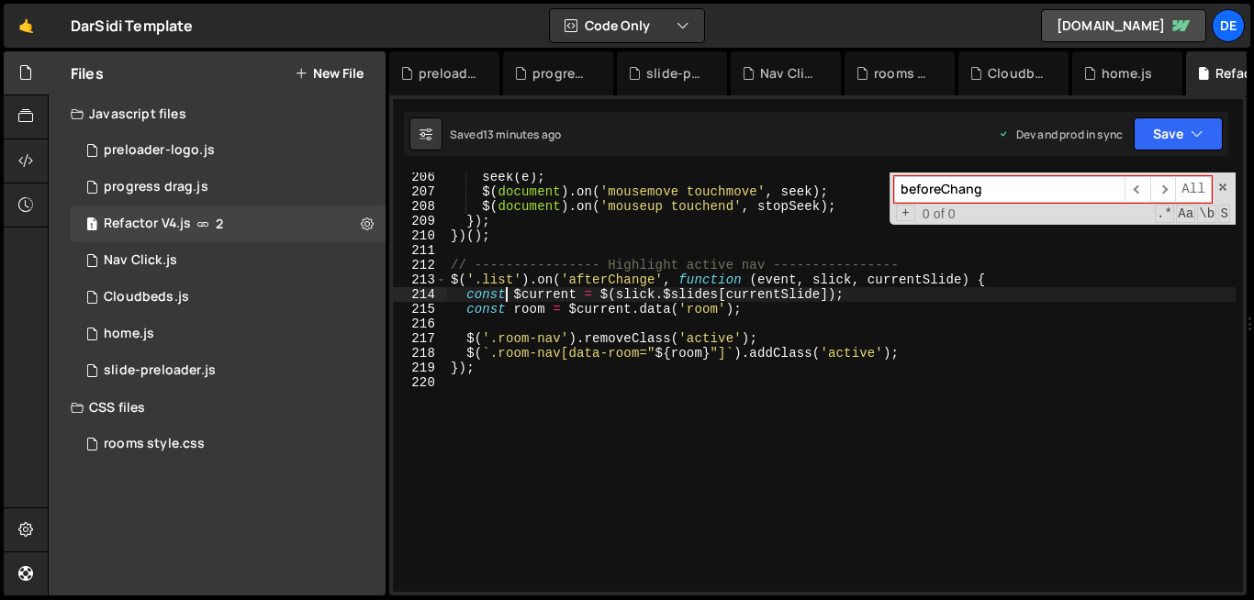
click at [505, 291] on div "seek ( e ) ; $ ( document ) . on ( 'mousemove touchmove' , seek ) ; $ ( documen…" at bounding box center [841, 394] width 788 height 449
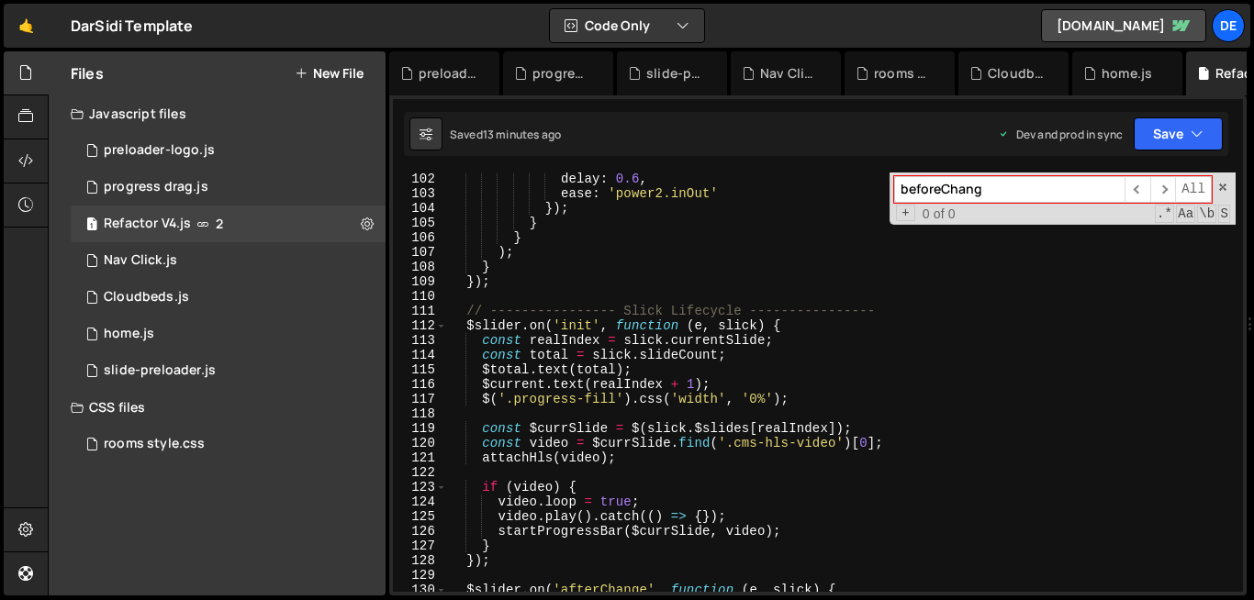
scroll to position [1485, 0]
click at [997, 200] on input "beforeChang" at bounding box center [1009, 189] width 230 height 27
paste input "$('.list')"
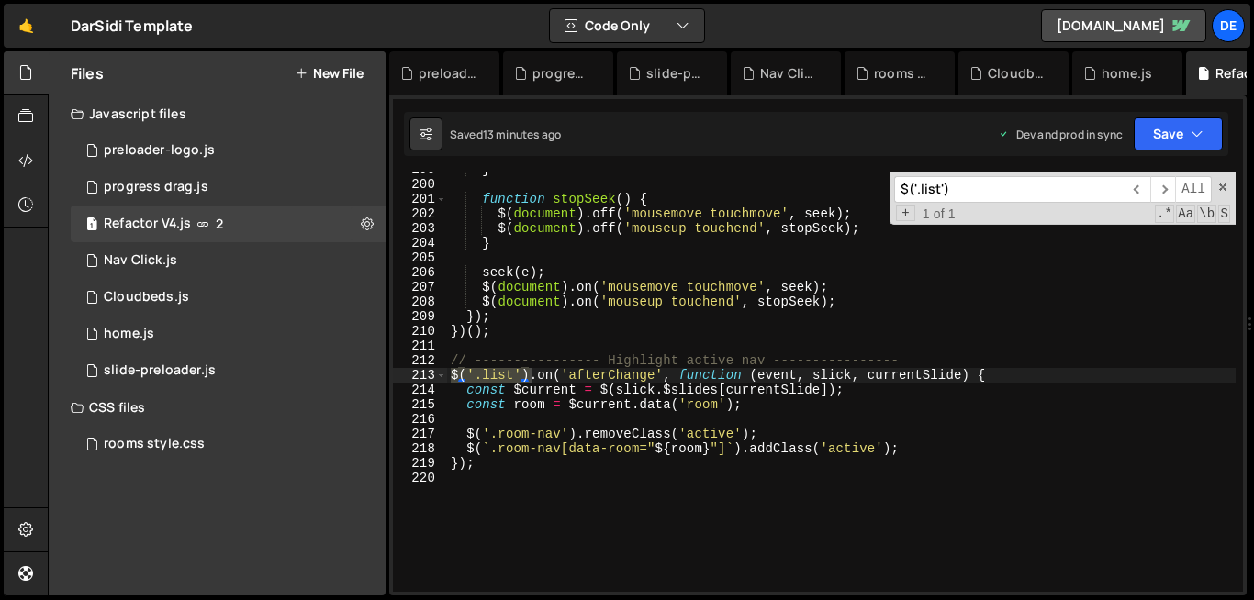
scroll to position [2918, 0]
click at [954, 190] on input "$('.list')" at bounding box center [1009, 189] width 230 height 27
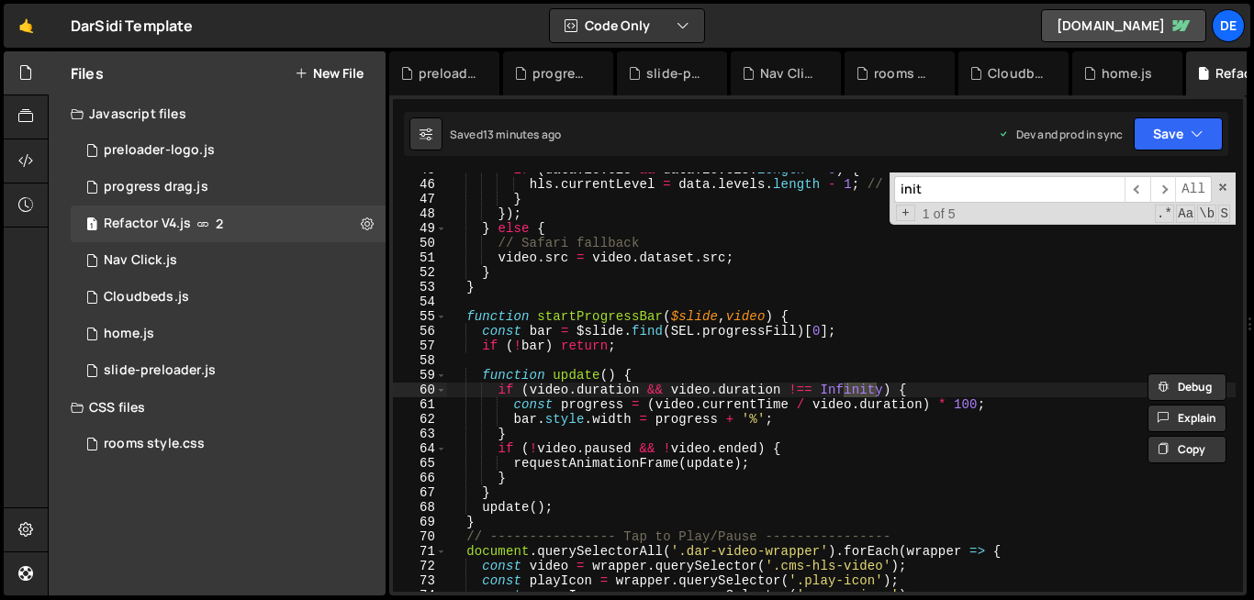
scroll to position [1435, 0]
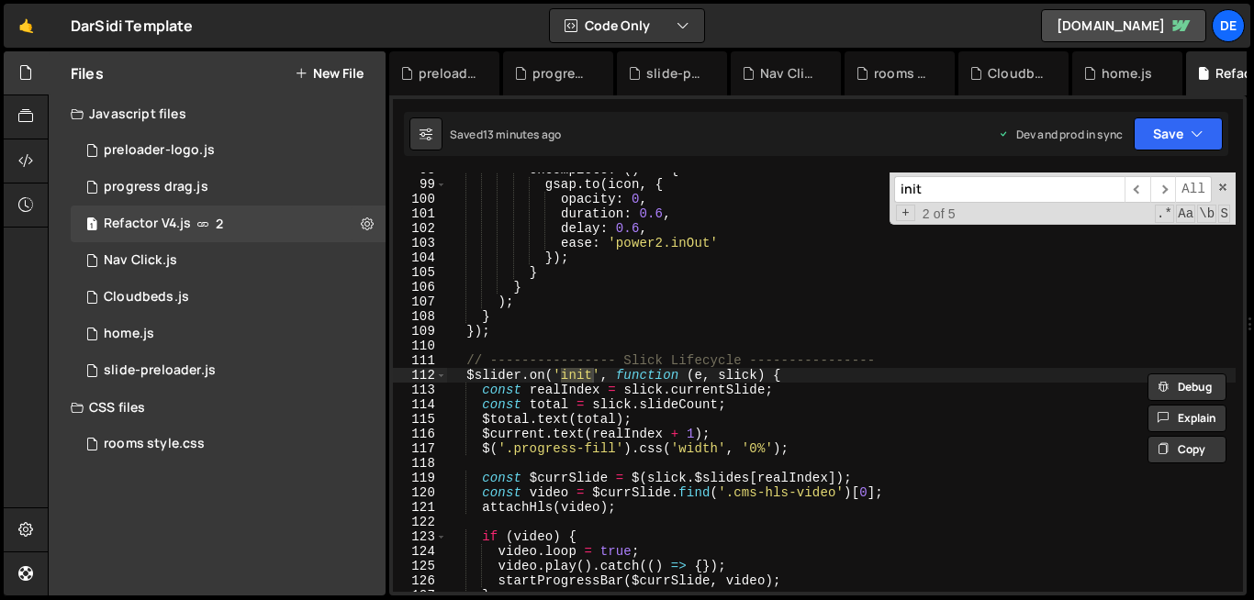
type input "init"
type textarea "$total.text(total);"
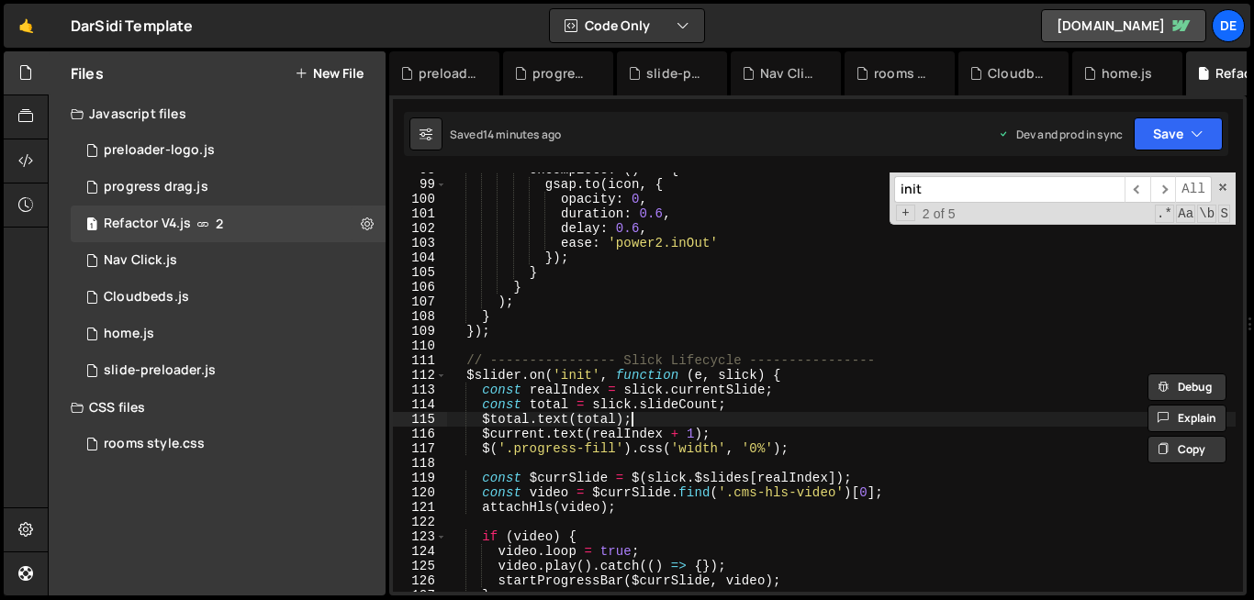
click at [1028, 425] on div "onComplete : ( ) => { gsap . to ( icon , { opacity : 0 , duration : 0.6 , delay…" at bounding box center [841, 386] width 788 height 449
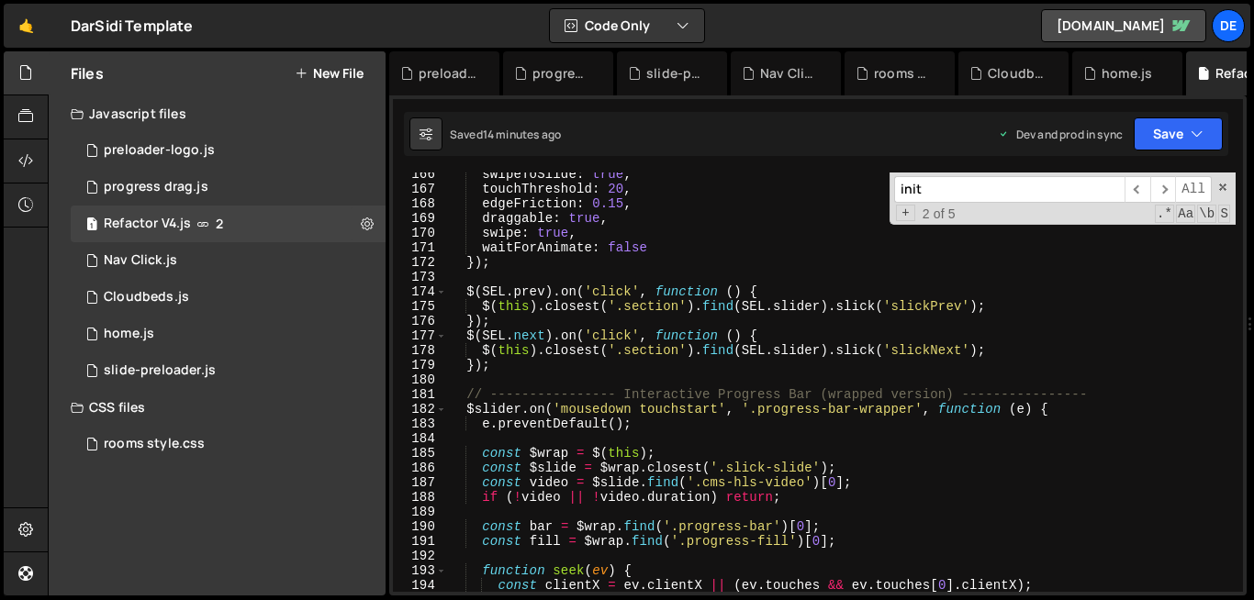
scroll to position [3014, 0]
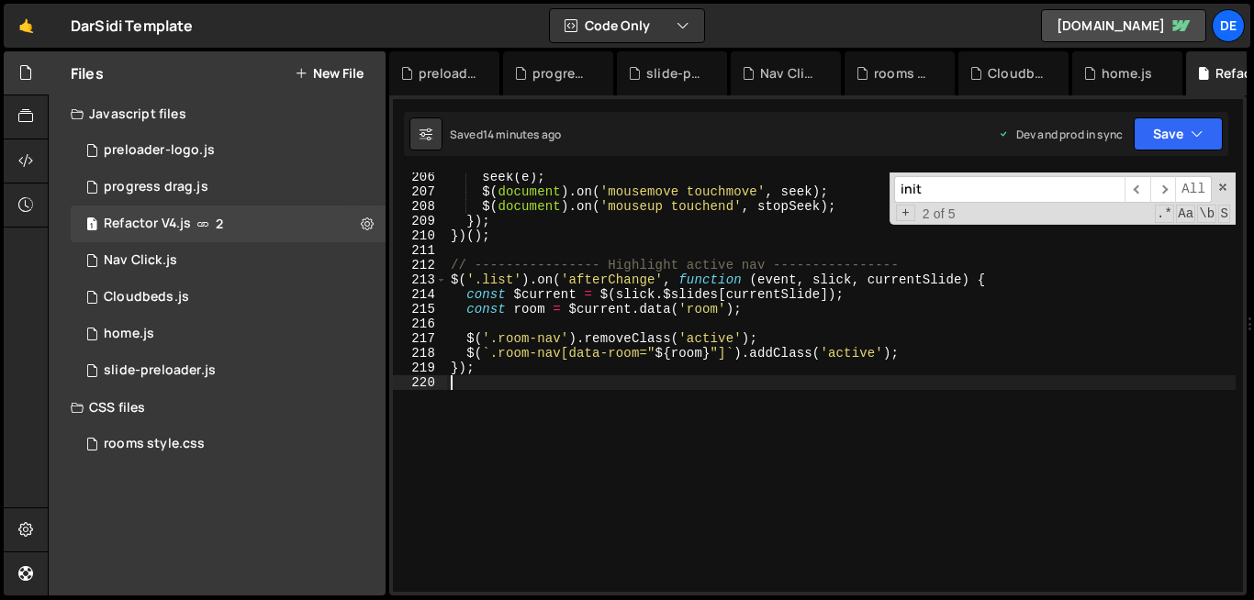
click at [761, 396] on div "seek ( e ) ; $ ( document ) . on ( 'mousemove touchmove' , seek ) ; $ ( documen…" at bounding box center [841, 394] width 788 height 449
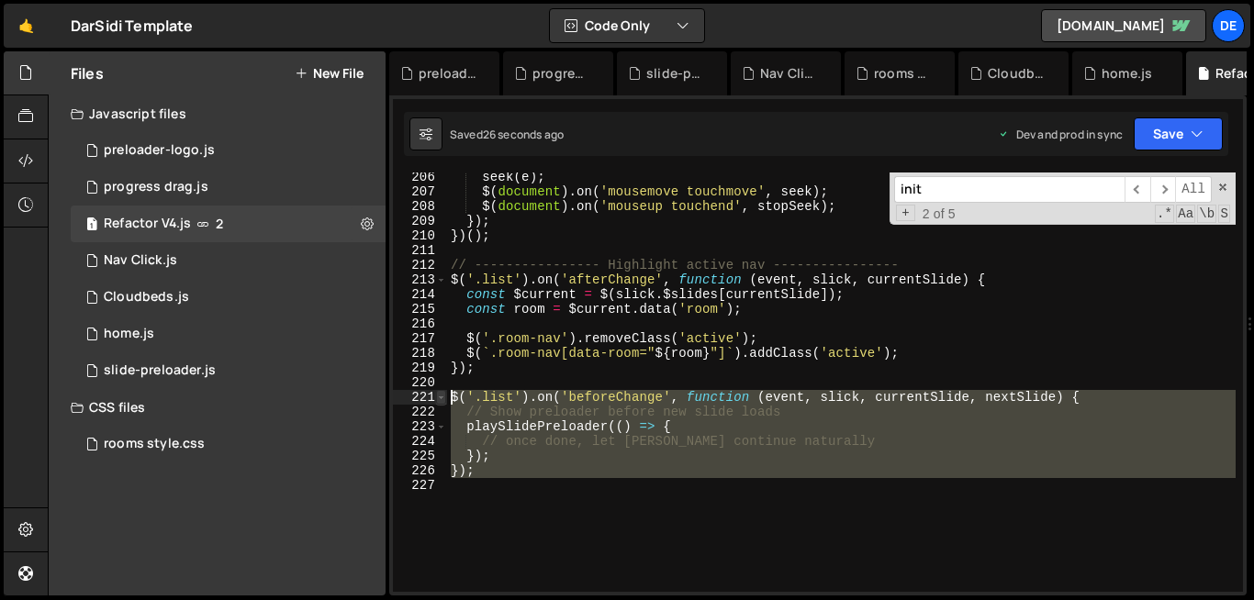
drag, startPoint x: 521, startPoint y: 484, endPoint x: 444, endPoint y: 398, distance: 115.0
click at [444, 398] on div "206 207 208 209 210 211 212 213 214 215 216 217 218 219 220 221 222 223 224 225…" at bounding box center [818, 382] width 850 height 419
type textarea "$('.list').on('beforeChange', function (event, slick, currentSlide, nextSlide) …"
click at [236, 362] on div "1 slide-preloader.js 0" at bounding box center [228, 370] width 315 height 37
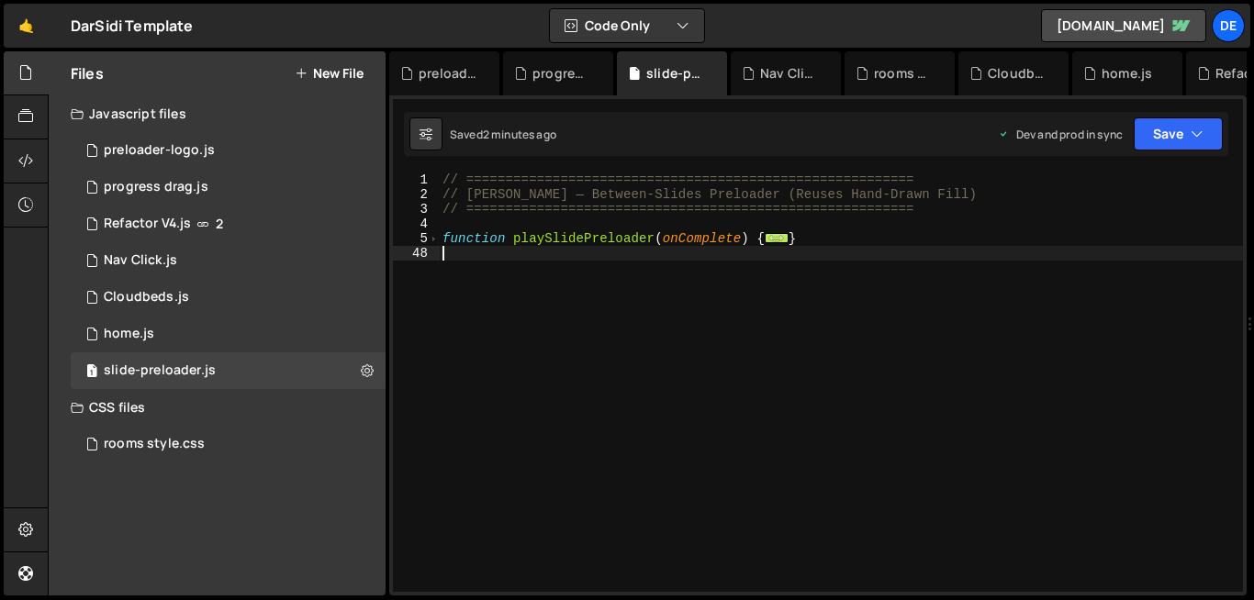
click at [706, 435] on div "// ========================================================= // Dar Sidi — Betw…" at bounding box center [841, 397] width 804 height 449
type textarea "}"
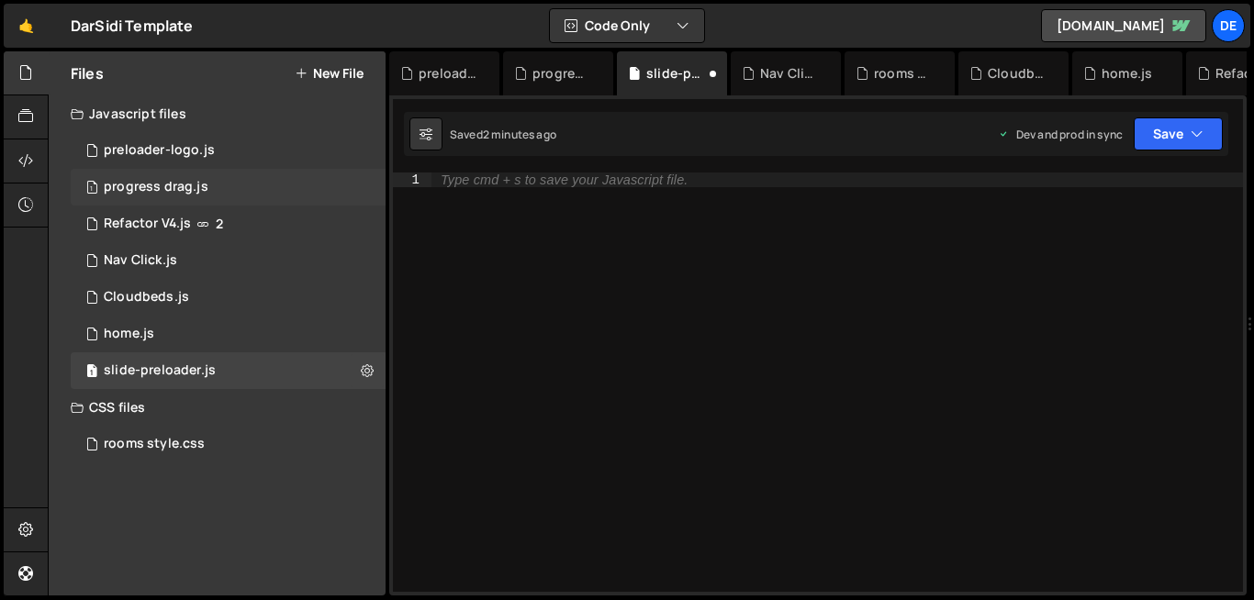
click at [188, 184] on div "progress drag.js" at bounding box center [156, 187] width 105 height 17
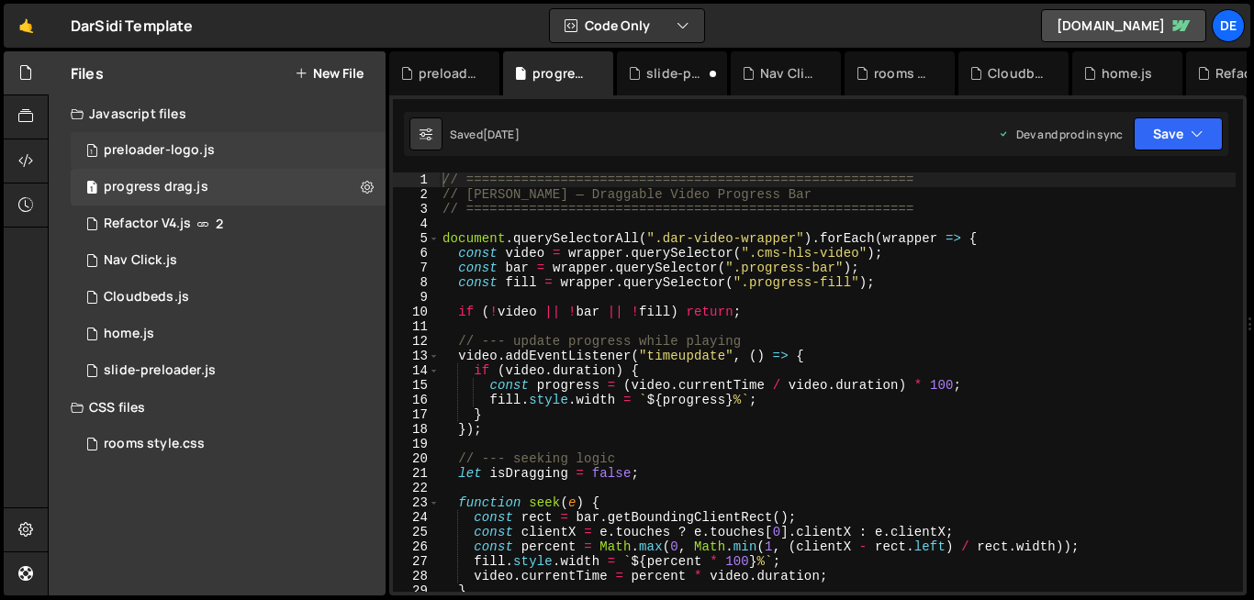
click at [206, 160] on div "1 preloader-logo.js 0" at bounding box center [228, 150] width 315 height 37
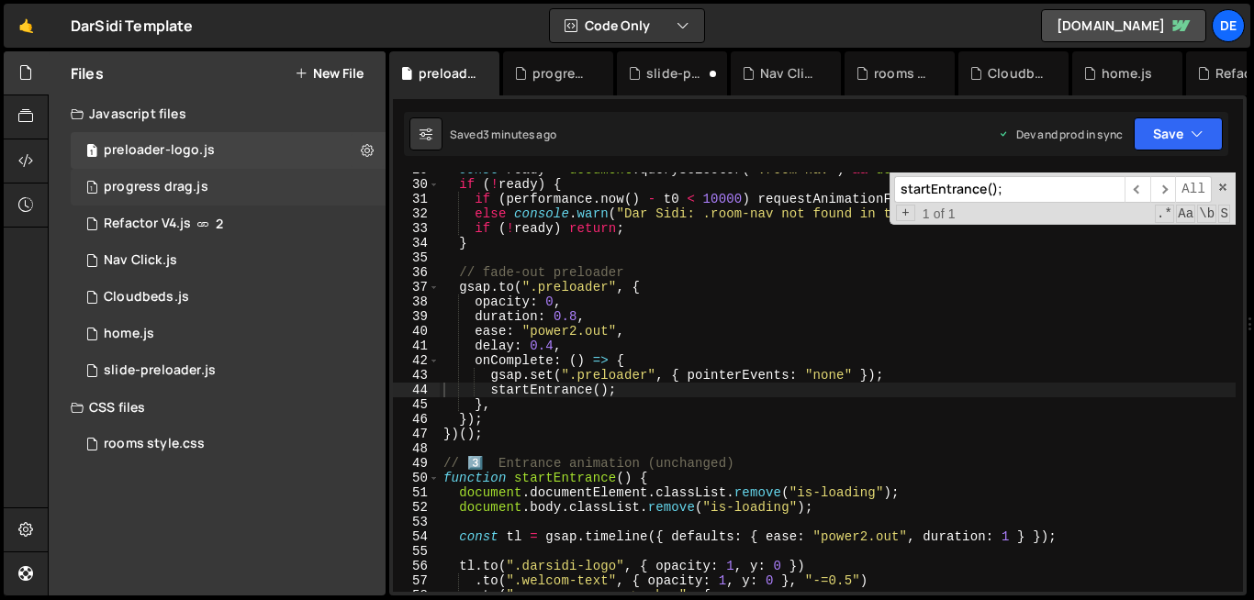
click at [180, 199] on div "1 progress drag.js 0" at bounding box center [228, 187] width 315 height 37
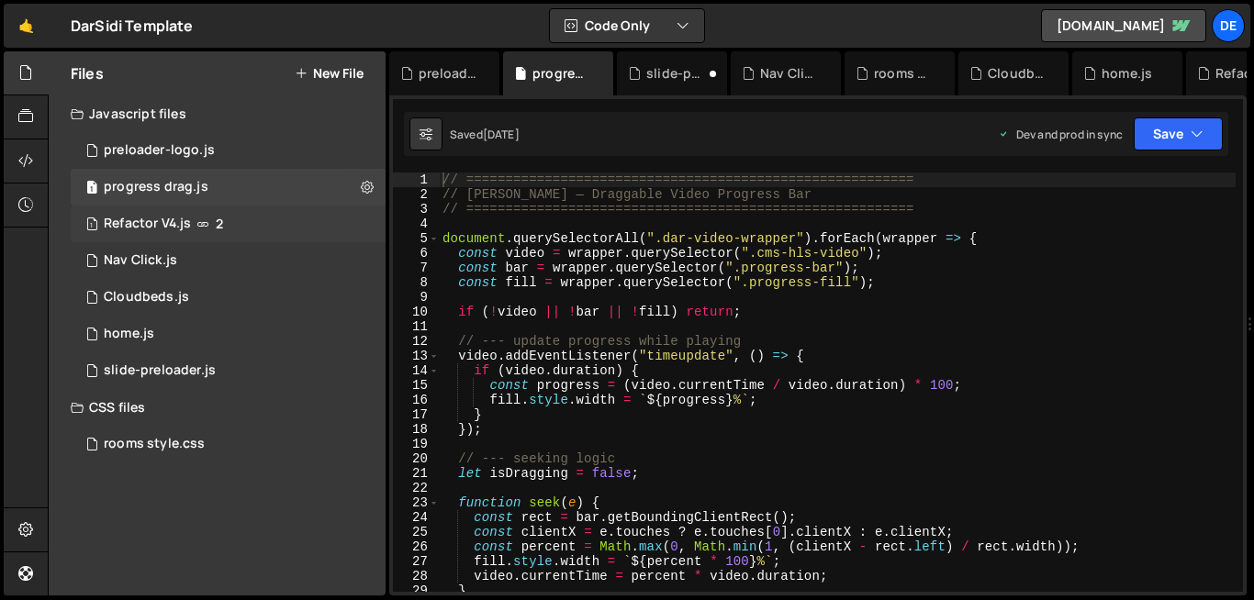
click at [189, 218] on div "Refactor V4.js" at bounding box center [147, 224] width 87 height 17
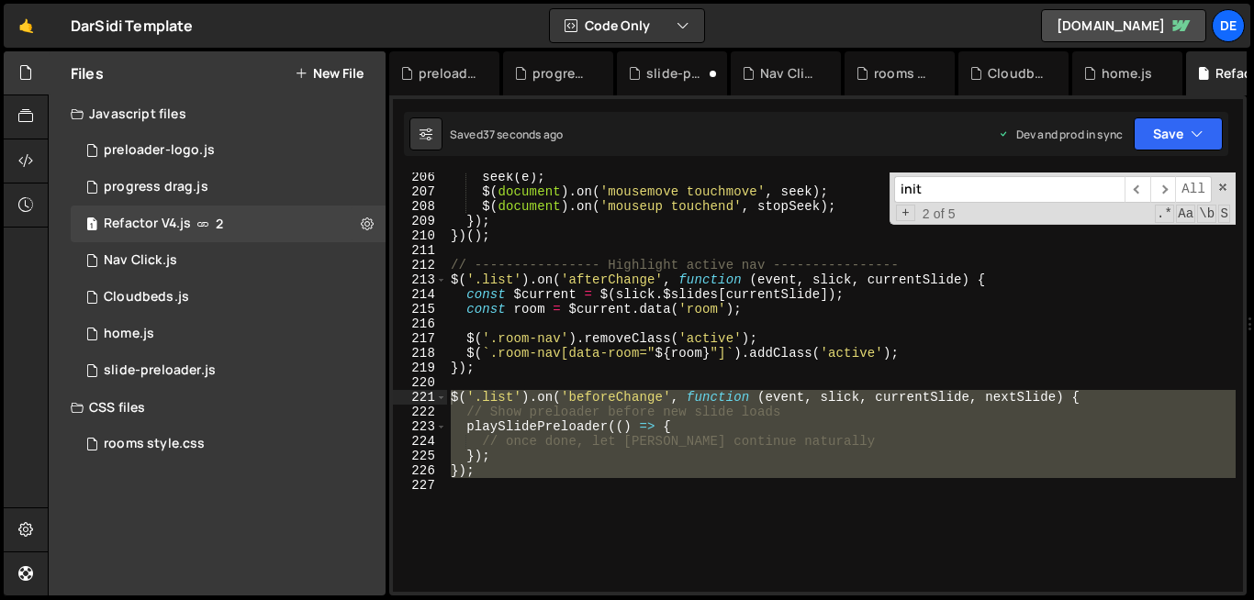
scroll to position [4130, 0]
type textarea "});"
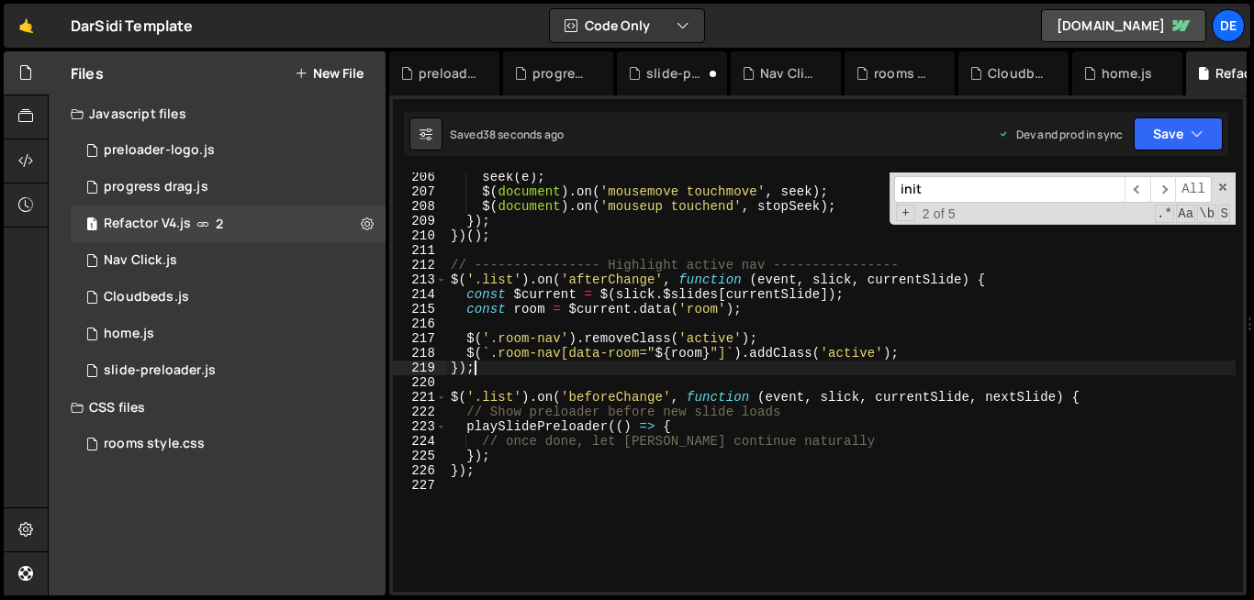
click at [496, 368] on div "seek ( e ) ; $ ( document ) . on ( 'mousemove touchmove' , seek ) ; $ ( documen…" at bounding box center [841, 394] width 788 height 449
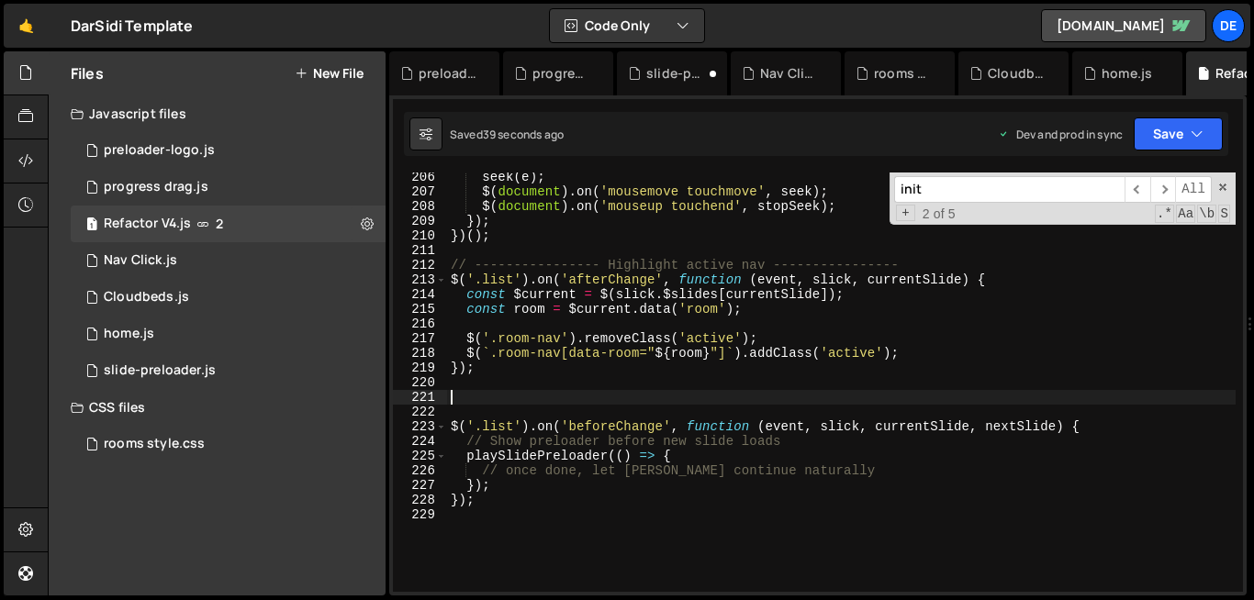
scroll to position [3516, 0]
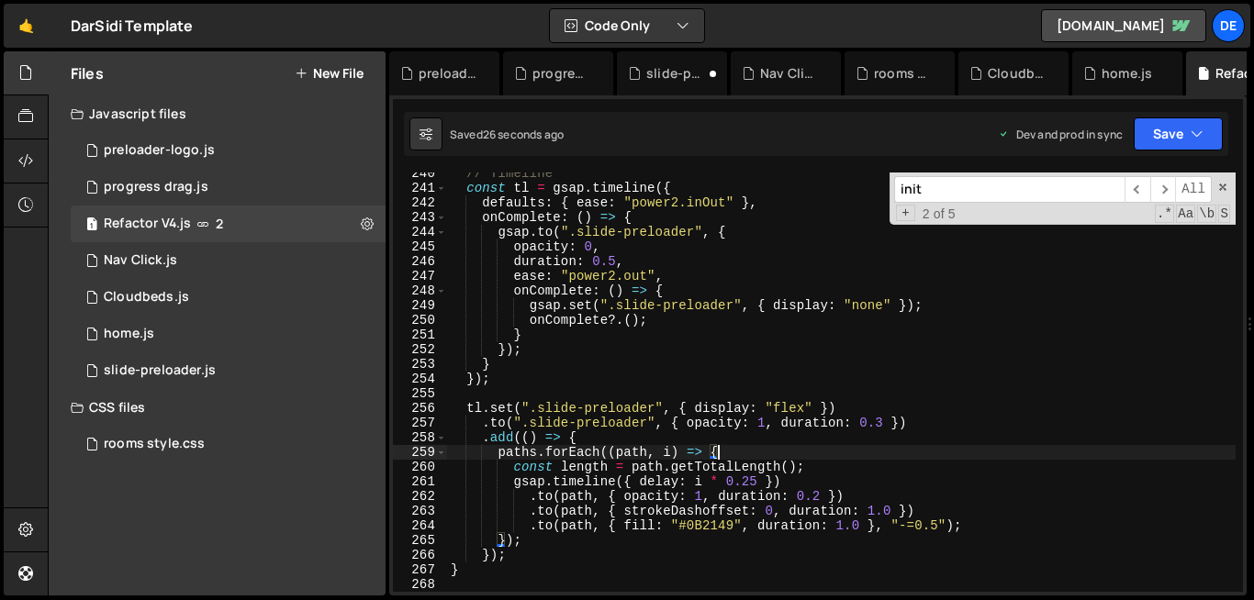
click at [764, 458] on div "// Timeline const tl = gsap . timeline ({ defaults : { ease : "power2.inOut" } …" at bounding box center [841, 390] width 788 height 449
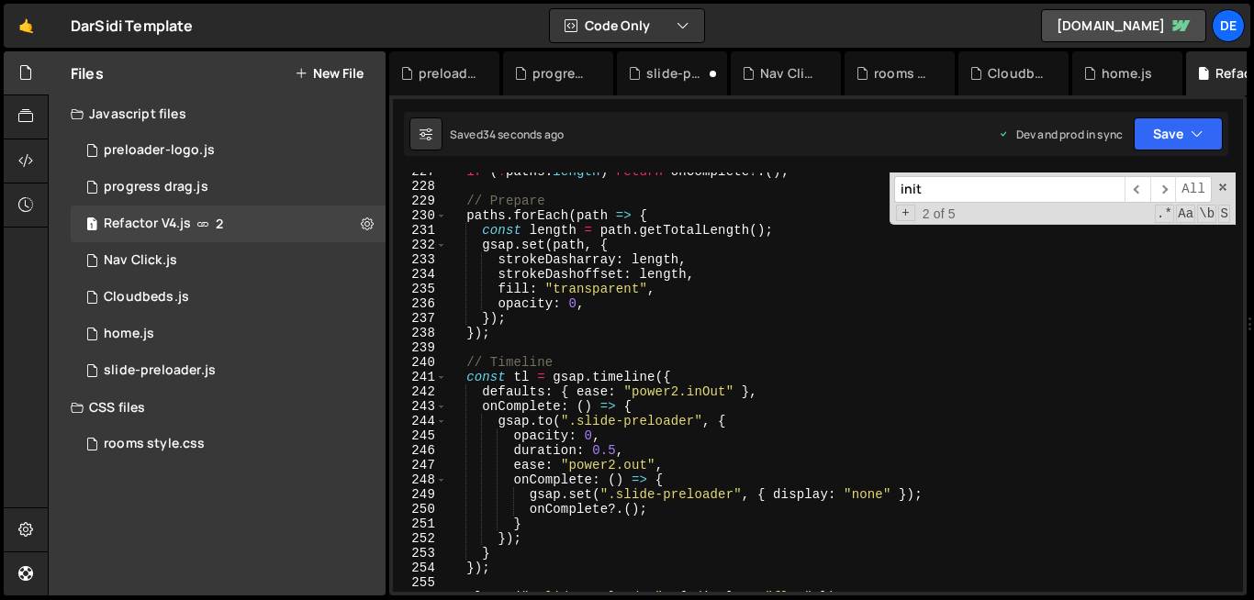
scroll to position [3327, 0]
click at [817, 386] on div "if ( ! paths . length ) return onComplete ?. ( ) ; // Prepare paths . forEach (…" at bounding box center [841, 388] width 788 height 449
click at [864, 496] on div "if ( ! paths . length ) return onComplete ?. ( ) ; // Prepare paths . forEach (…" at bounding box center [841, 388] width 788 height 449
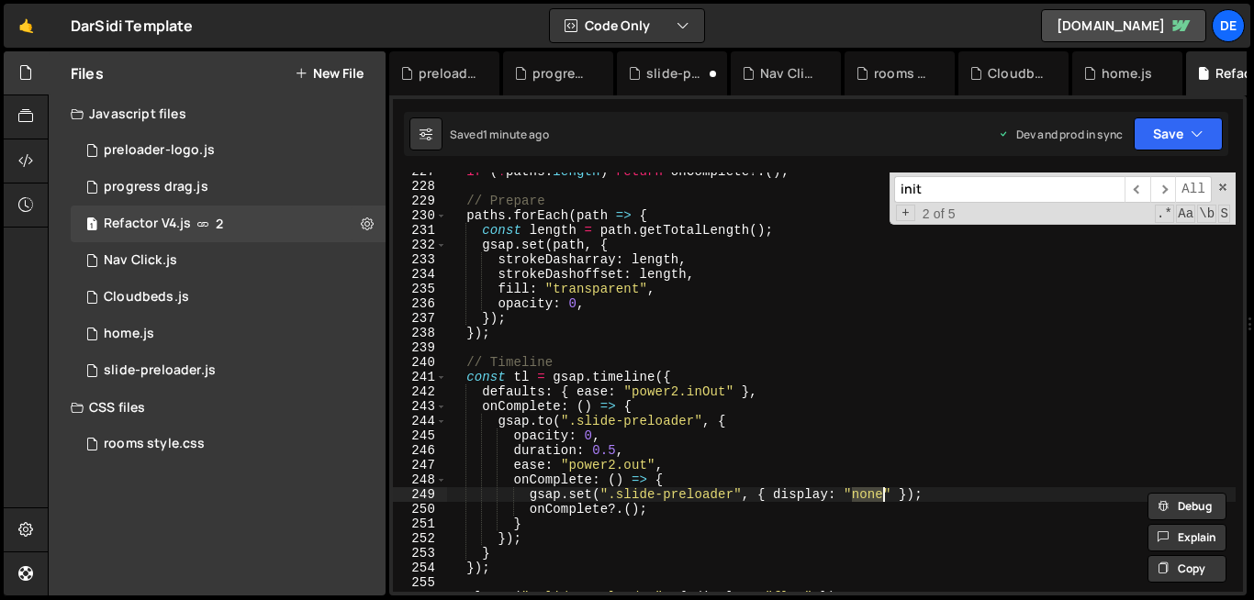
click at [864, 496] on div "if ( ! paths . length ) return onComplete ?. ( ) ; // Prepare paths . forEach (…" at bounding box center [841, 388] width 788 height 449
type textarea "gsap.set(".slide-preloader", { display: "block" });"
click at [184, 157] on div "preloader-logo.js" at bounding box center [159, 150] width 111 height 17
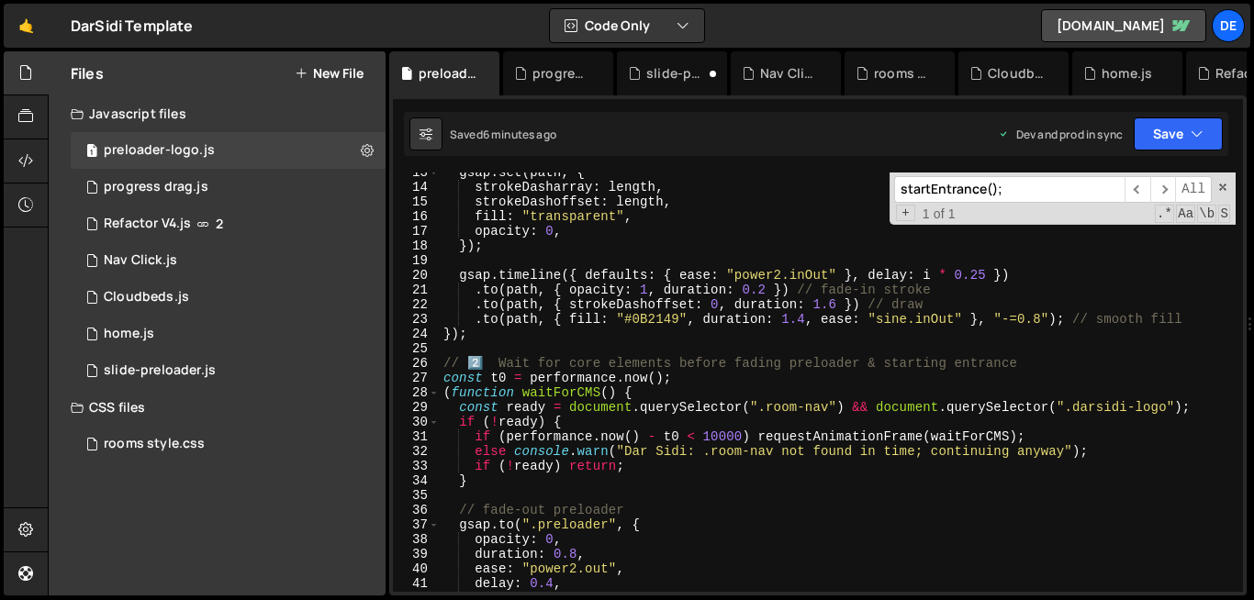
scroll to position [0, 0]
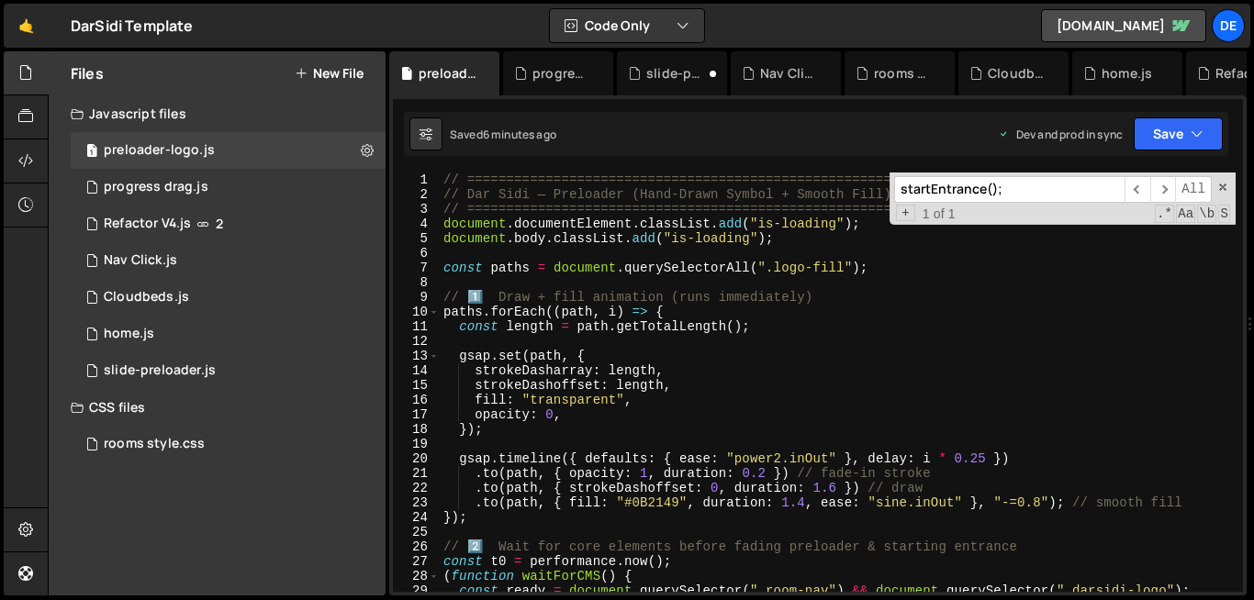
click at [674, 423] on div "// ========================================================= // Dar Sidi — Prel…" at bounding box center [838, 397] width 796 height 449
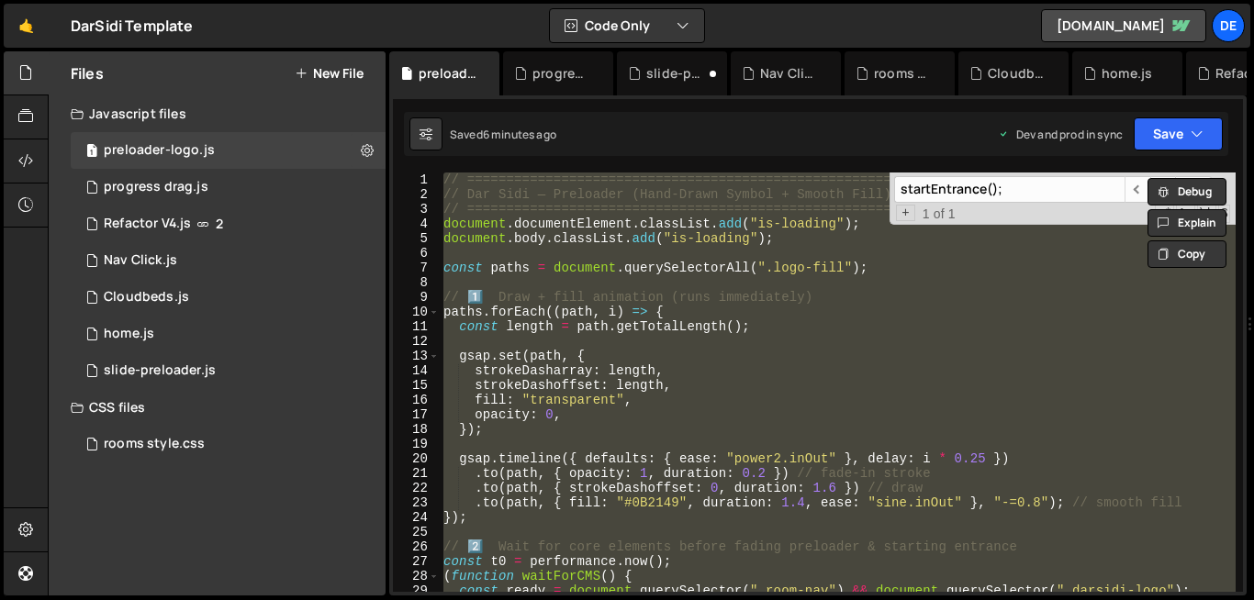
click at [633, 294] on div "// ========================================================= // Dar Sidi — Prel…" at bounding box center [838, 382] width 796 height 419
type textarea "// 1️⃣ Draw + fill animation (runs immediately)"
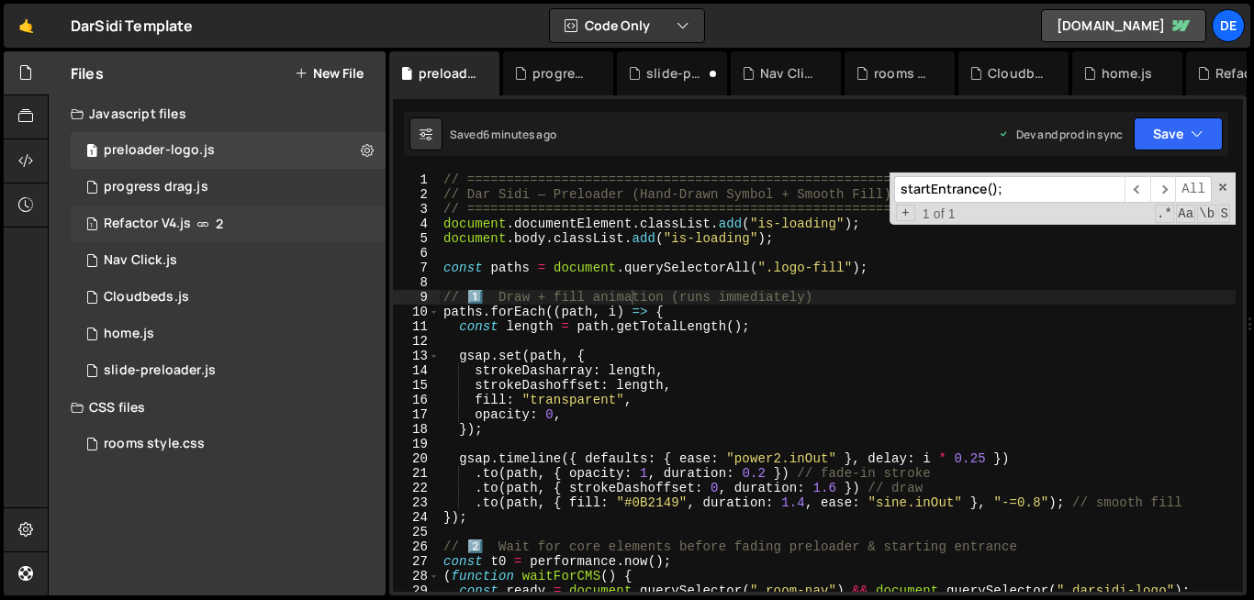
click at [262, 216] on div "1 Refactor V4.js 2" at bounding box center [228, 224] width 315 height 37
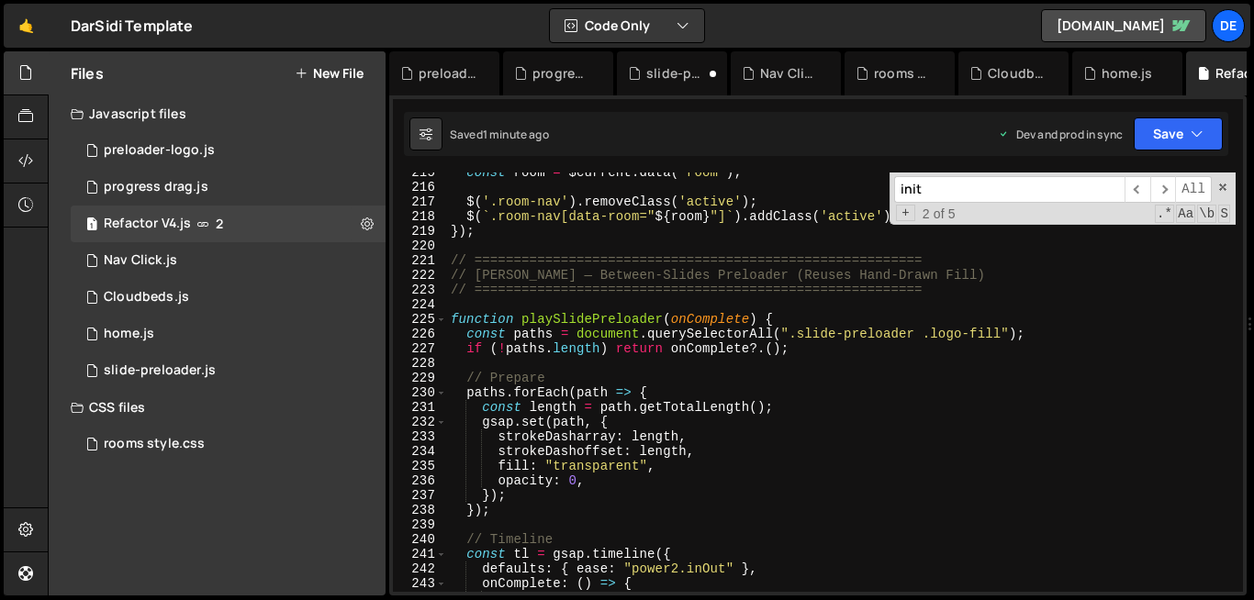
scroll to position [3148, 0]
click at [452, 256] on div "const room = $current . data ( 'room' ) ; $ ( '.room-nav' ) . removeClass ( 'ac…" at bounding box center [841, 391] width 788 height 449
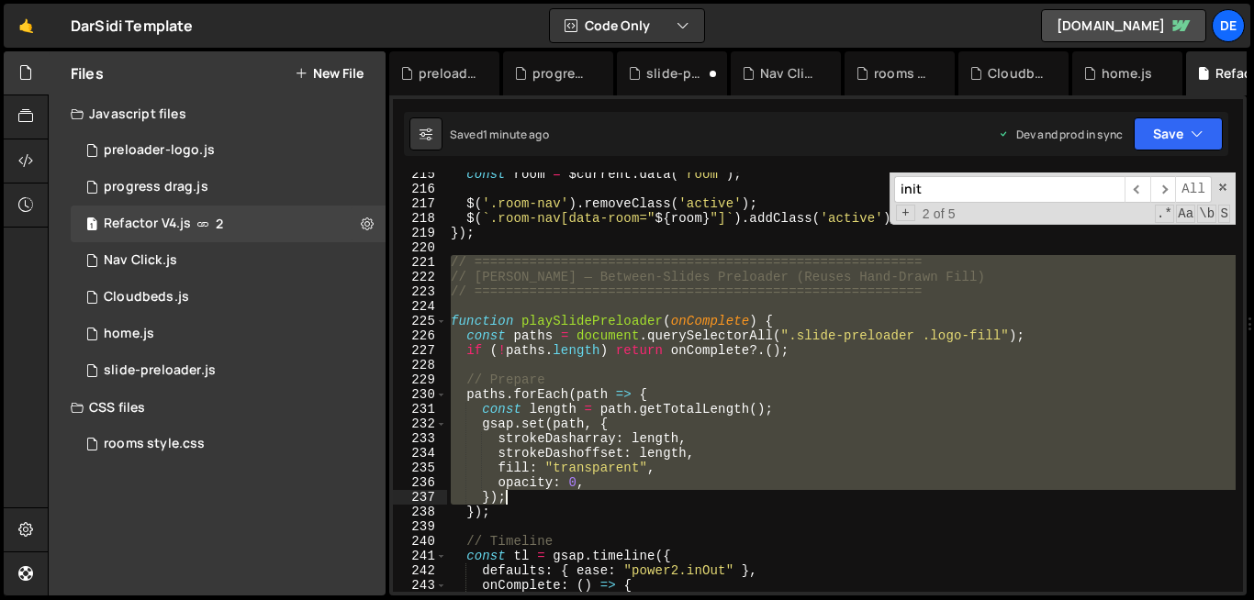
scroll to position [3149, 0]
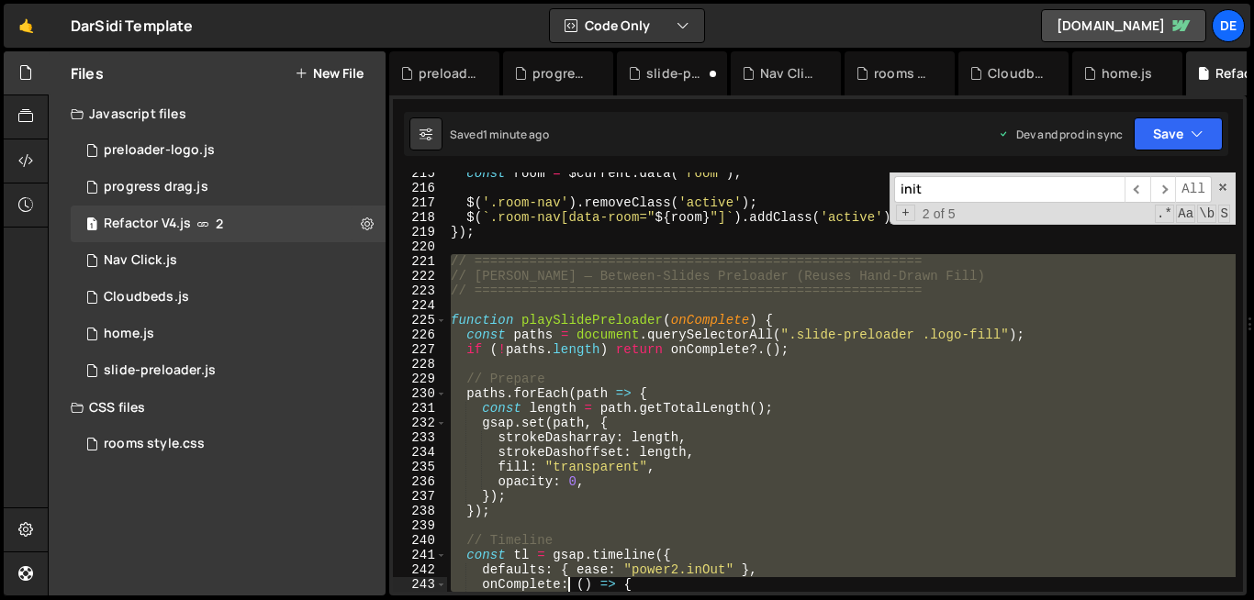
drag, startPoint x: 452, startPoint y: 256, endPoint x: 566, endPoint y: 588, distance: 351.2
click at [566, 588] on div "const room = $current . data ( 'room' ) ; $ ( '.room-nav' ) . removeClass ( 'ac…" at bounding box center [841, 390] width 788 height 449
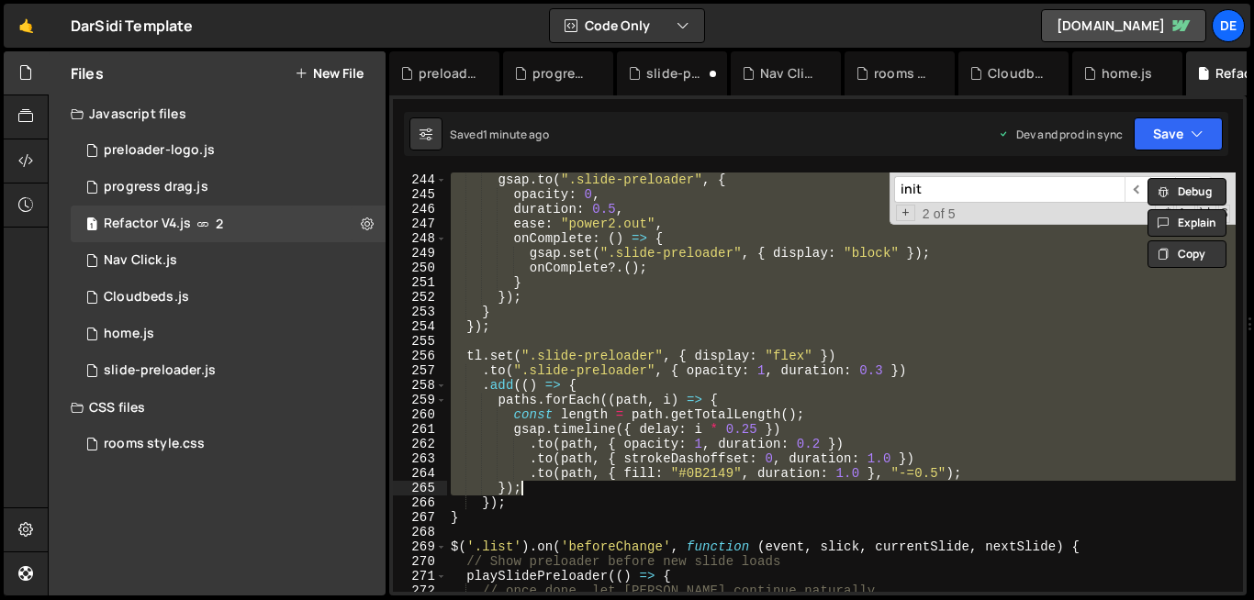
scroll to position [0, 0]
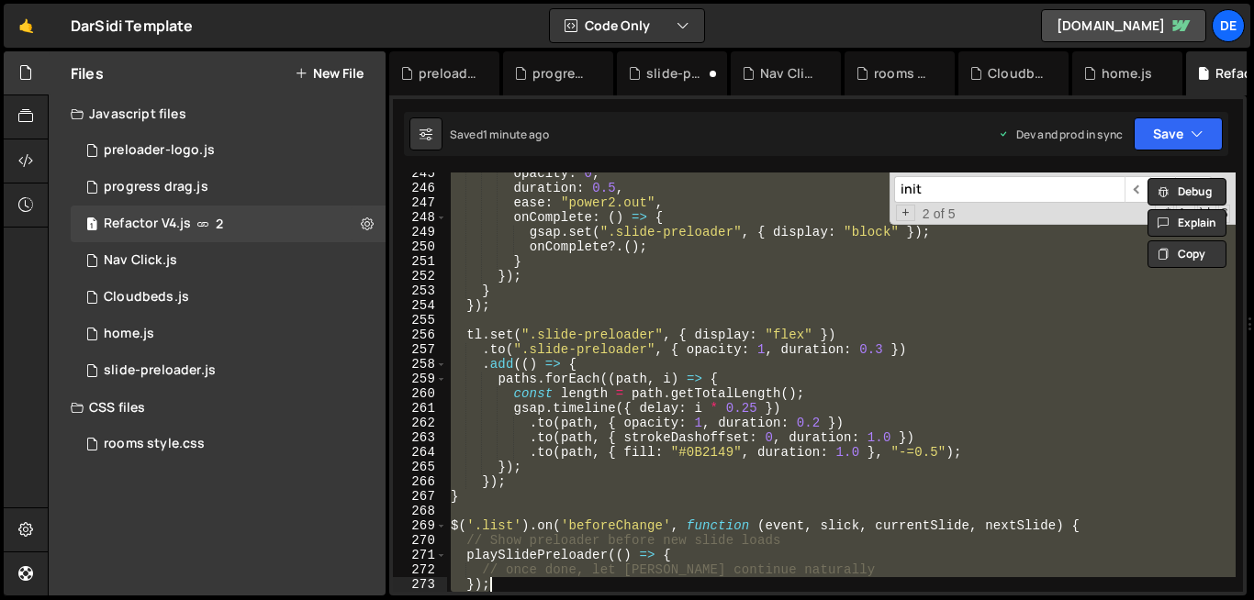
type textarea "});"
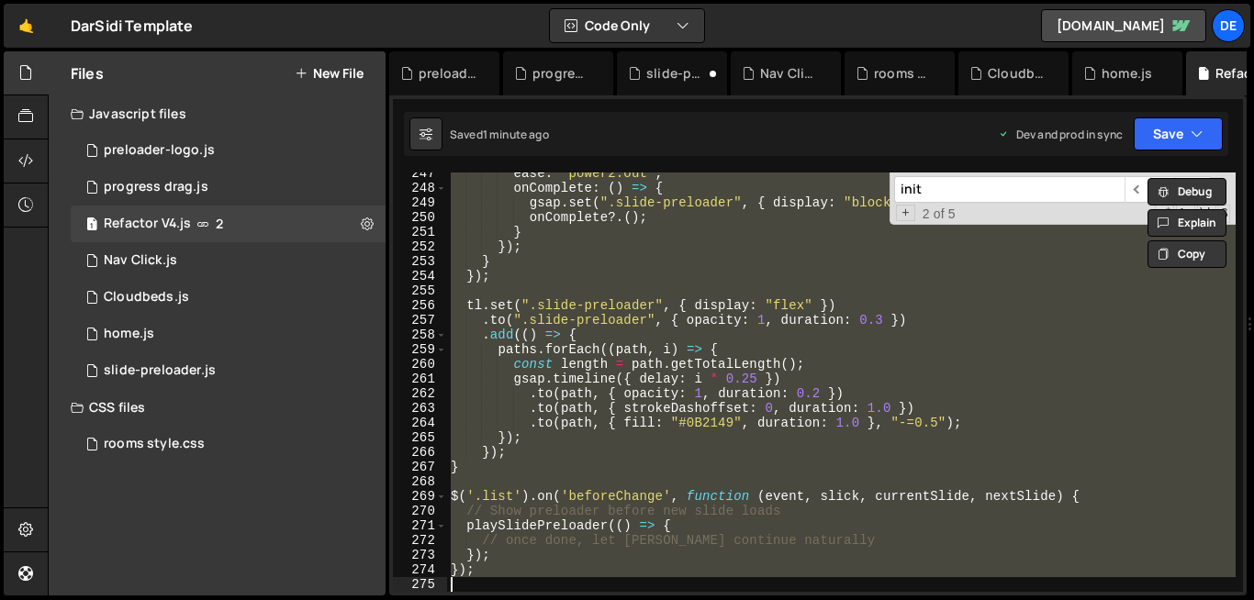
paste textarea
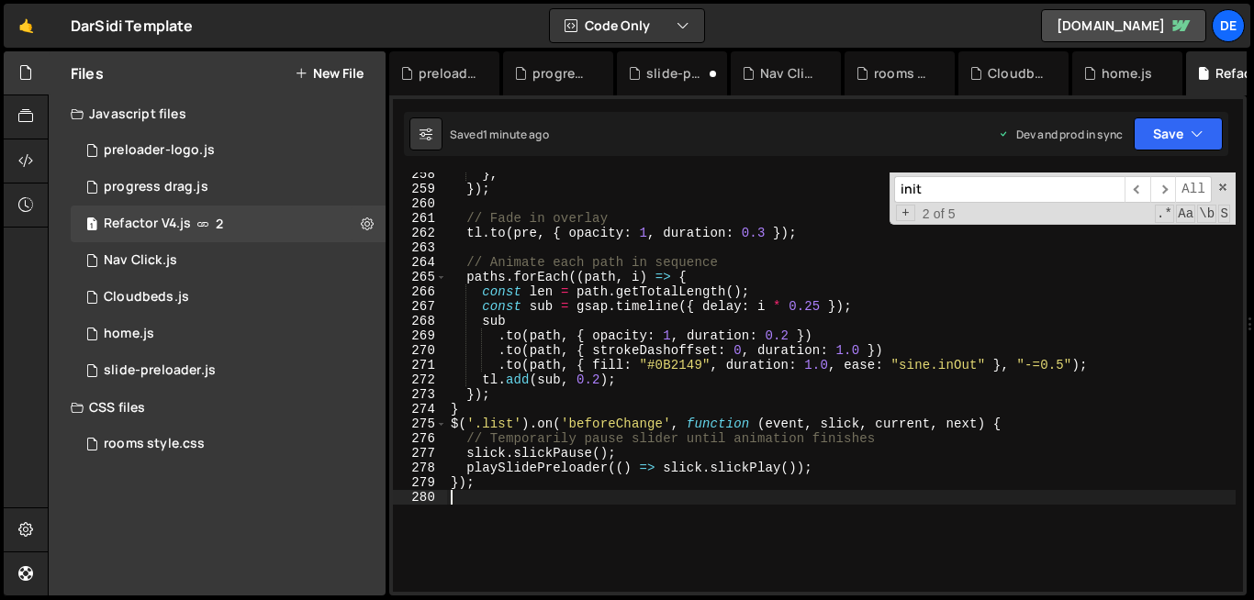
scroll to position [3779, 0]
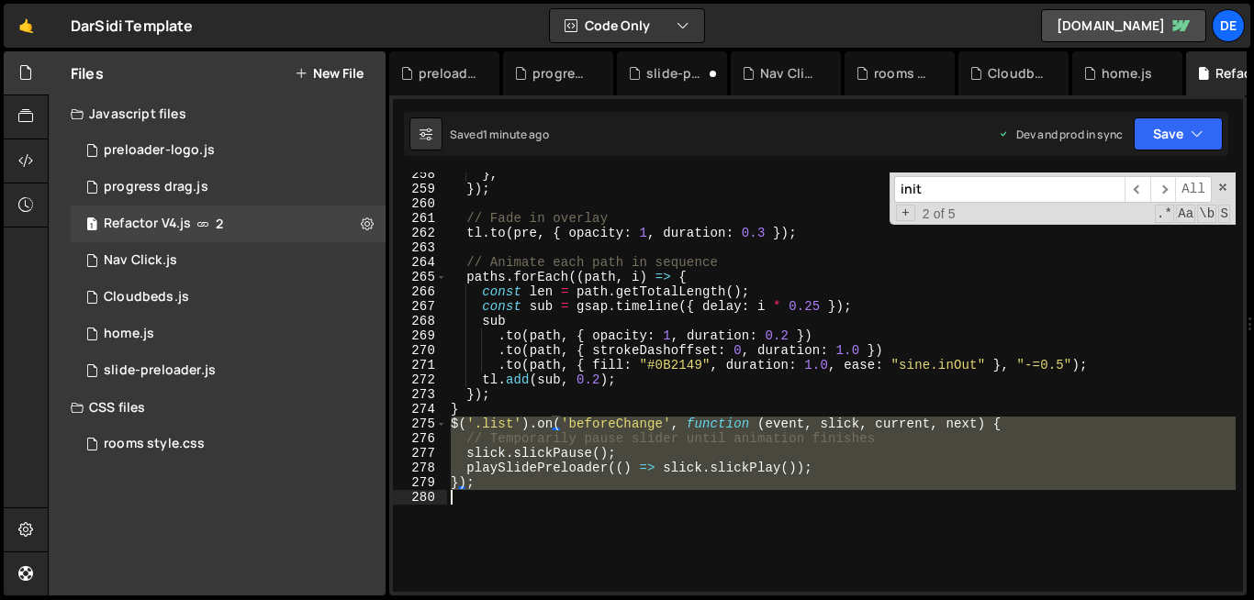
drag, startPoint x: 450, startPoint y: 422, endPoint x: 493, endPoint y: 521, distance: 108.1
click at [493, 521] on div "} , }) ; // Fade in overlay tl . to ( pre , { opacity : 1 , duration : 0.3 }) ;…" at bounding box center [841, 391] width 788 height 449
type textarea "});"
paste textarea
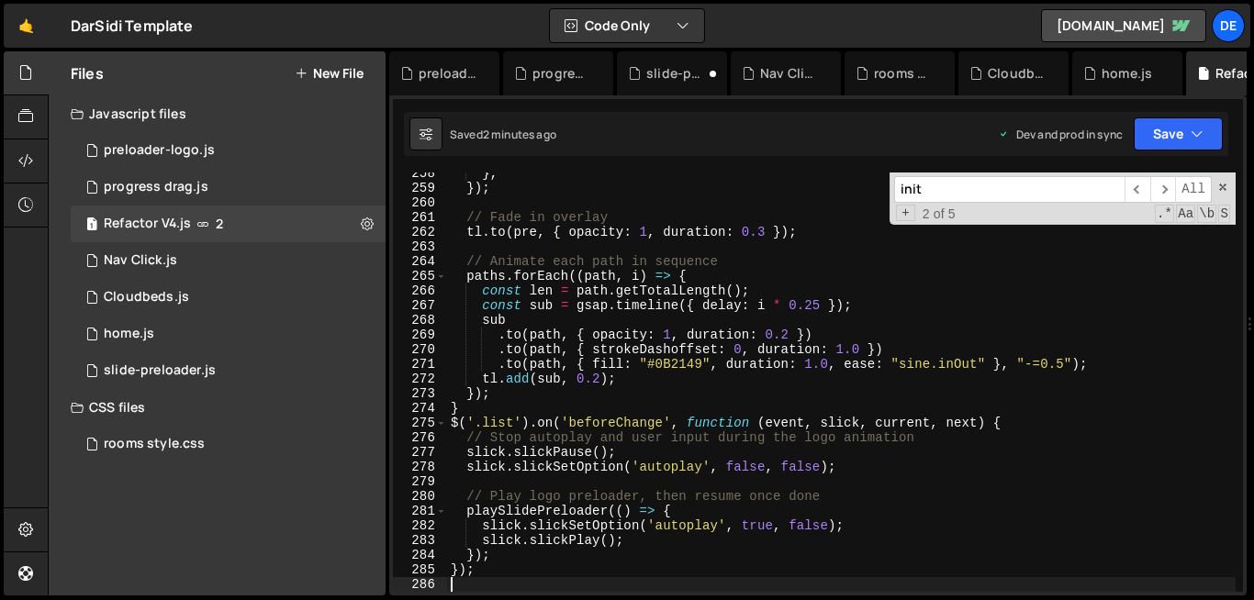
scroll to position [3780, 0]
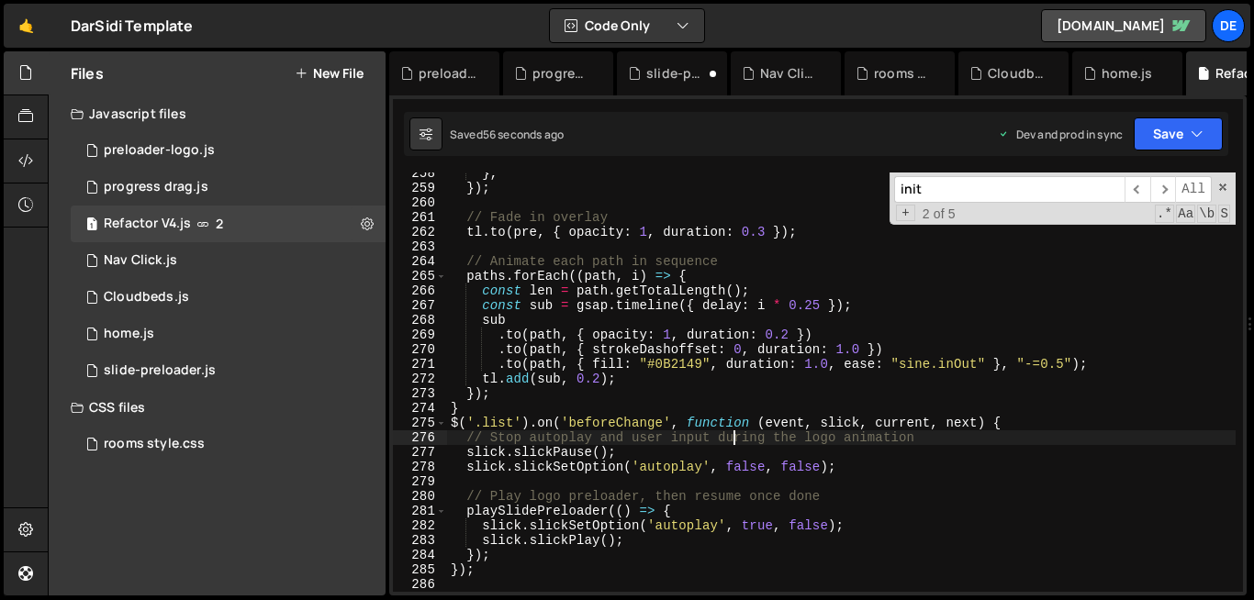
click at [731, 443] on div "} , }) ; // Fade in overlay tl . to ( pre , { opacity : 1 , duration : 0.3 }) ;…" at bounding box center [841, 390] width 788 height 449
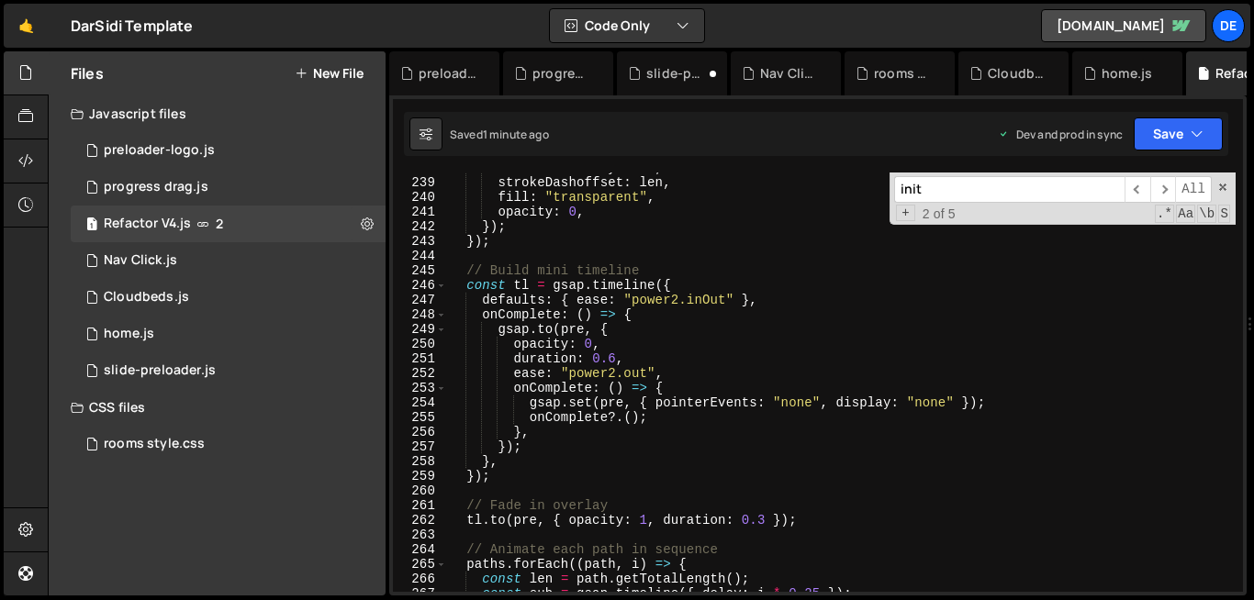
scroll to position [3487, 0]
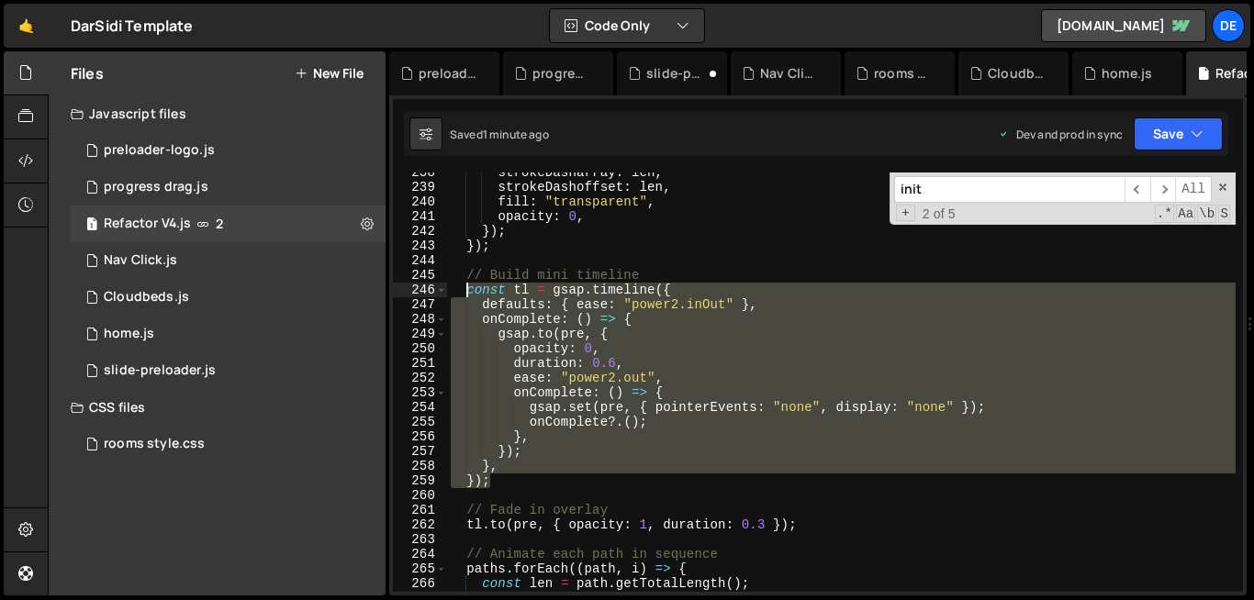
drag, startPoint x: 505, startPoint y: 477, endPoint x: 470, endPoint y: 293, distance: 187.7
click at [470, 293] on div "strokeDasharray : len , strokeDashoffset : len , fill : "transparent" , opacity…" at bounding box center [841, 389] width 788 height 449
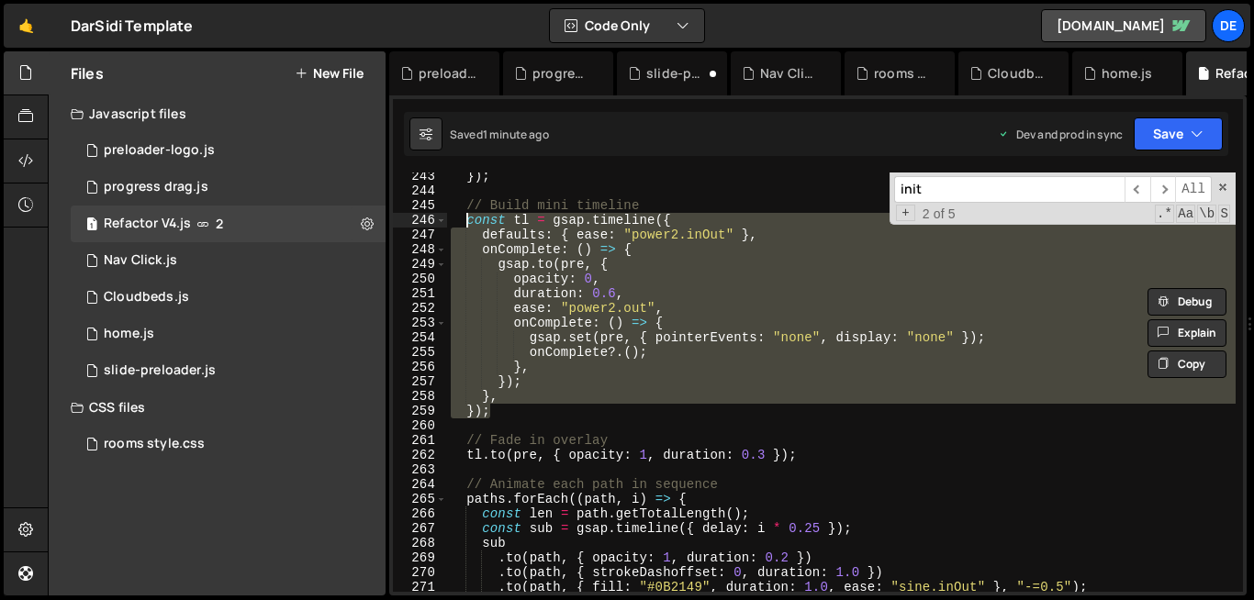
scroll to position [3554, 0]
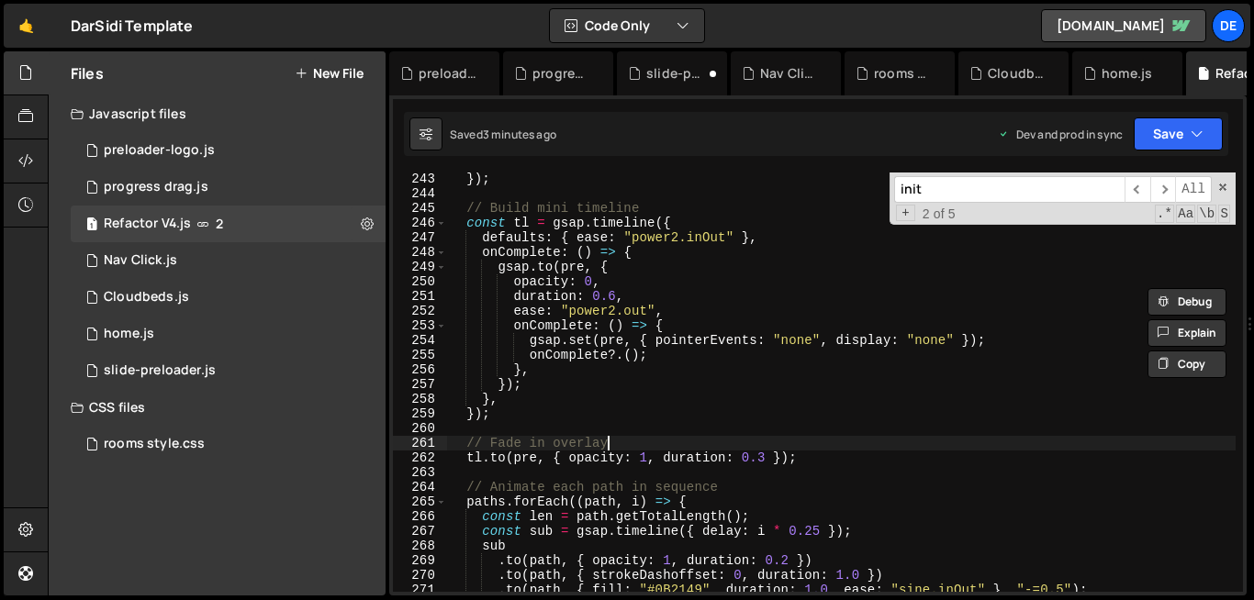
click at [630, 451] on div "}) ; // Build mini timeline const tl = gsap . timeline ({ defaults : { ease : "…" at bounding box center [841, 396] width 788 height 449
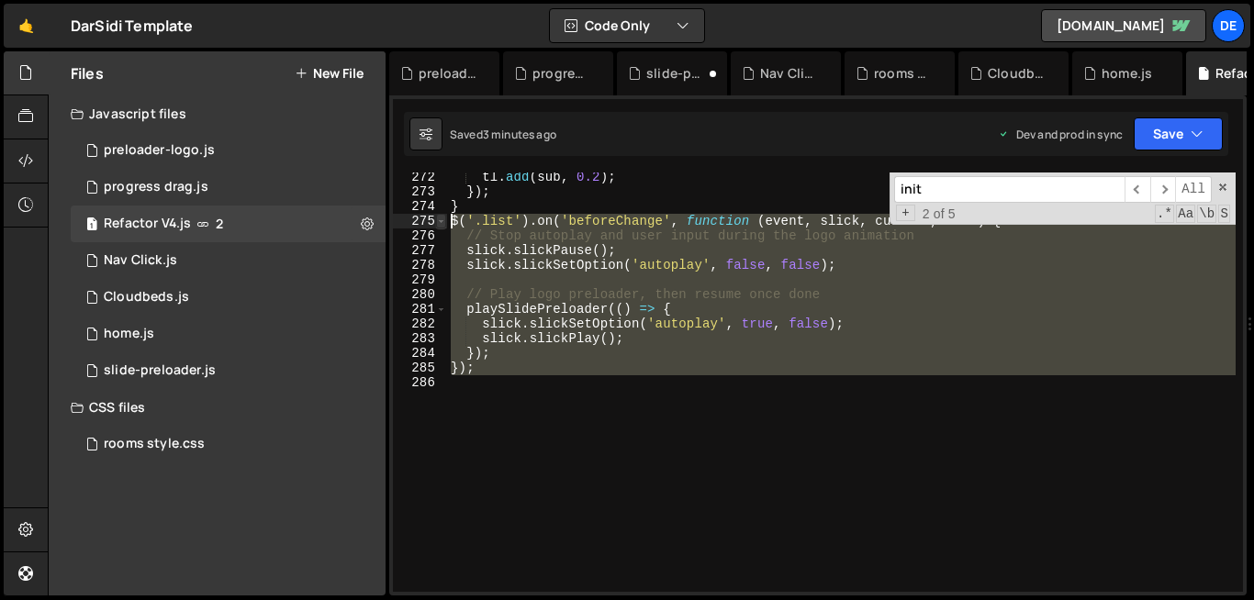
drag, startPoint x: 519, startPoint y: 402, endPoint x: 444, endPoint y: 227, distance: 190.7
click at [444, 227] on div "// Fade in overlay 272 273 274 275 276 277 278 279 280 281 282 283 284 285 286 …" at bounding box center [818, 382] width 850 height 419
type textarea "$('.list').on('beforeChange', function (event, slick, current, next) { // Stop …"
paste textarea
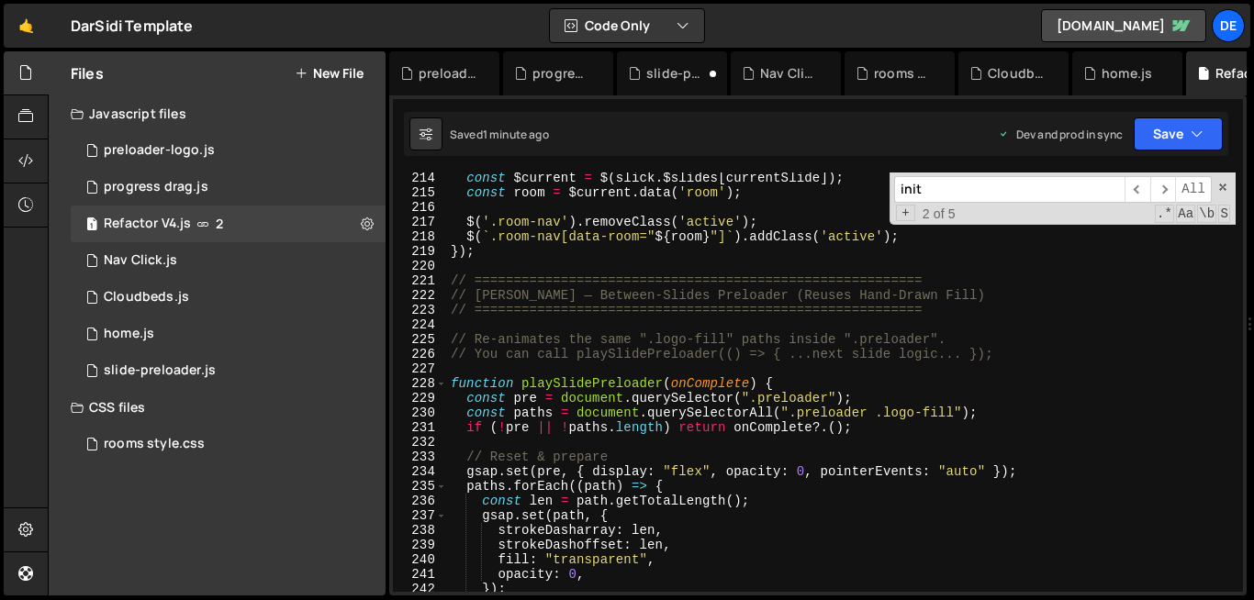
scroll to position [3074, 0]
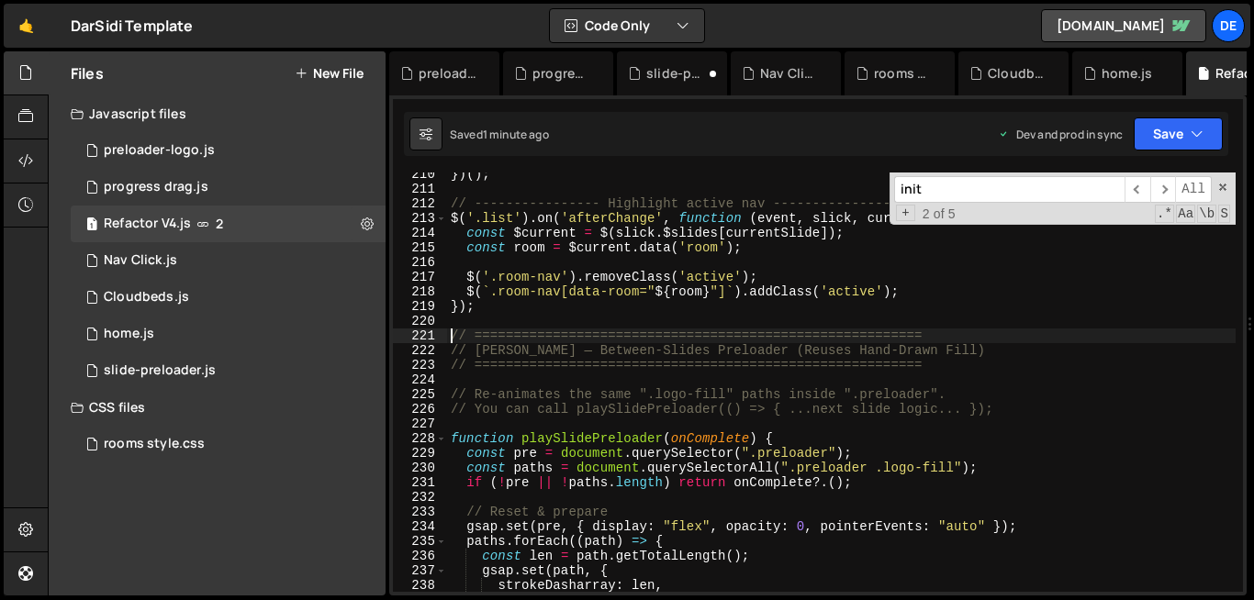
drag, startPoint x: 451, startPoint y: 337, endPoint x: 516, endPoint y: 511, distance: 186.1
click at [516, 511] on div "}) ( ) ; // ---------------- Highlight active nav ---------------- $ ( '.list' …" at bounding box center [841, 391] width 788 height 449
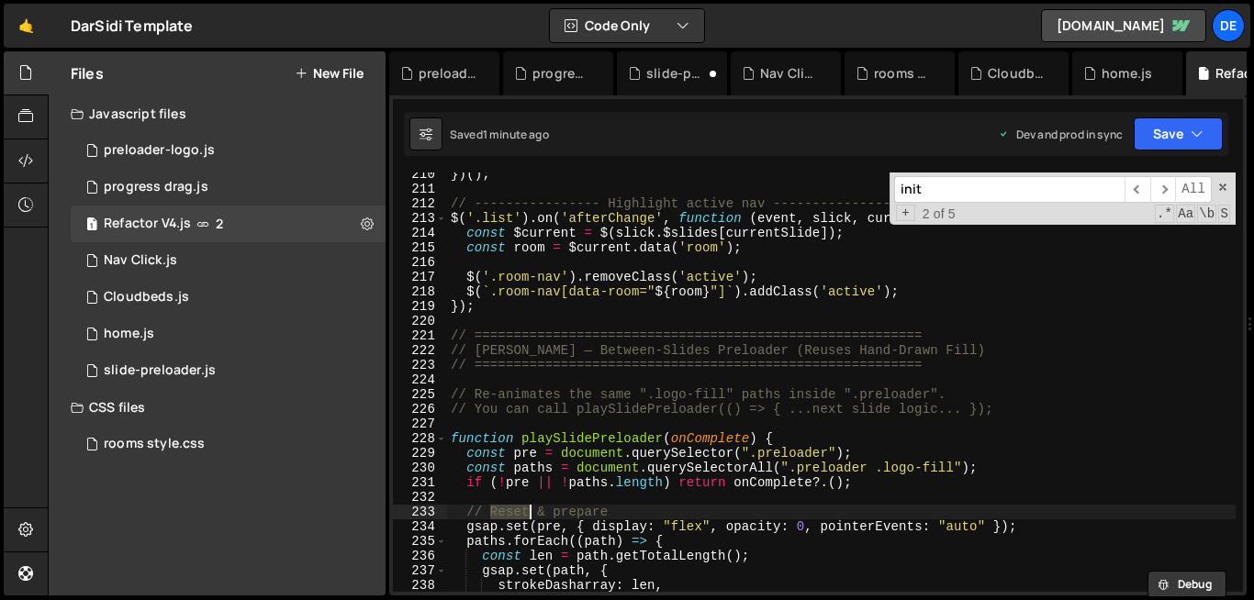
click at [451, 340] on div "}) ( ) ; // ---------------- Highlight active nav ---------------- $ ( '.list' …" at bounding box center [841, 391] width 788 height 449
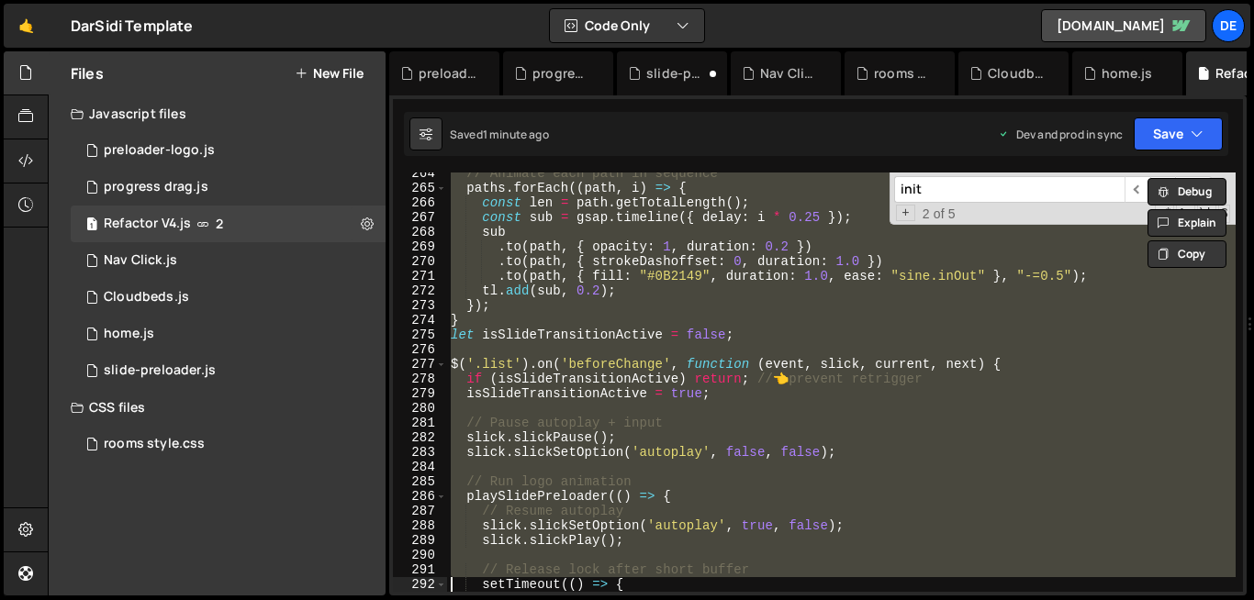
type textarea "});"
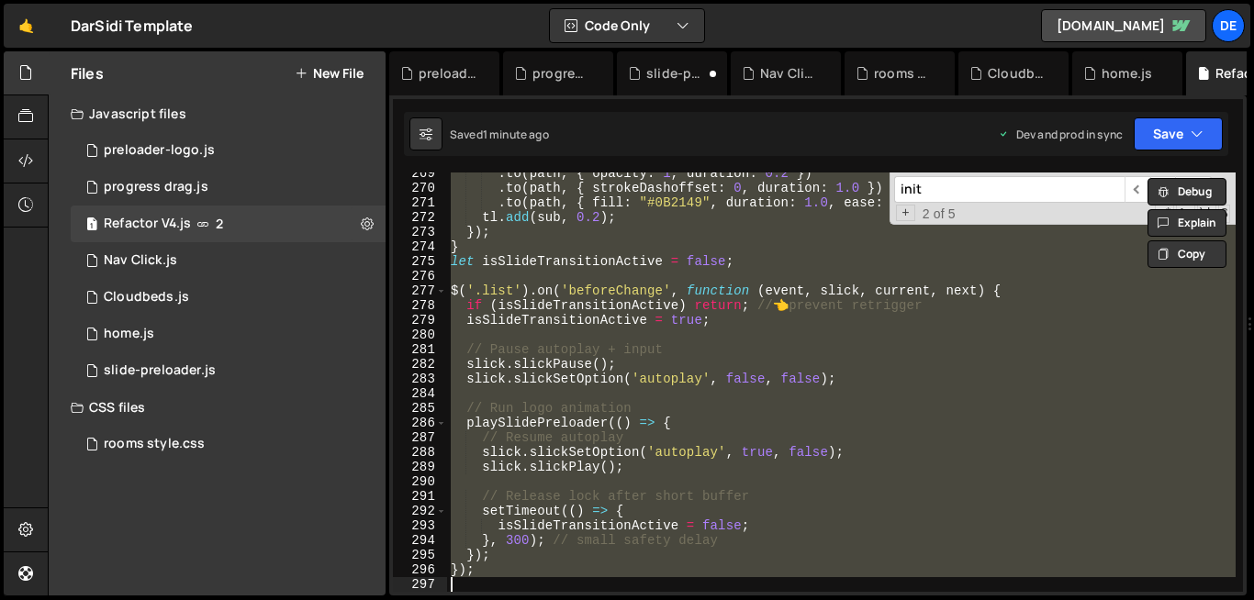
scroll to position [3941, 0]
paste textarea
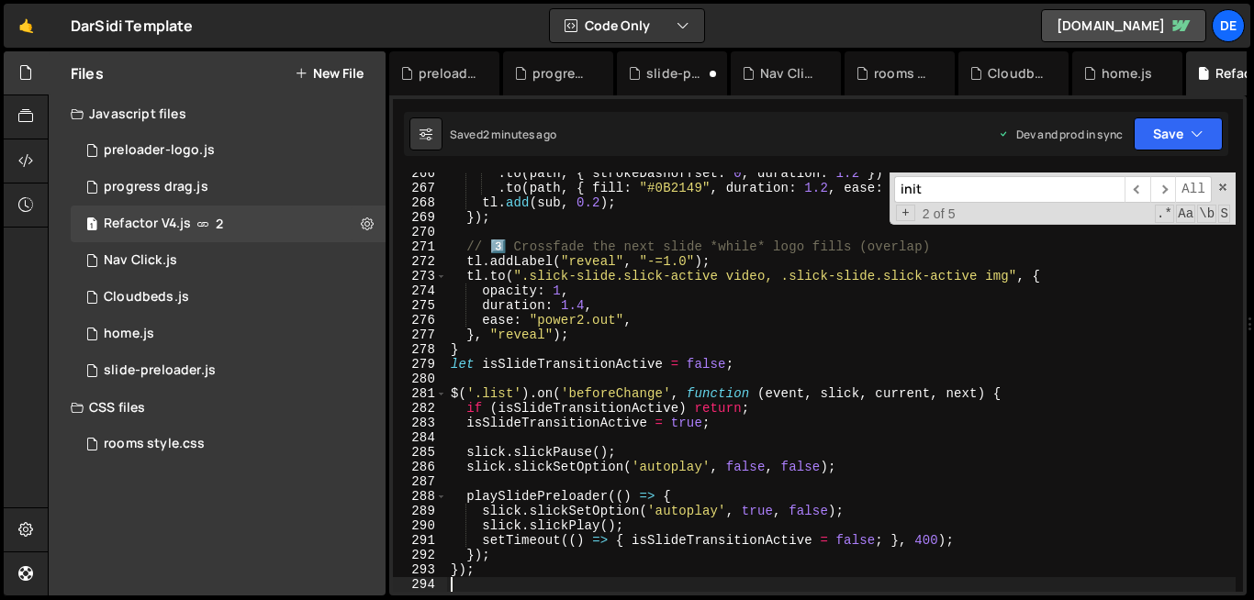
scroll to position [4100, 0]
